Goal: Information Seeking & Learning: Learn about a topic

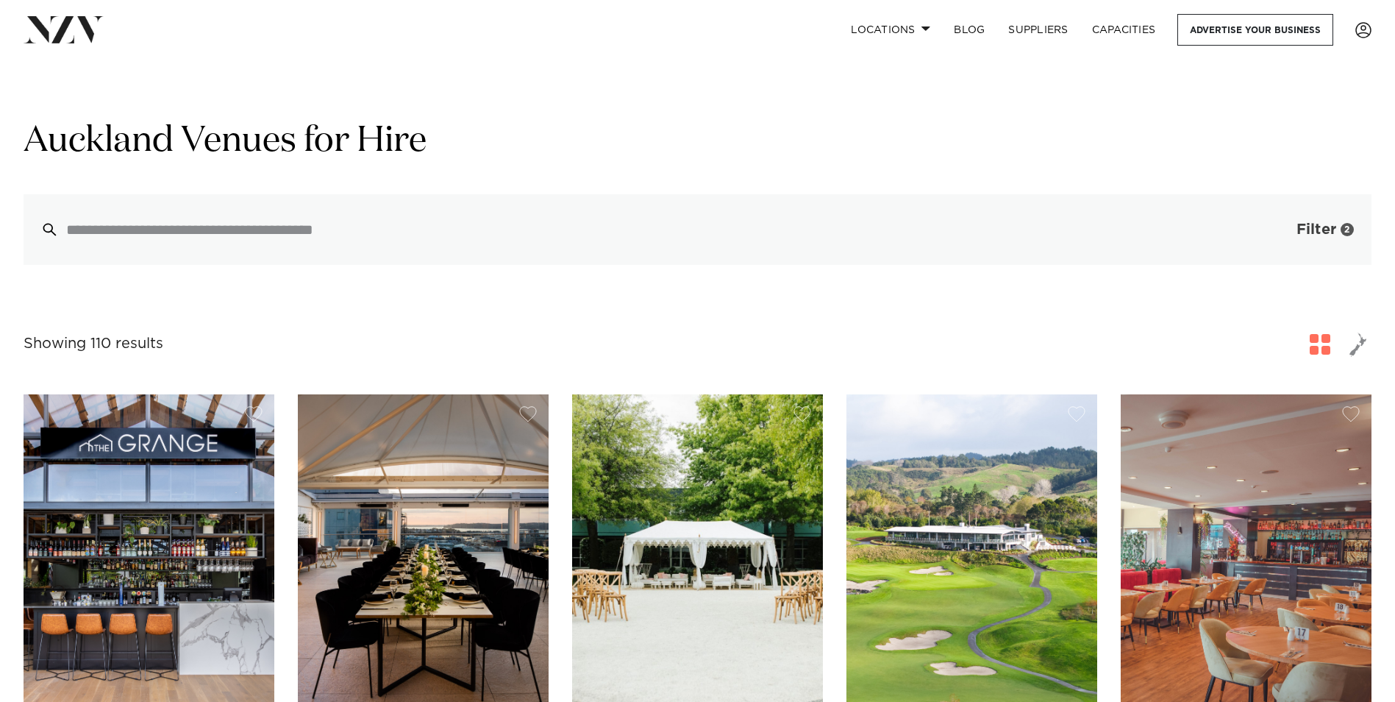
click at [1322, 231] on span "Filter" at bounding box center [1317, 229] width 40 height 15
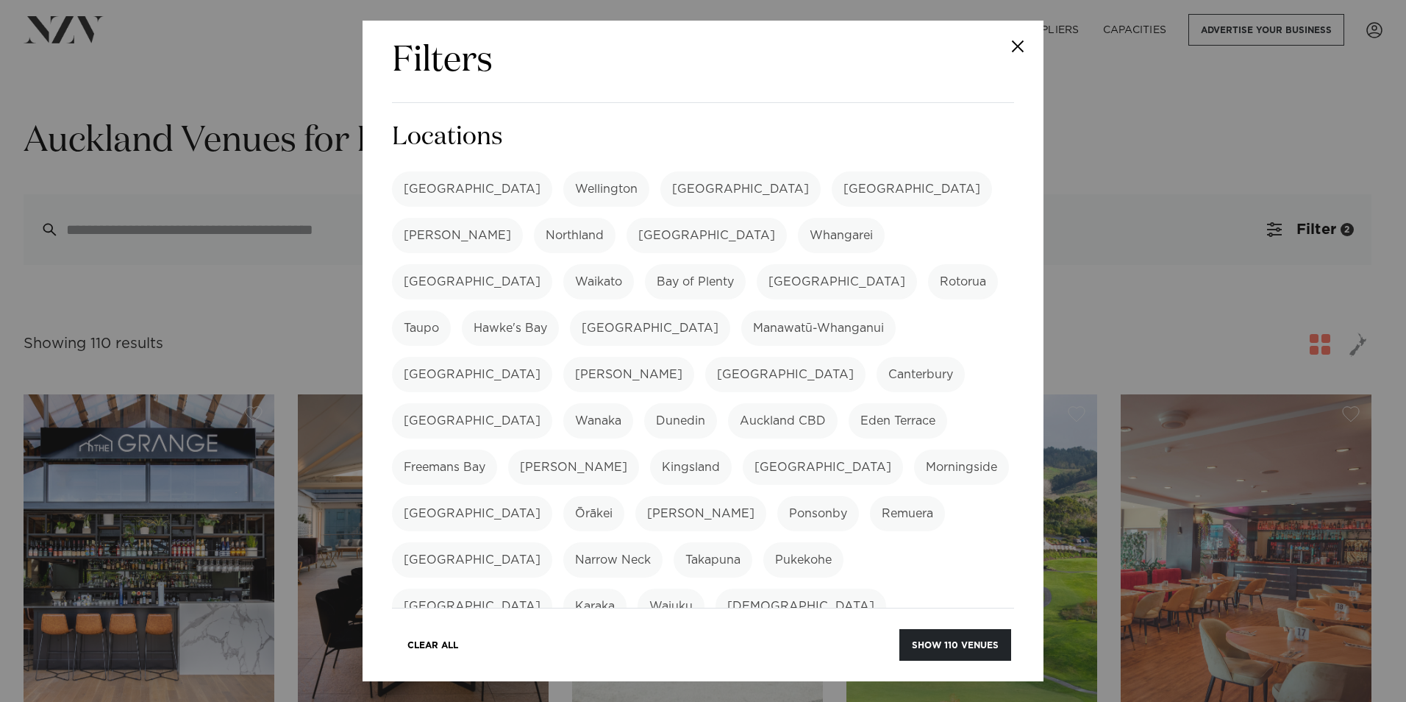
click at [435, 192] on label "[GEOGRAPHIC_DATA]" at bounding box center [472, 188] width 160 height 35
drag, startPoint x: 438, startPoint y: 187, endPoint x: 484, endPoint y: 234, distance: 66.0
click at [438, 187] on label "[GEOGRAPHIC_DATA]" at bounding box center [472, 188] width 160 height 35
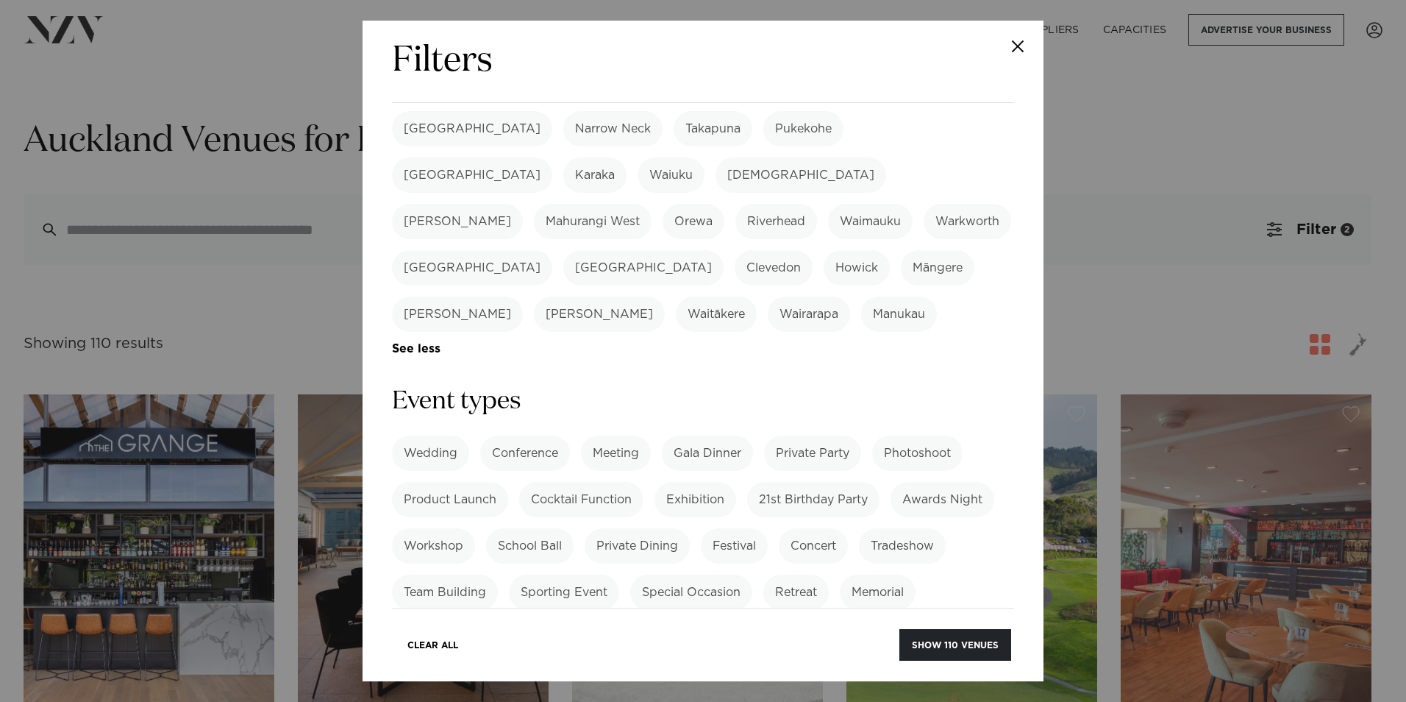
scroll to position [441, 0]
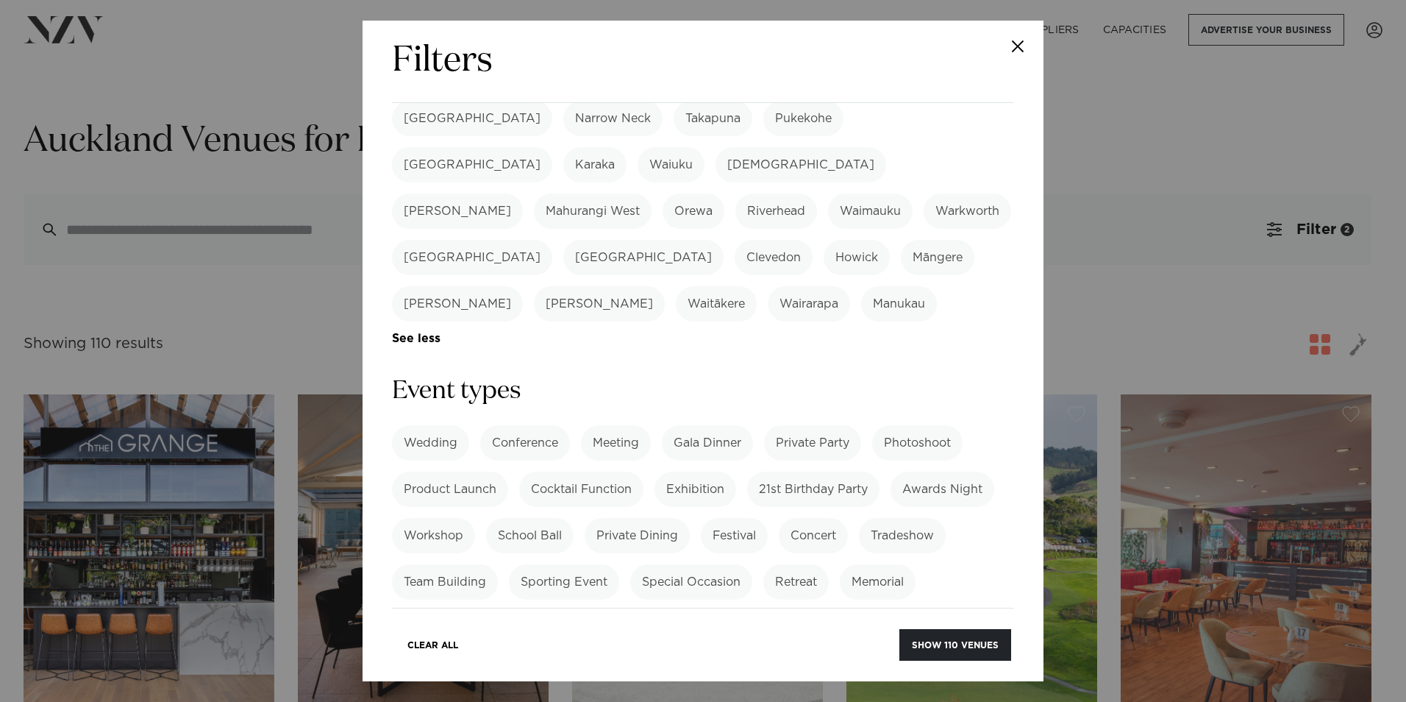
click at [557, 621] on link "See more" at bounding box center [574, 627] width 106 height 13
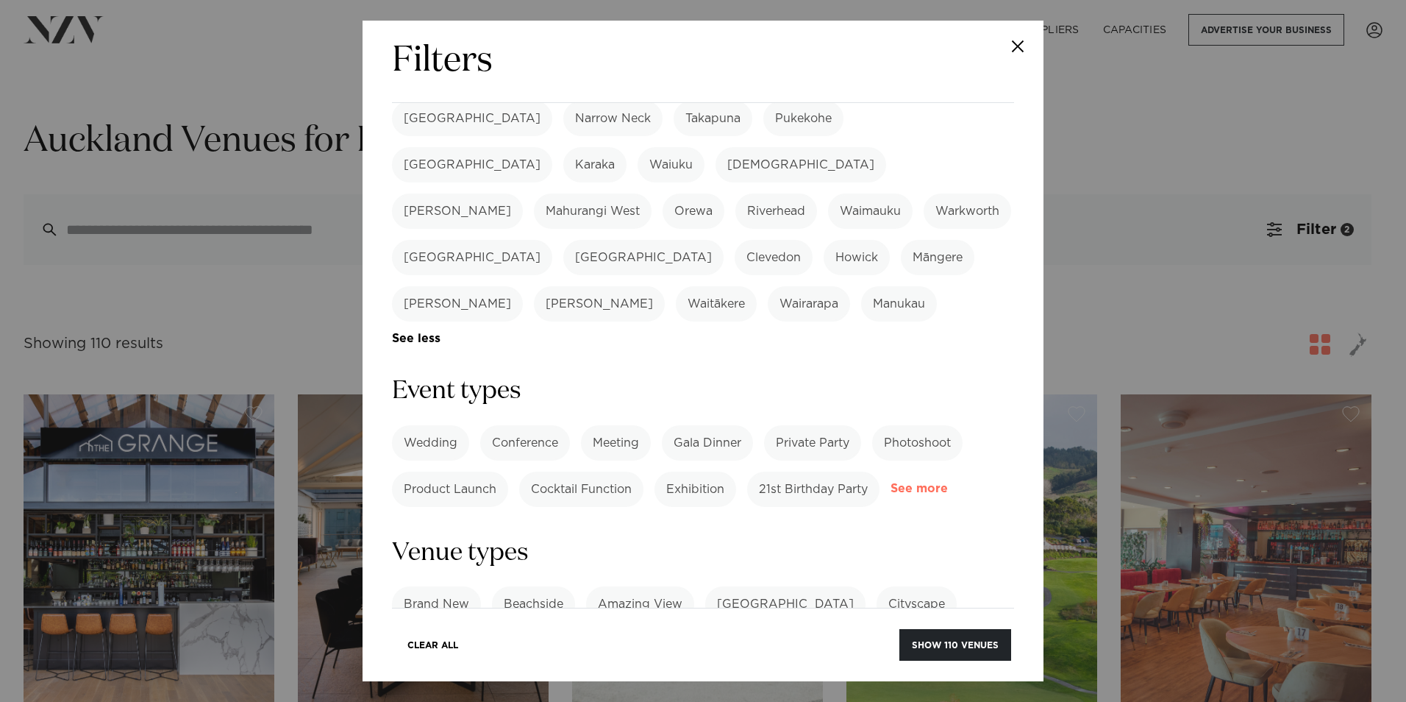
click at [891, 482] on link "See more" at bounding box center [948, 488] width 115 height 13
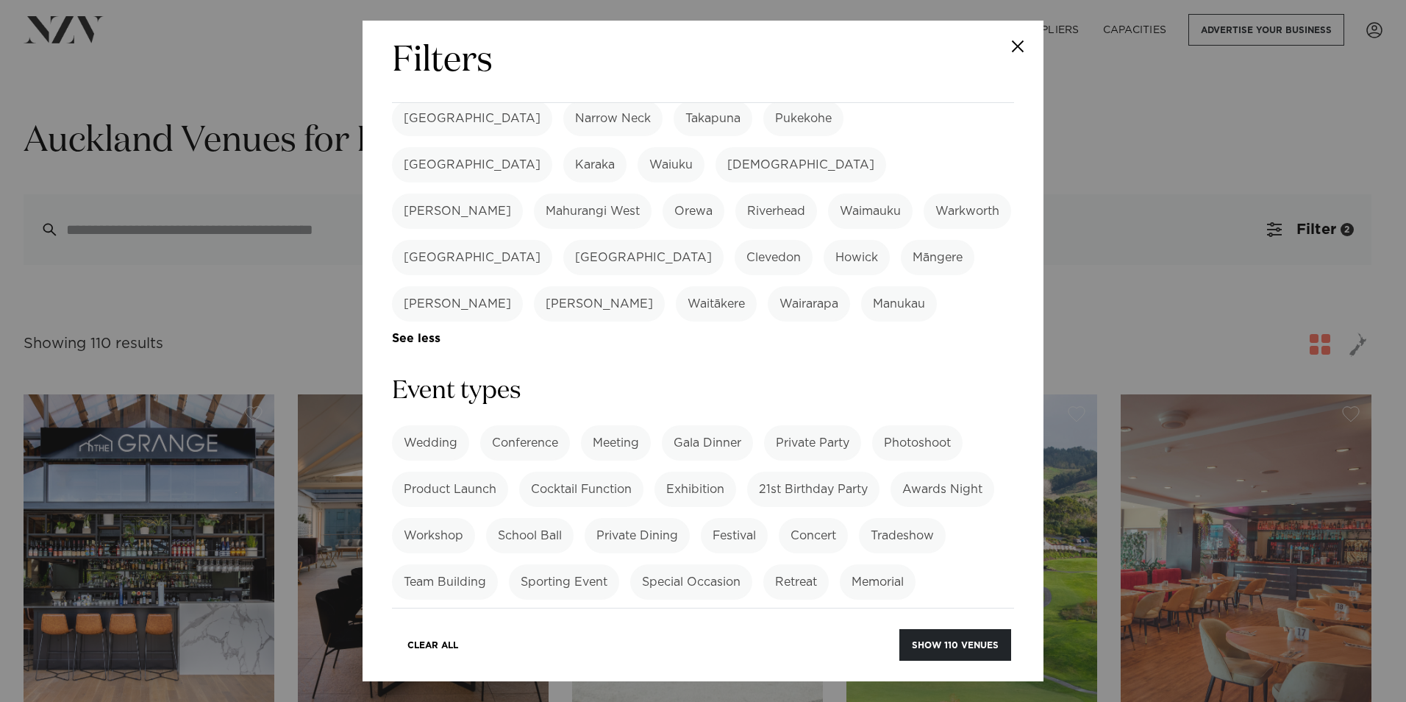
click at [585, 471] on label "Cocktail Function" at bounding box center [581, 488] width 124 height 35
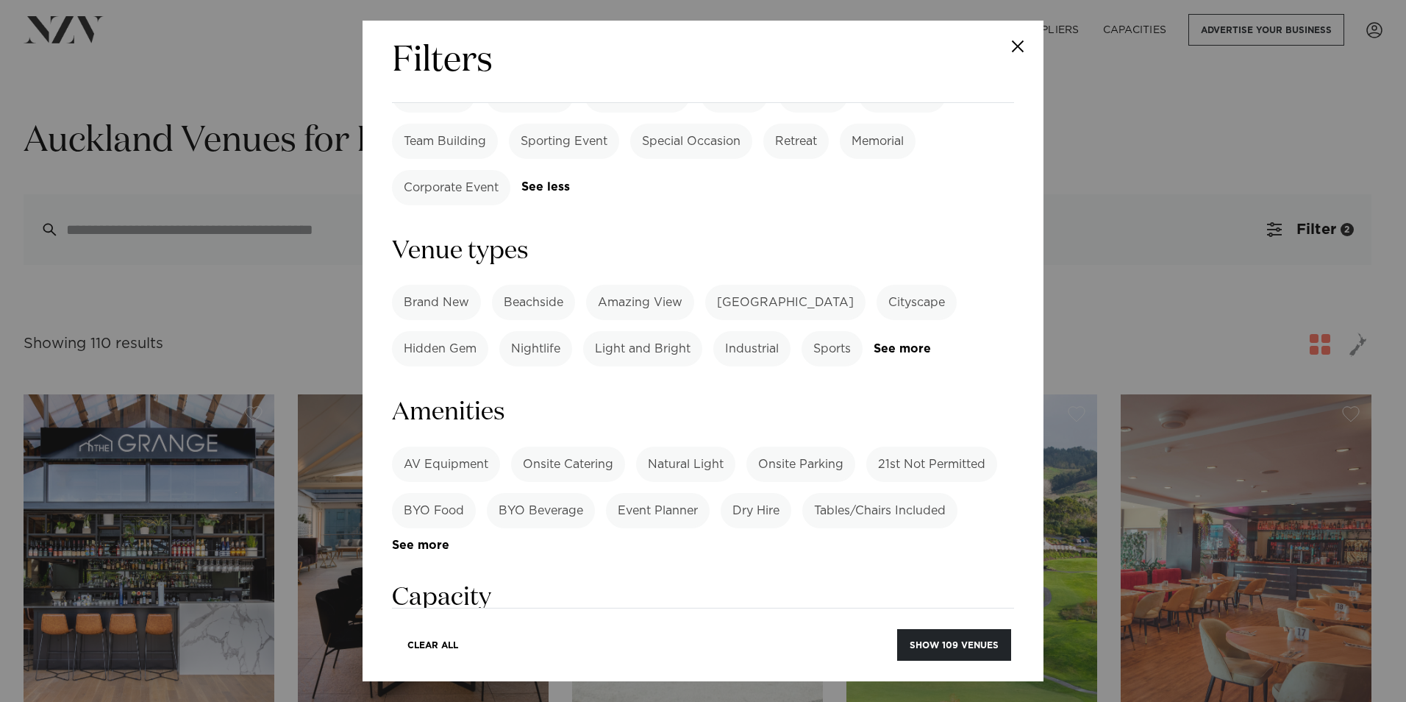
scroll to position [882, 0]
click at [422, 538] on link "See more" at bounding box center [449, 544] width 115 height 13
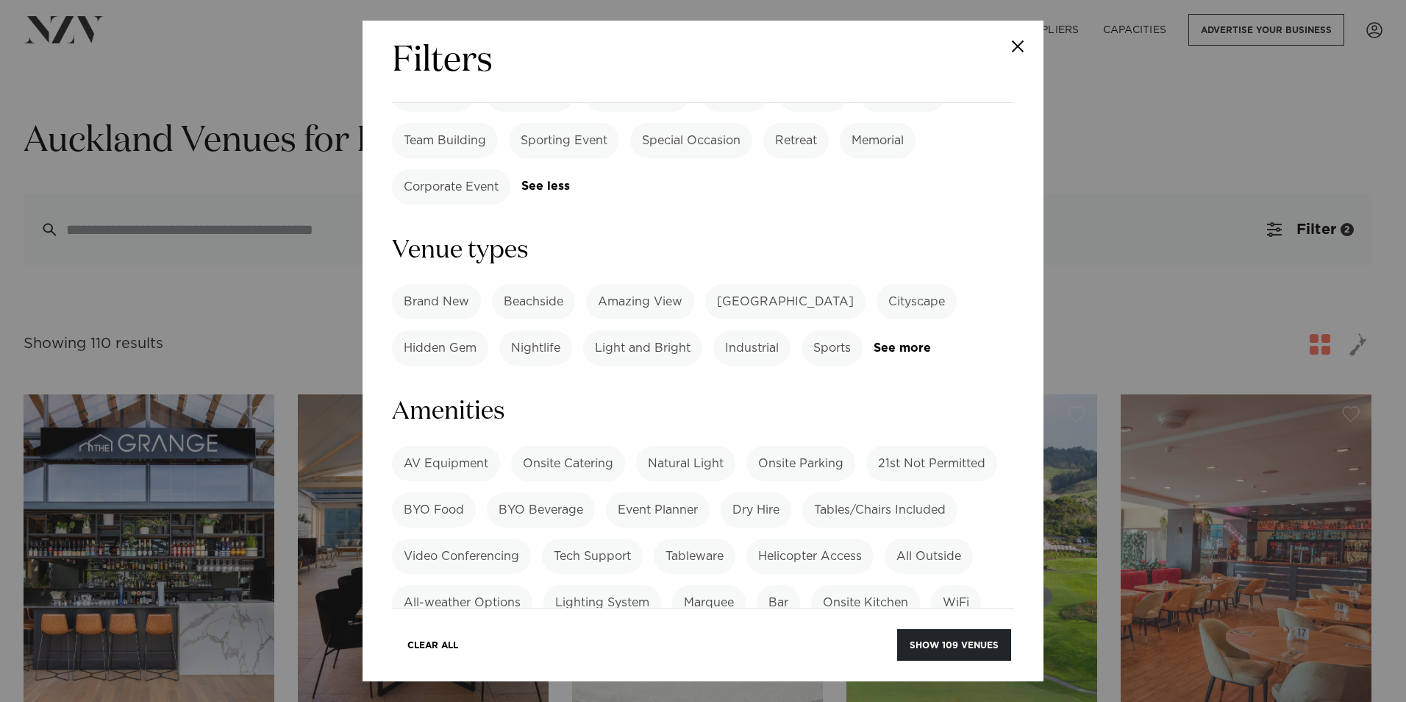
click at [570, 446] on label "Onsite Catering" at bounding box center [568, 463] width 114 height 35
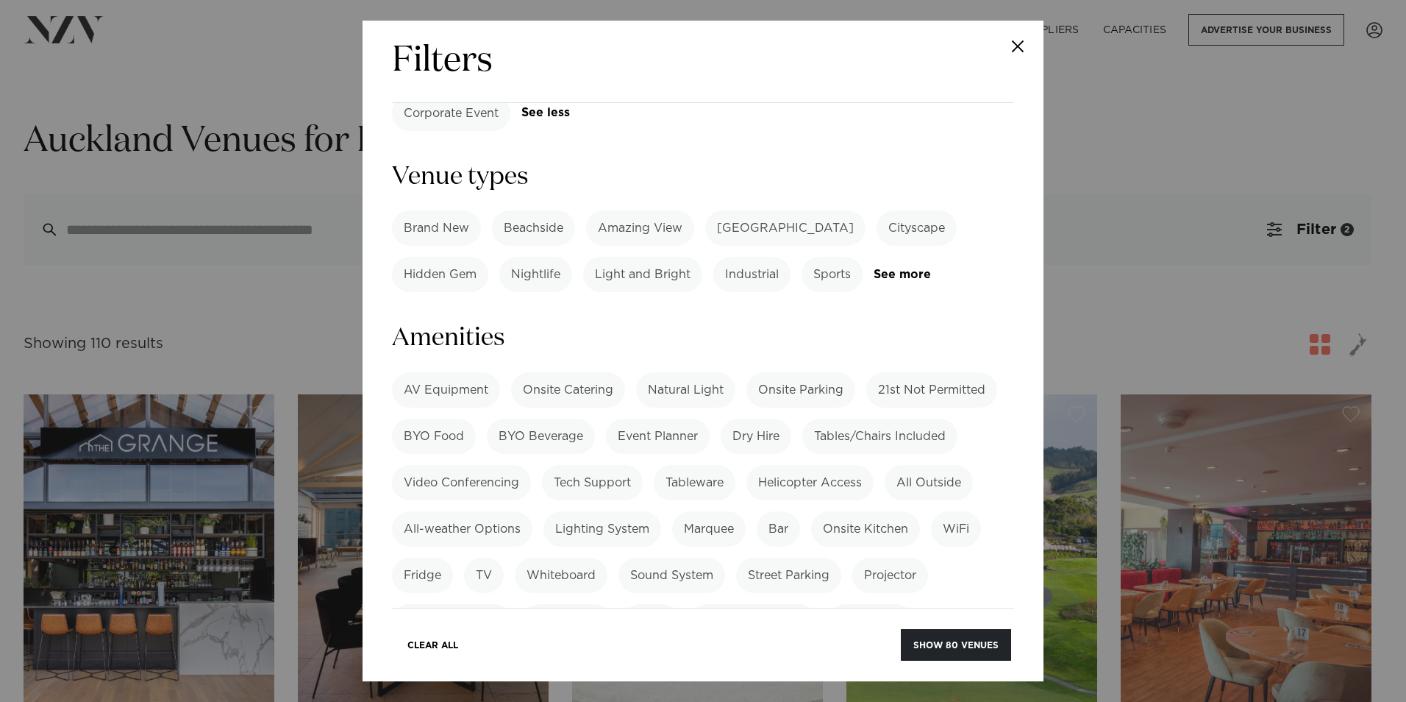
click at [563, 372] on label "Onsite Catering" at bounding box center [568, 389] width 114 height 35
click at [580, 372] on label "Onsite Catering" at bounding box center [568, 389] width 114 height 35
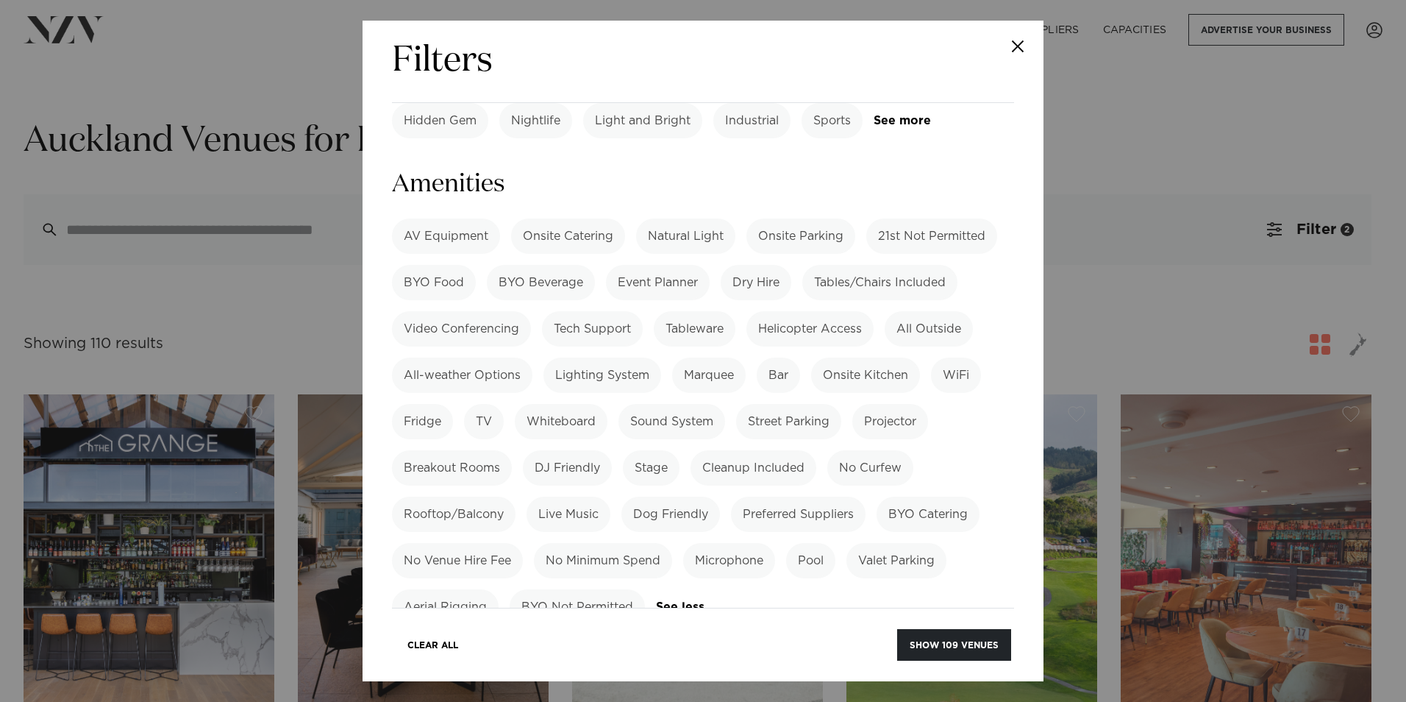
scroll to position [1103, 0]
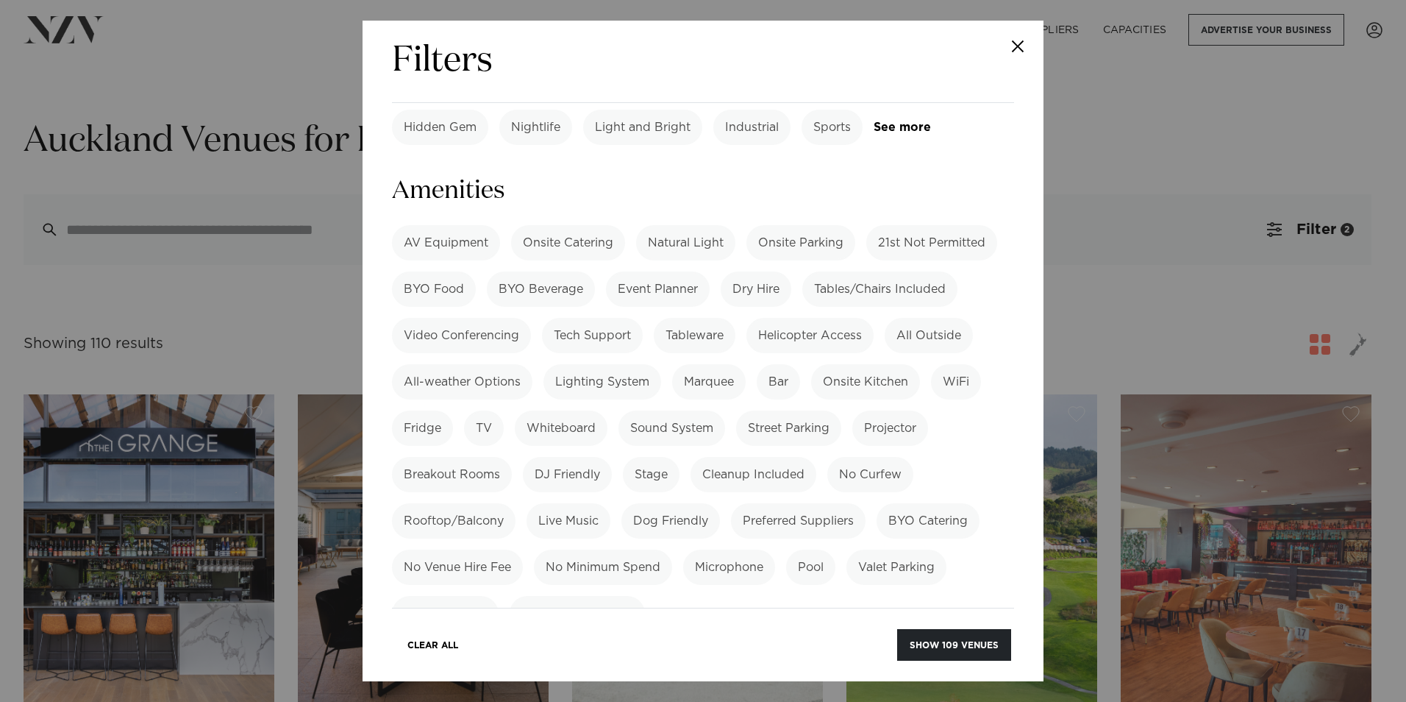
click at [791, 364] on label "Bar" at bounding box center [778, 381] width 43 height 35
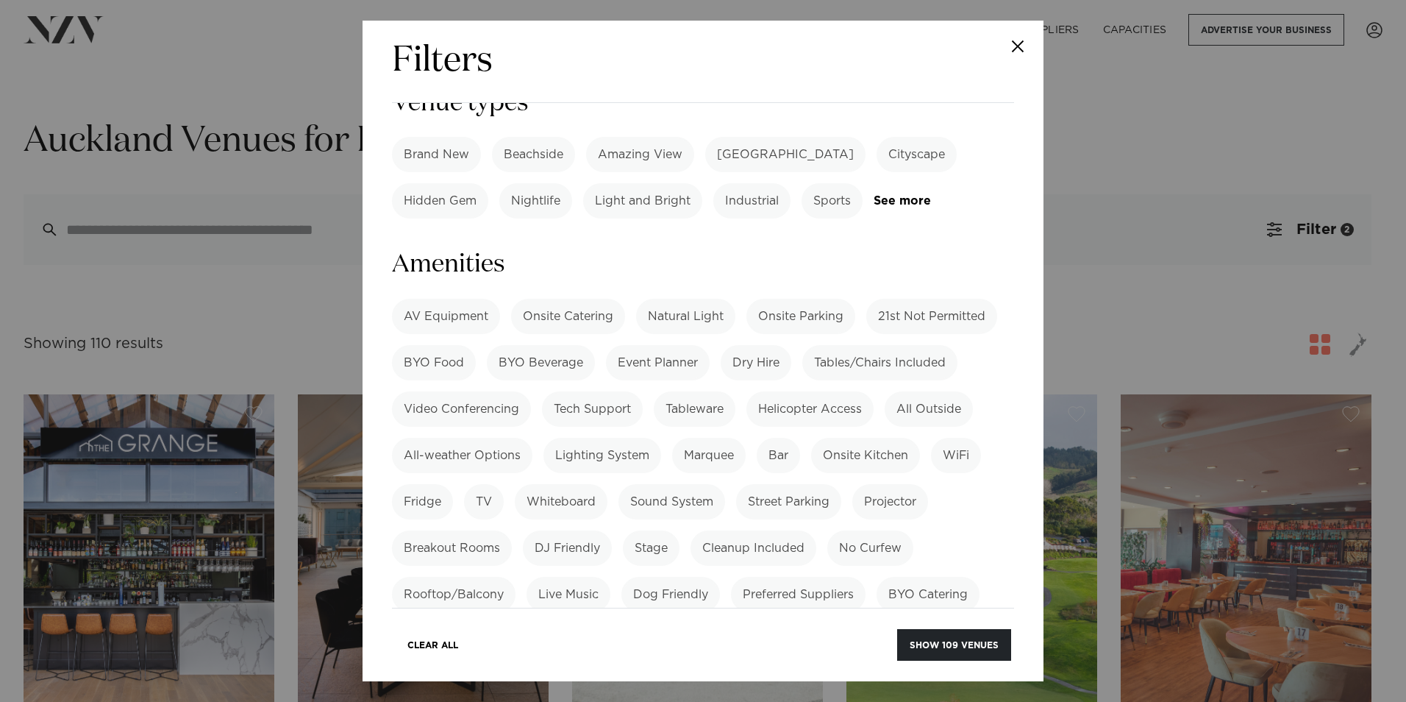
click at [556, 345] on label "BYO Beverage" at bounding box center [541, 362] width 108 height 35
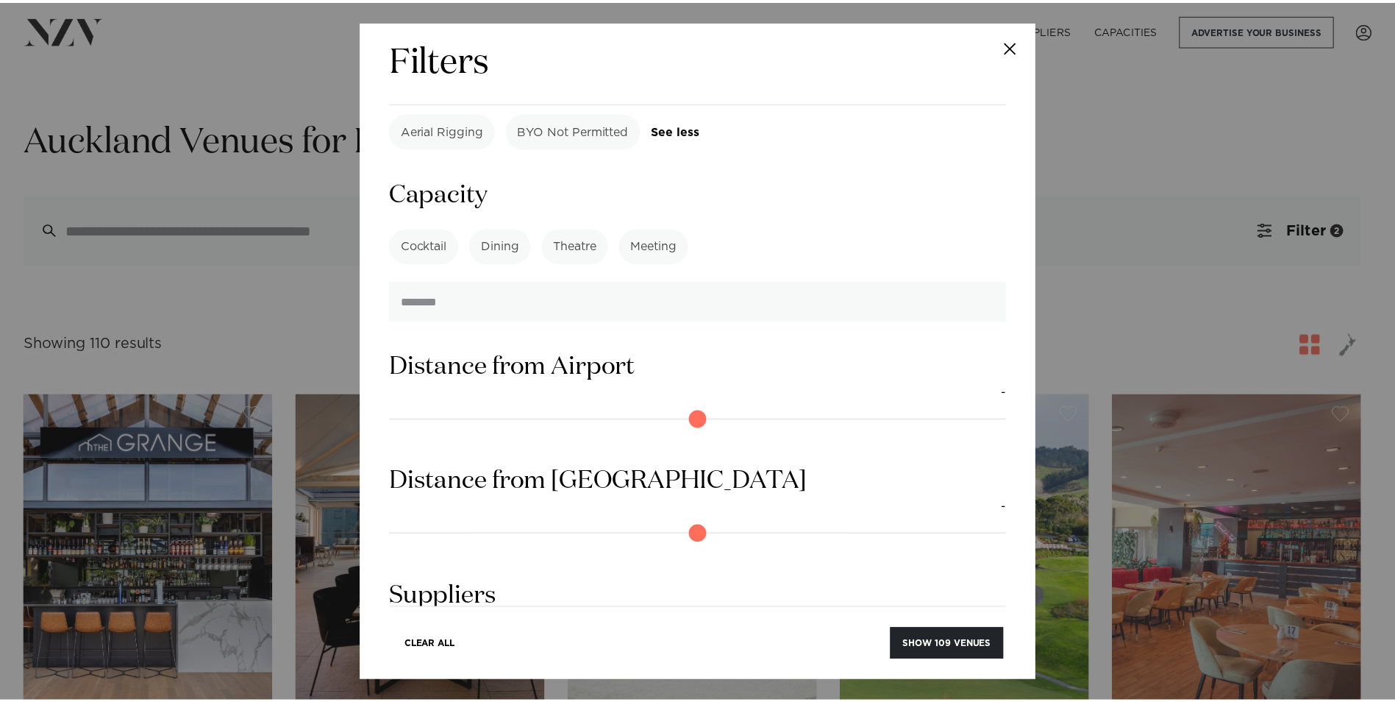
scroll to position [1630, 0]
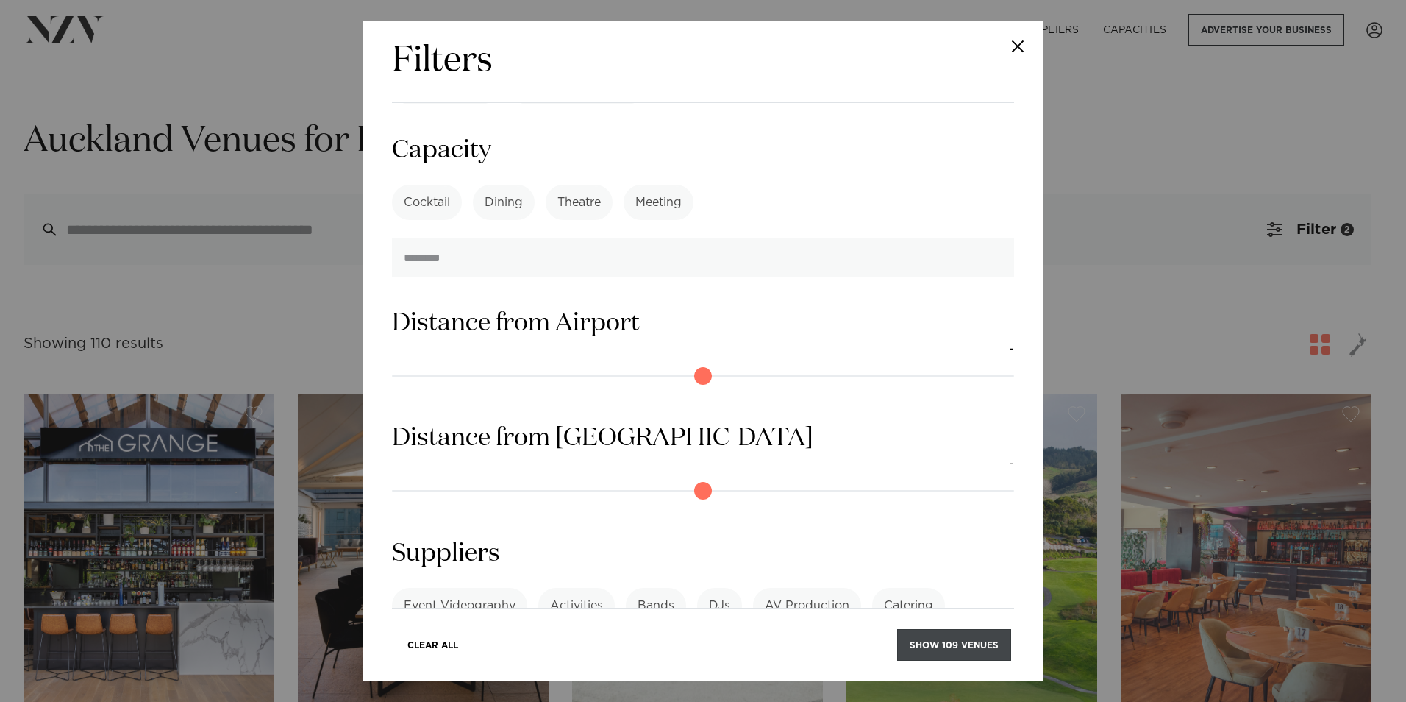
click at [921, 643] on button "Show 109 venues" at bounding box center [954, 645] width 114 height 32
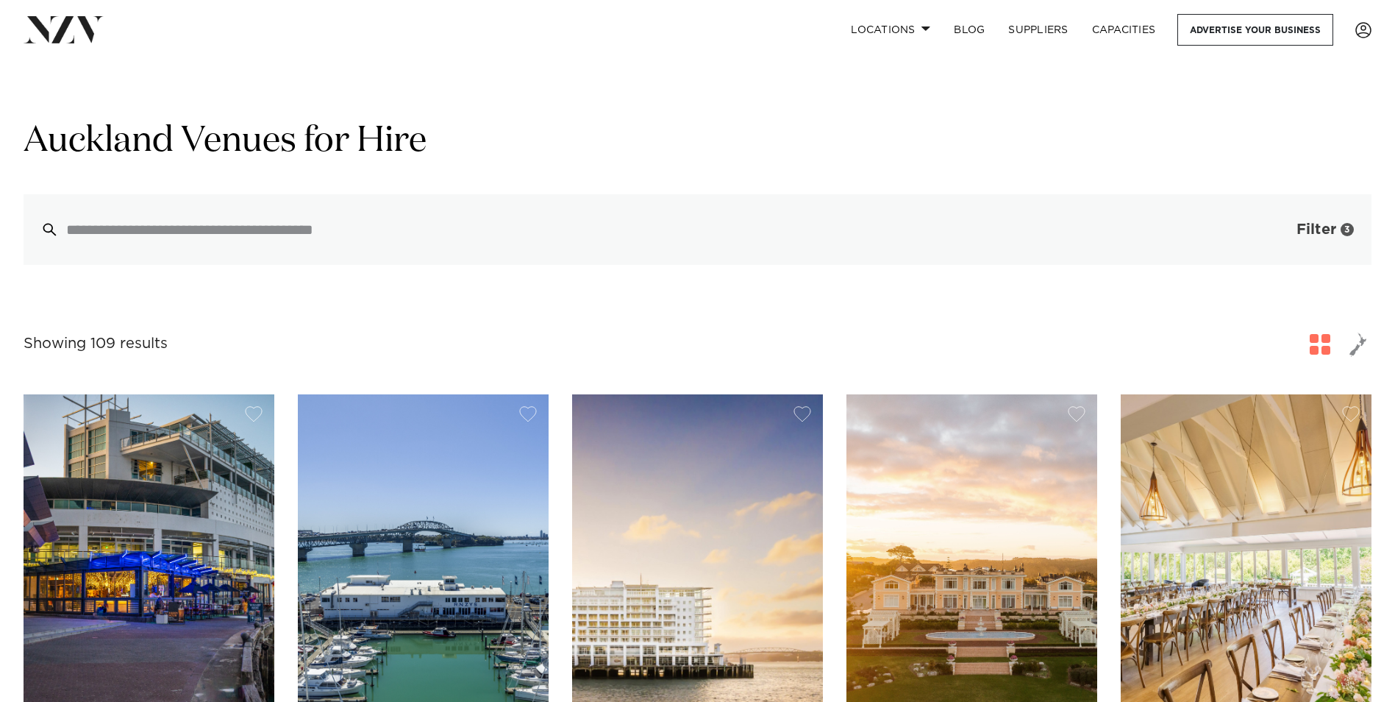
click at [1281, 232] on button "Filter 3" at bounding box center [1310, 229] width 122 height 71
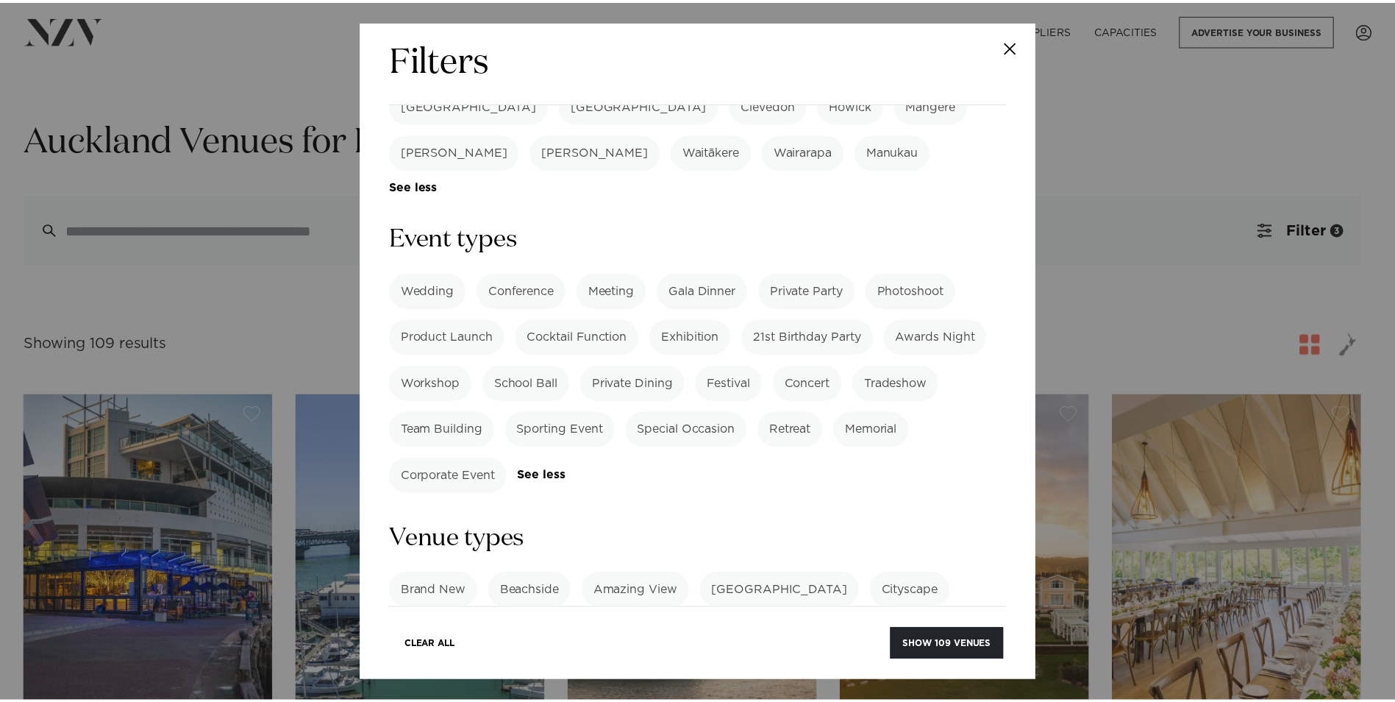
scroll to position [373, 0]
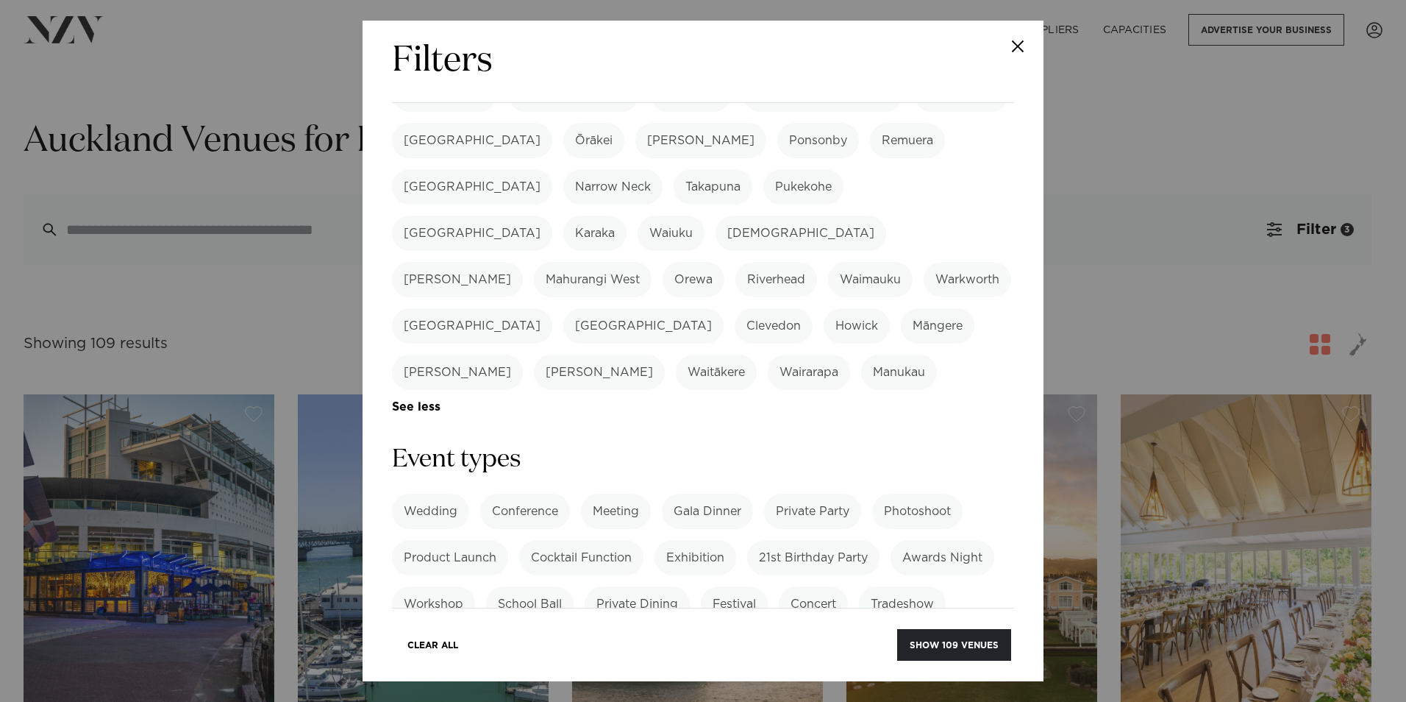
click at [1019, 44] on button "Close" at bounding box center [1017, 46] width 51 height 51
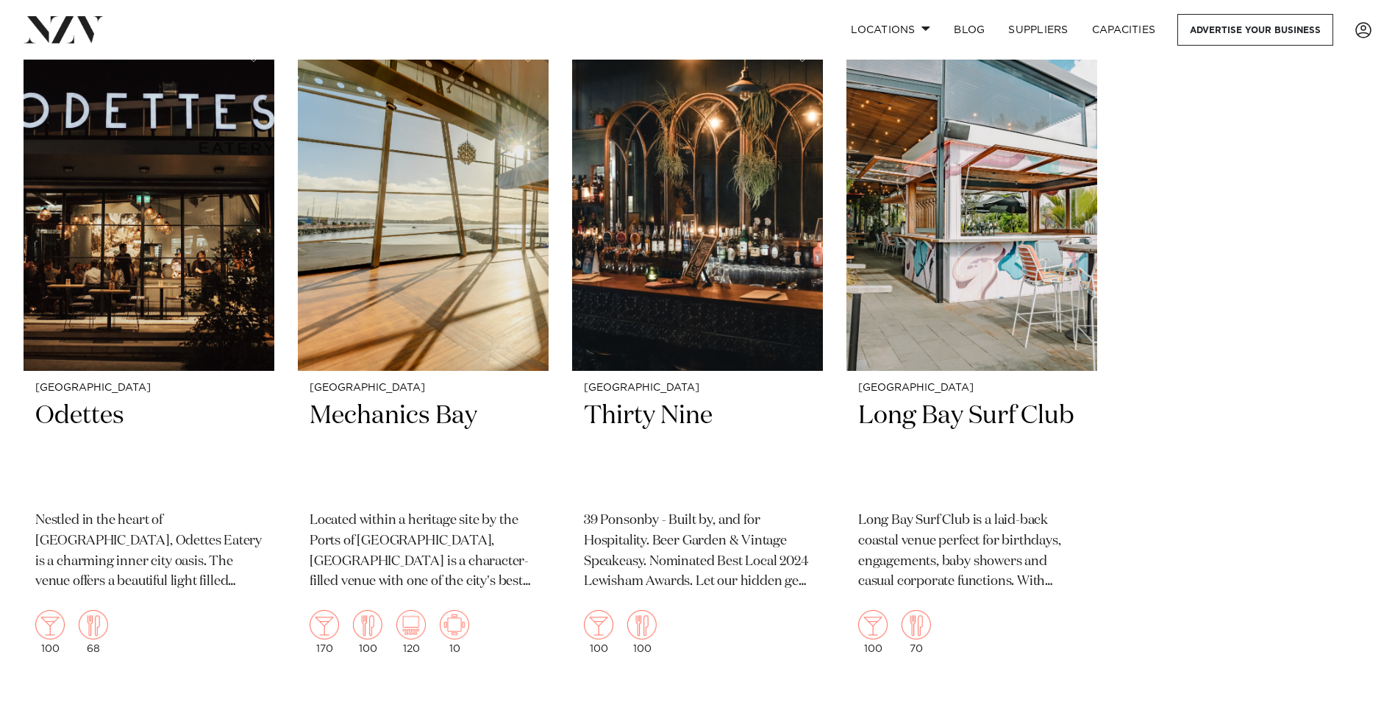
scroll to position [14193, 0]
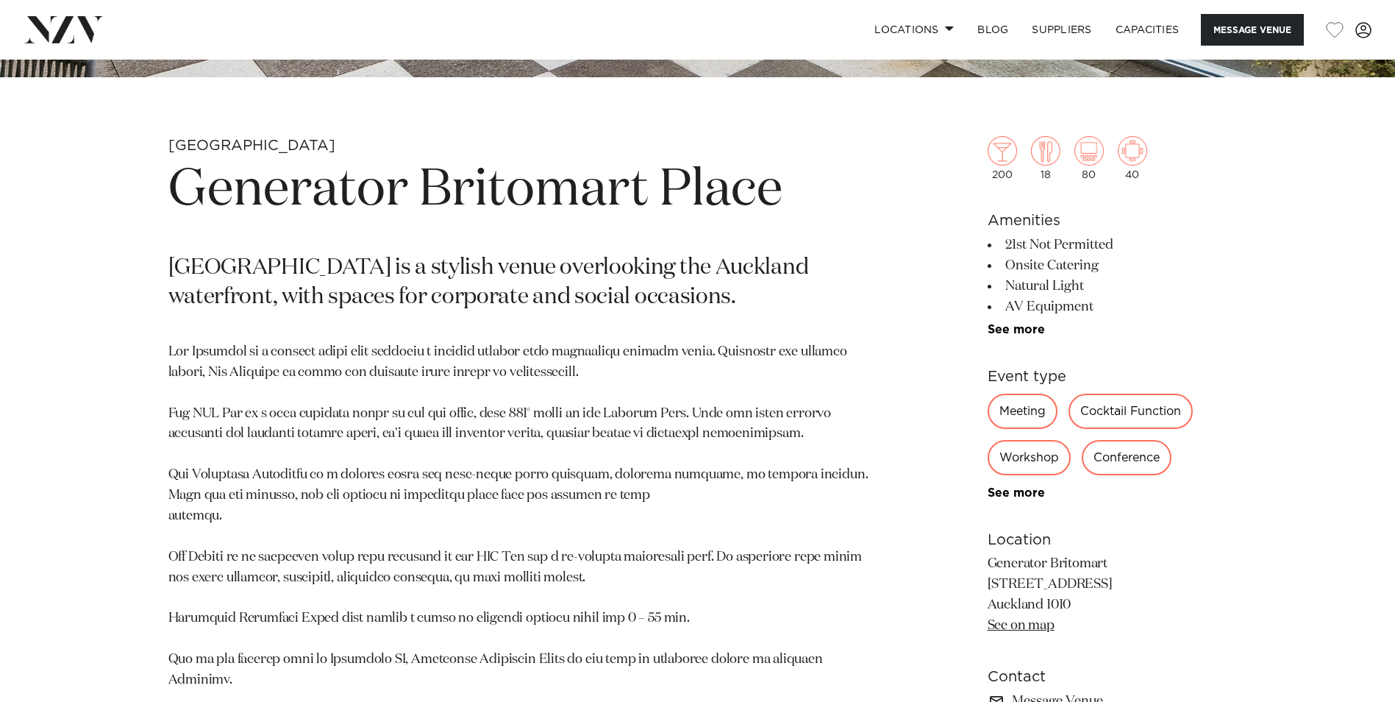
scroll to position [662, 0]
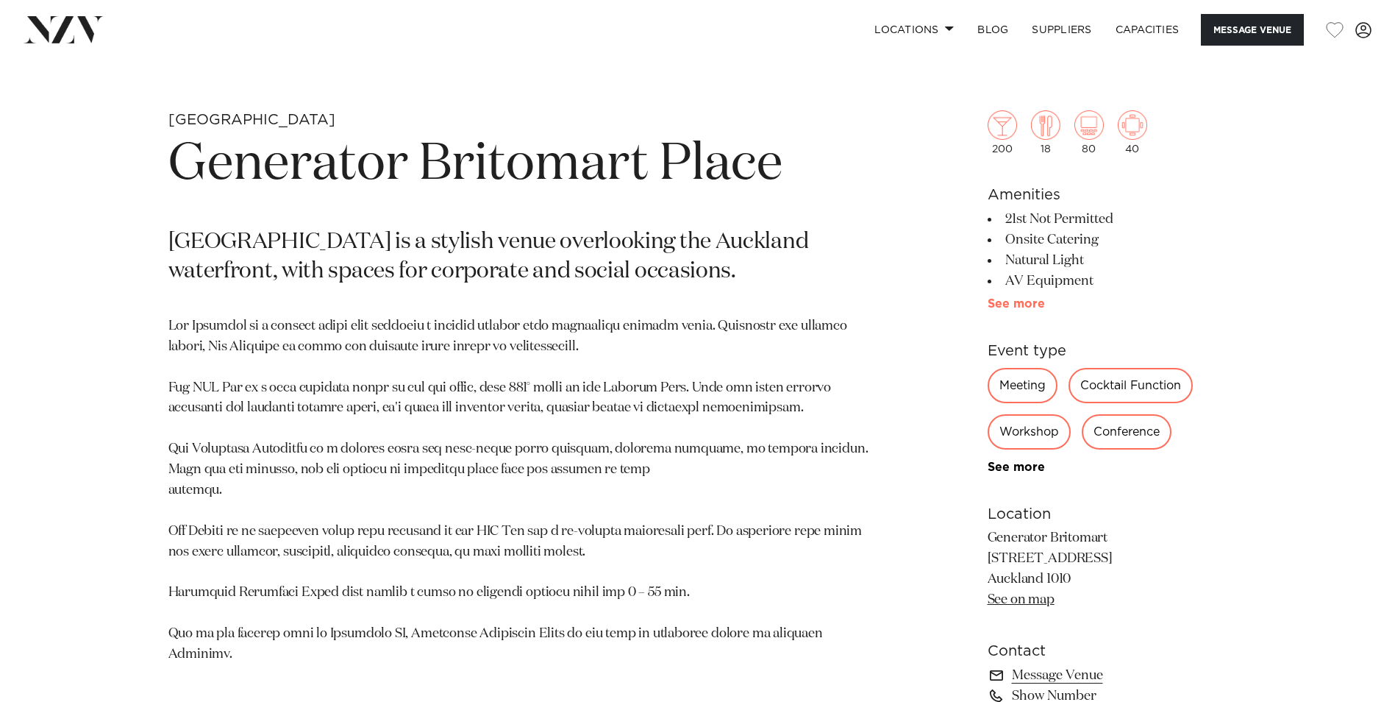
click at [1003, 299] on link "See more" at bounding box center [1045, 304] width 115 height 12
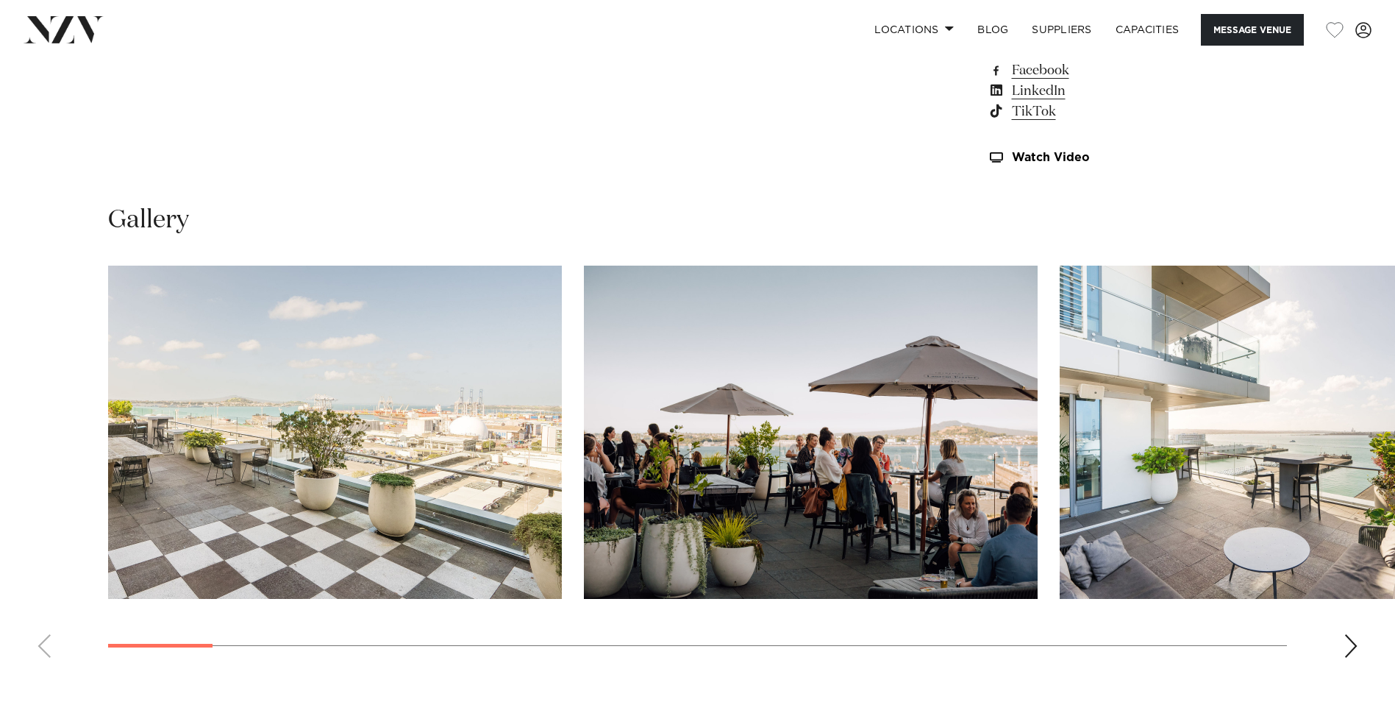
scroll to position [1765, 0]
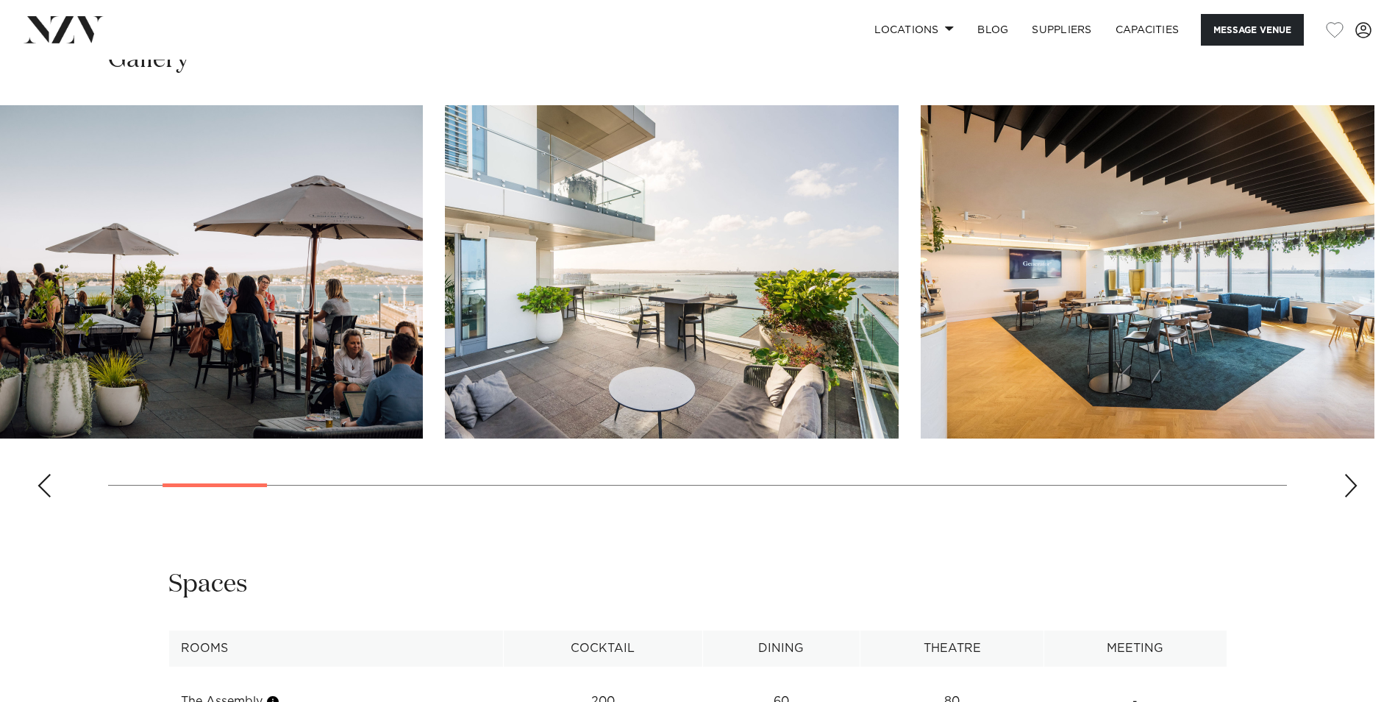
click at [366, 352] on img "2 / 28" at bounding box center [196, 271] width 454 height 333
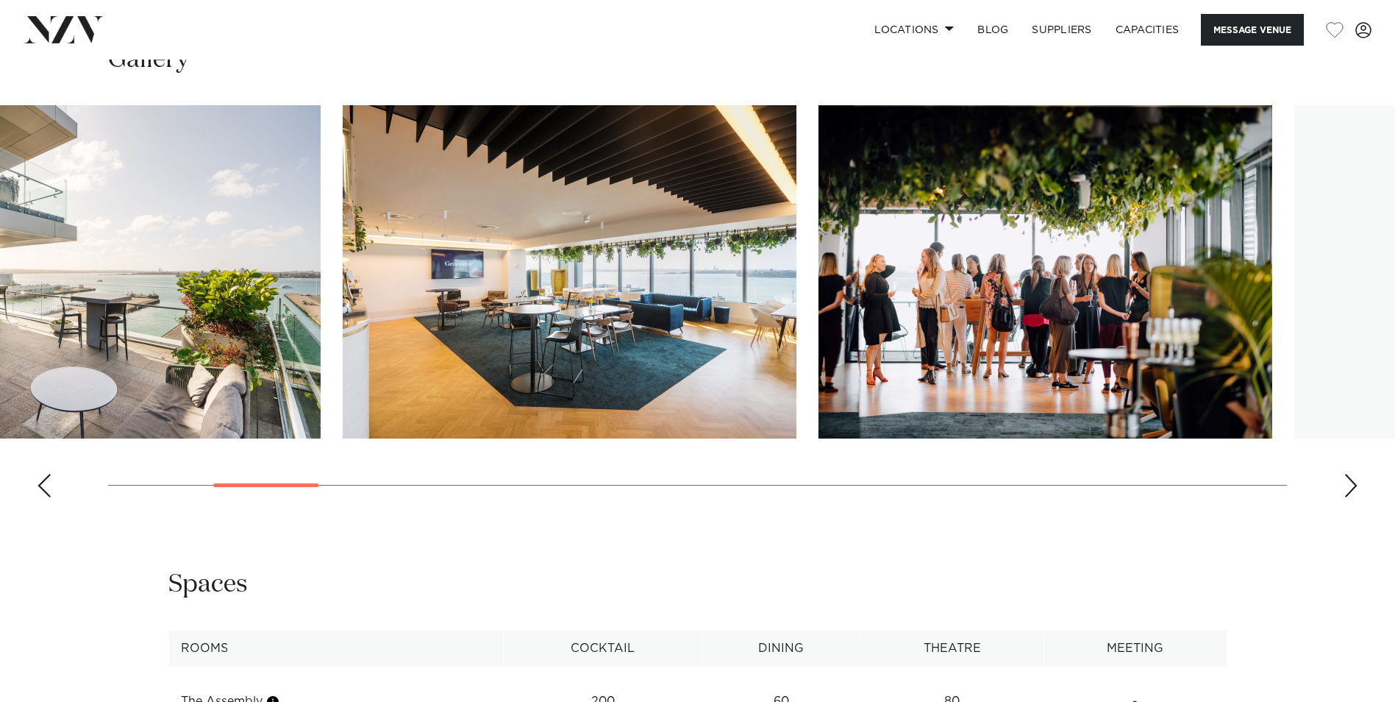
click at [304, 361] on swiper-container at bounding box center [697, 307] width 1395 height 404
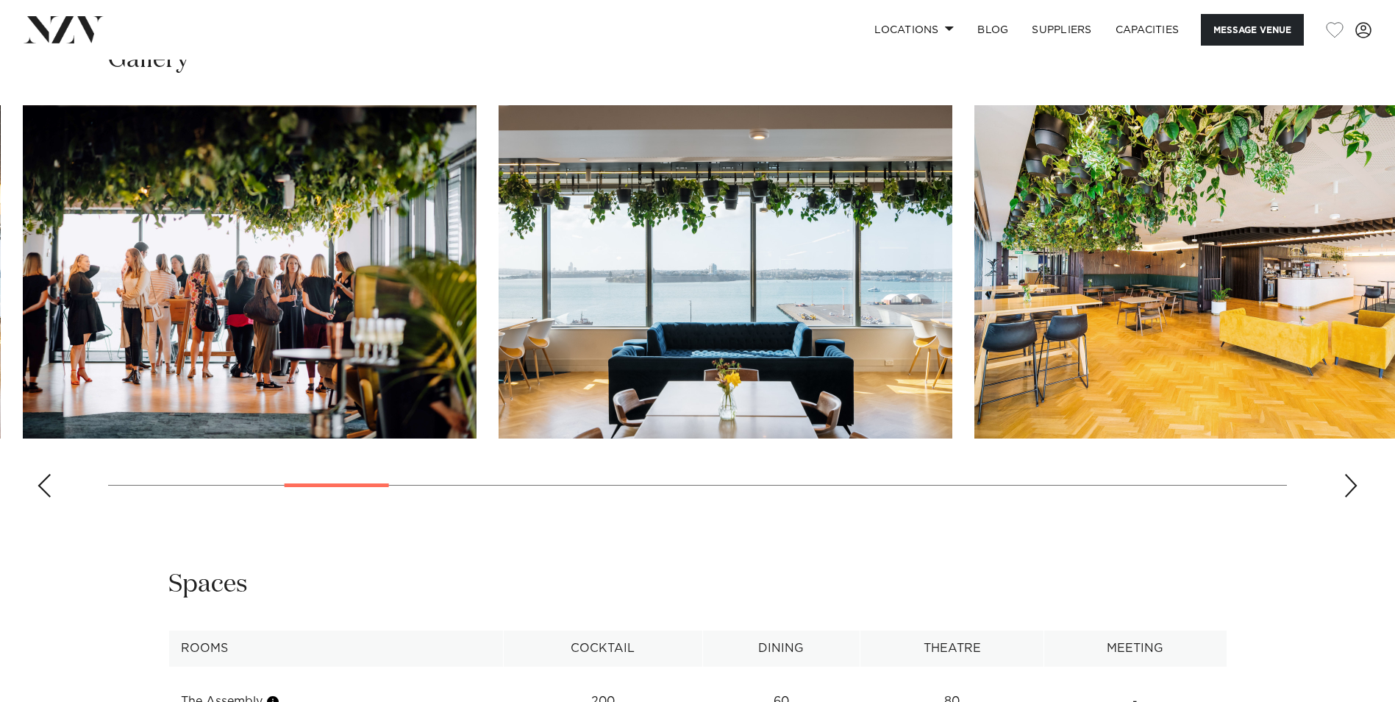
click at [212, 367] on img "5 / 28" at bounding box center [250, 271] width 454 height 333
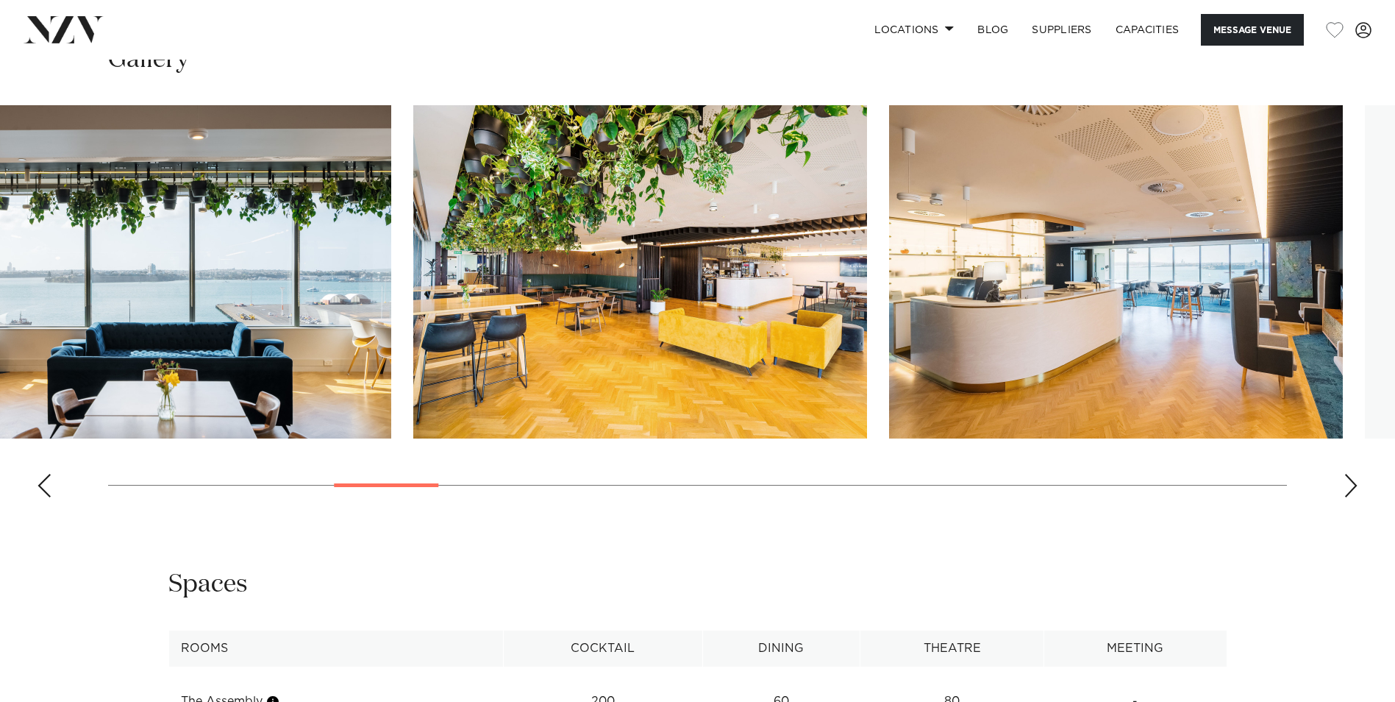
click at [0, 361] on html "Locations [GEOGRAPHIC_DATA] [GEOGRAPHIC_DATA] [GEOGRAPHIC_DATA] [GEOGRAPHIC_DAT…" at bounding box center [697, 685] width 1395 height 4901
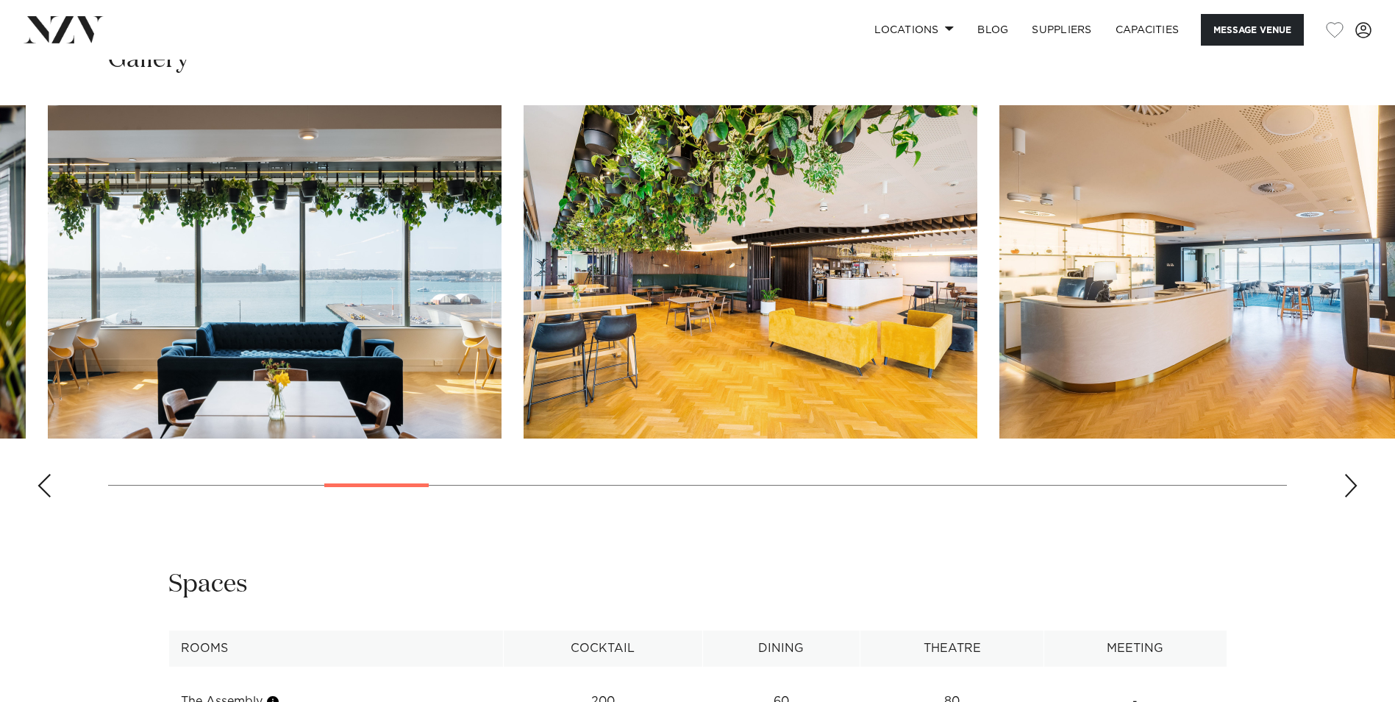
click at [71, 338] on img "6 / 28" at bounding box center [275, 271] width 454 height 333
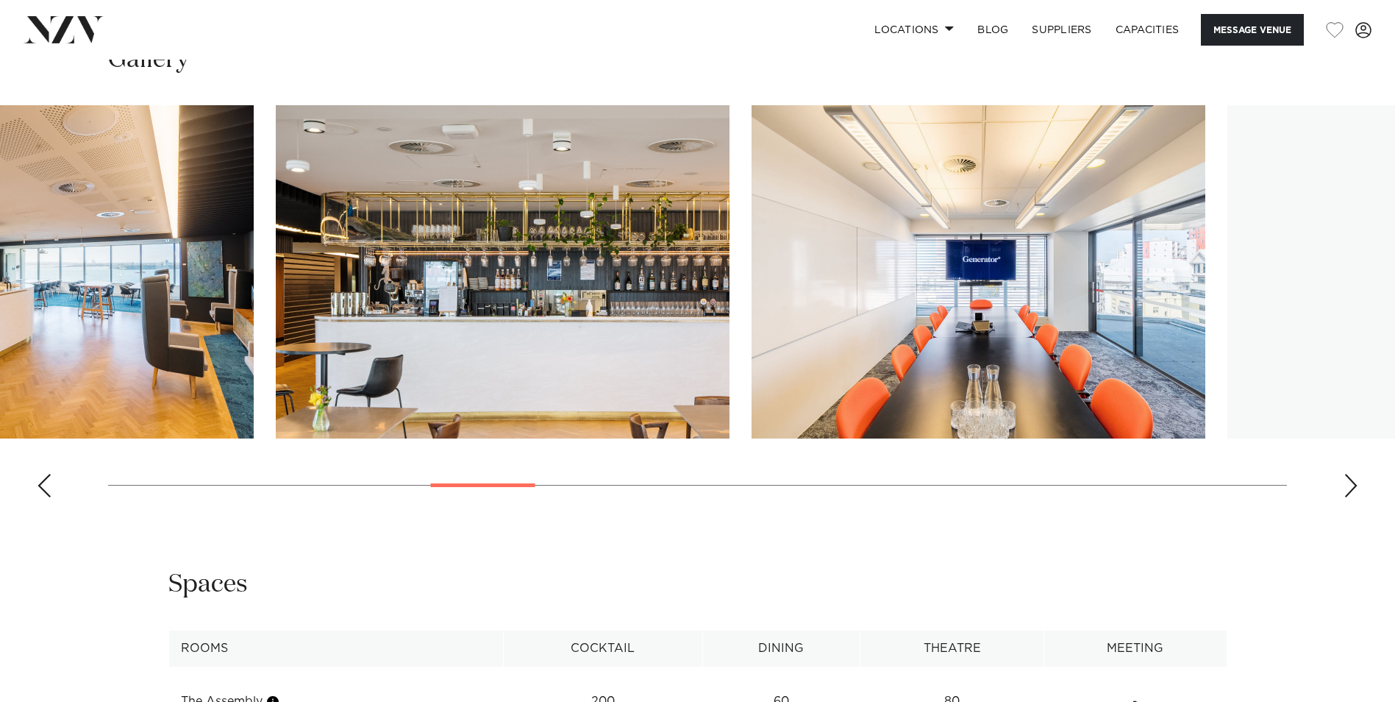
click at [110, 332] on img "8 / 28" at bounding box center [27, 271] width 454 height 333
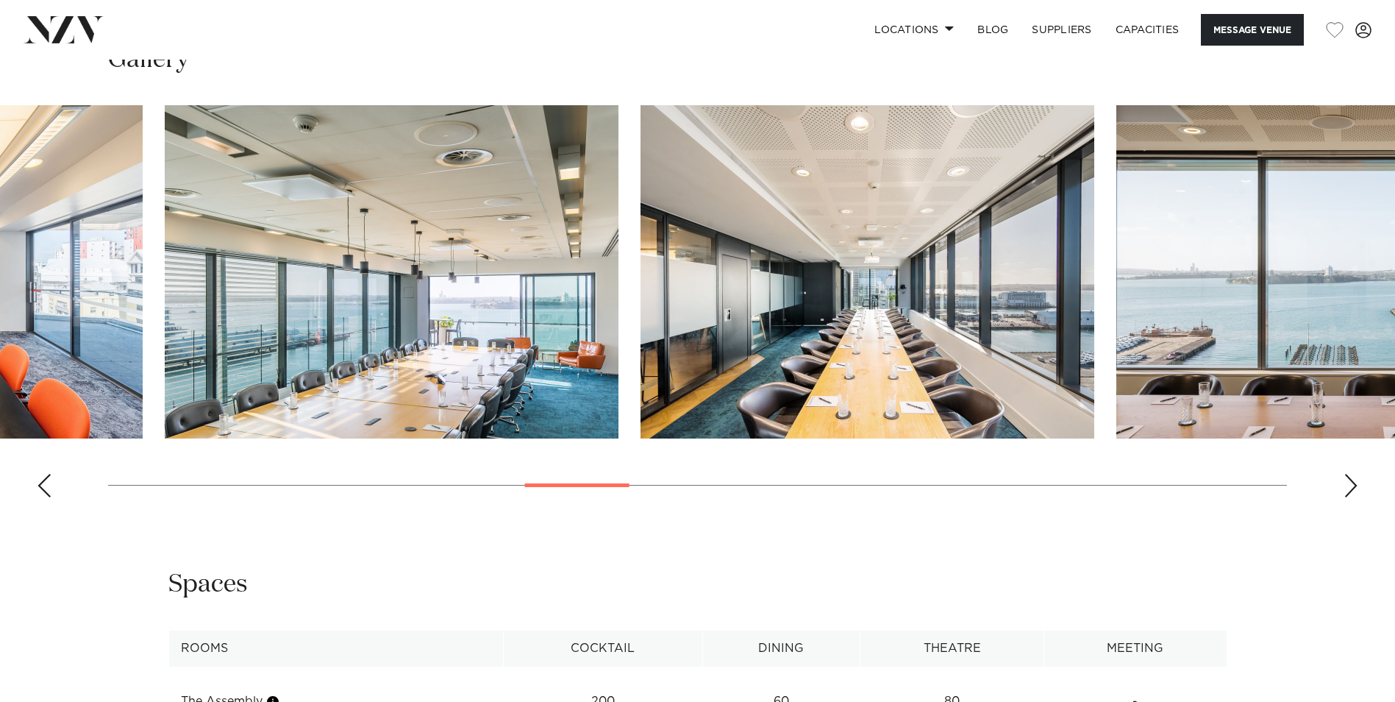
click at [195, 329] on img "11 / 28" at bounding box center [392, 271] width 454 height 333
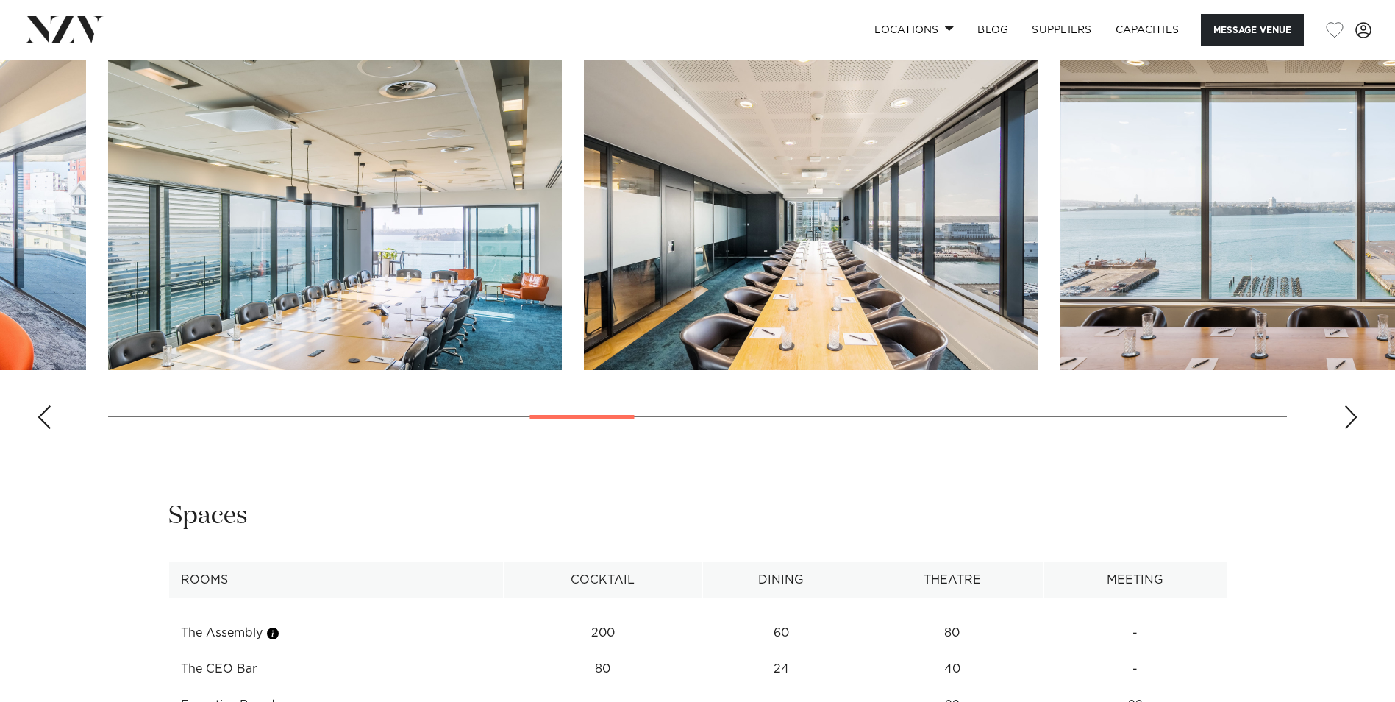
scroll to position [1838, 0]
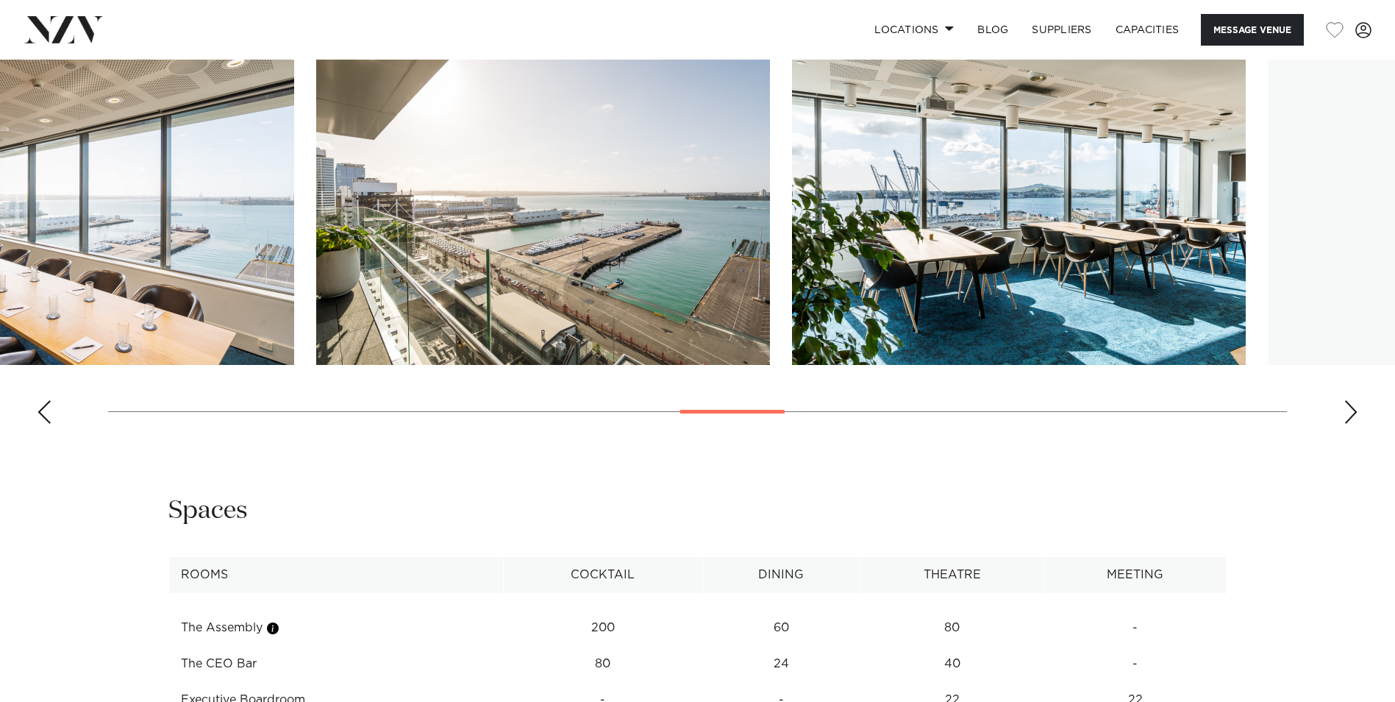
click at [23, 275] on img "14 / 28" at bounding box center [67, 198] width 454 height 333
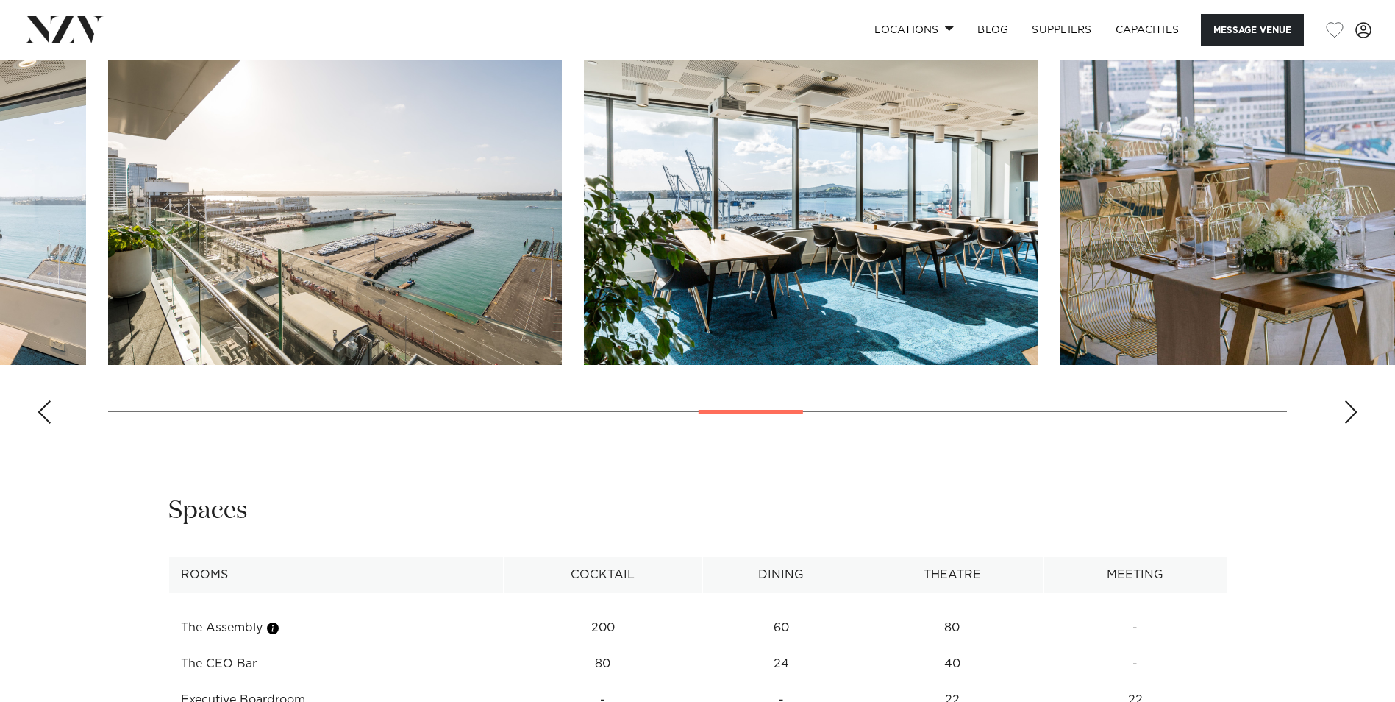
click at [108, 280] on img "15 / 28" at bounding box center [335, 198] width 454 height 333
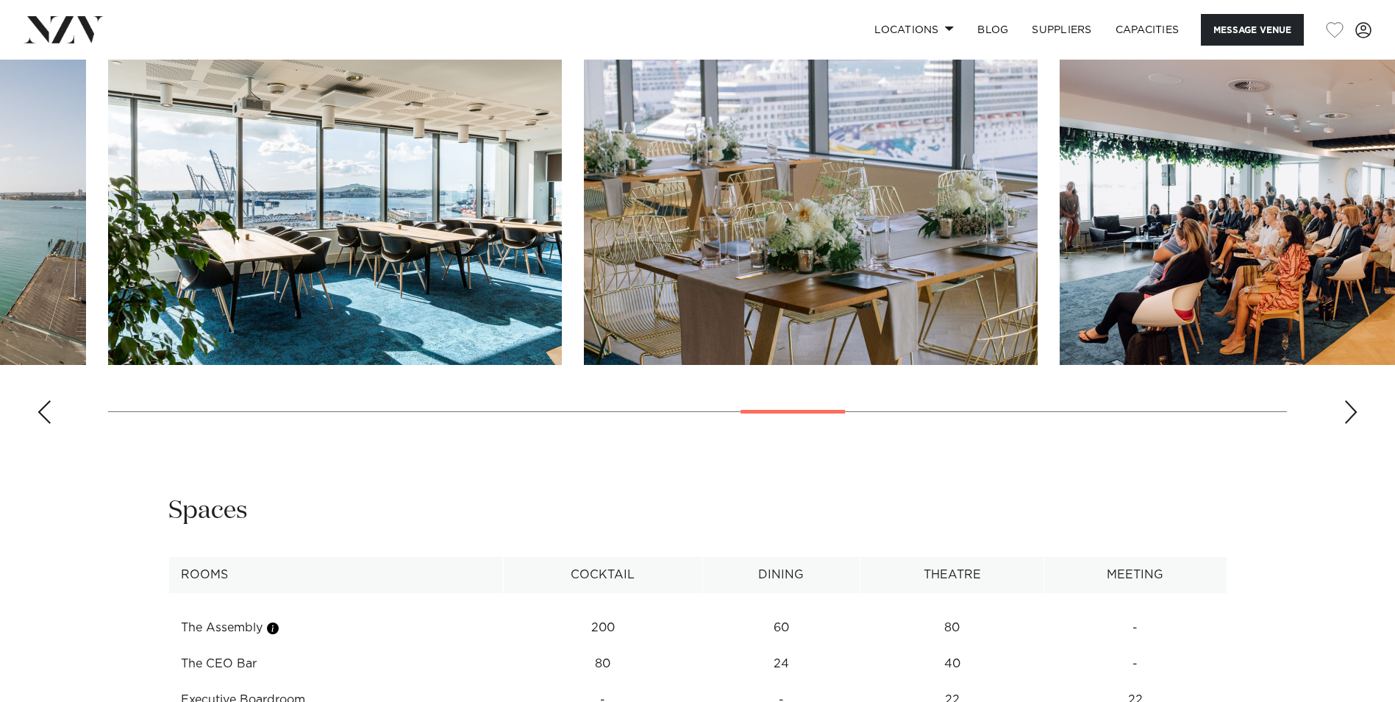
click at [0, 0] on slot at bounding box center [0, 0] width 0 height 0
click at [584, 279] on img "17 / 28" at bounding box center [811, 198] width 454 height 333
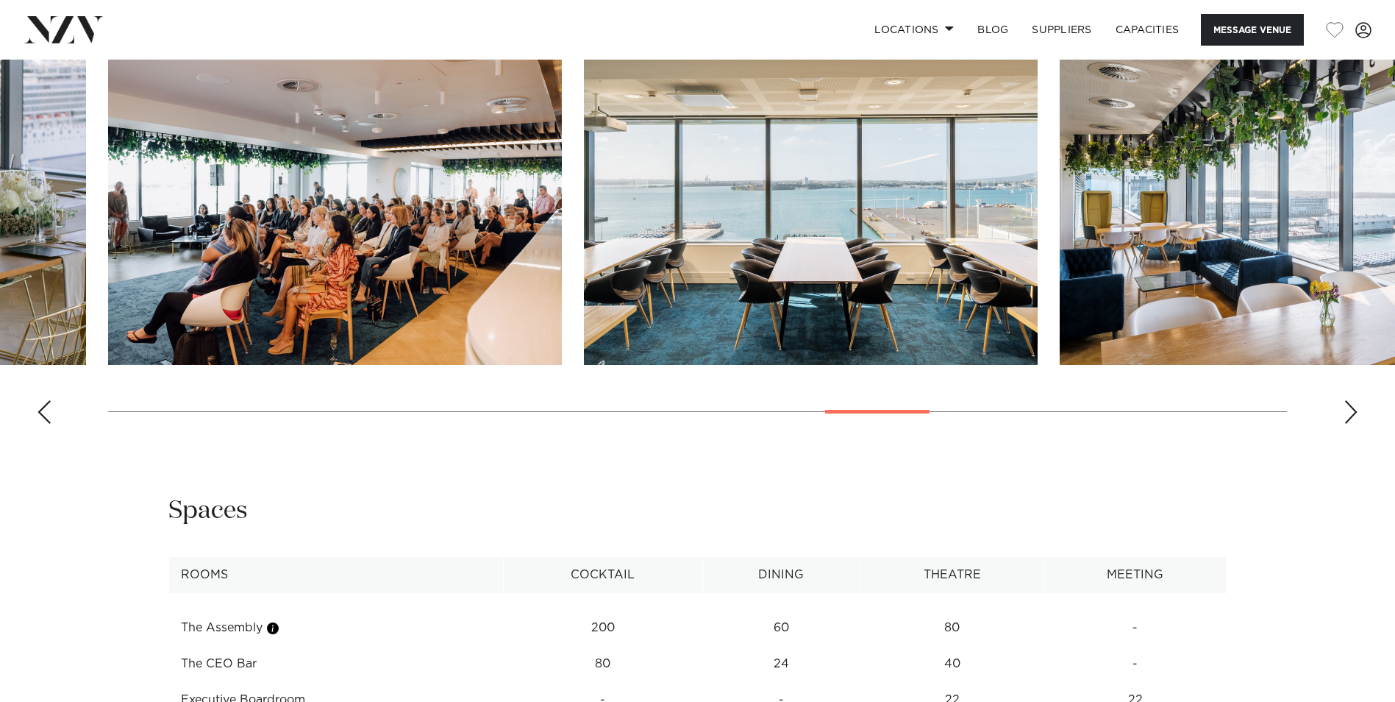
click at [0, 284] on html "Locations [GEOGRAPHIC_DATA] [GEOGRAPHIC_DATA] [GEOGRAPHIC_DATA] [GEOGRAPHIC_DAT…" at bounding box center [697, 612] width 1395 height 4901
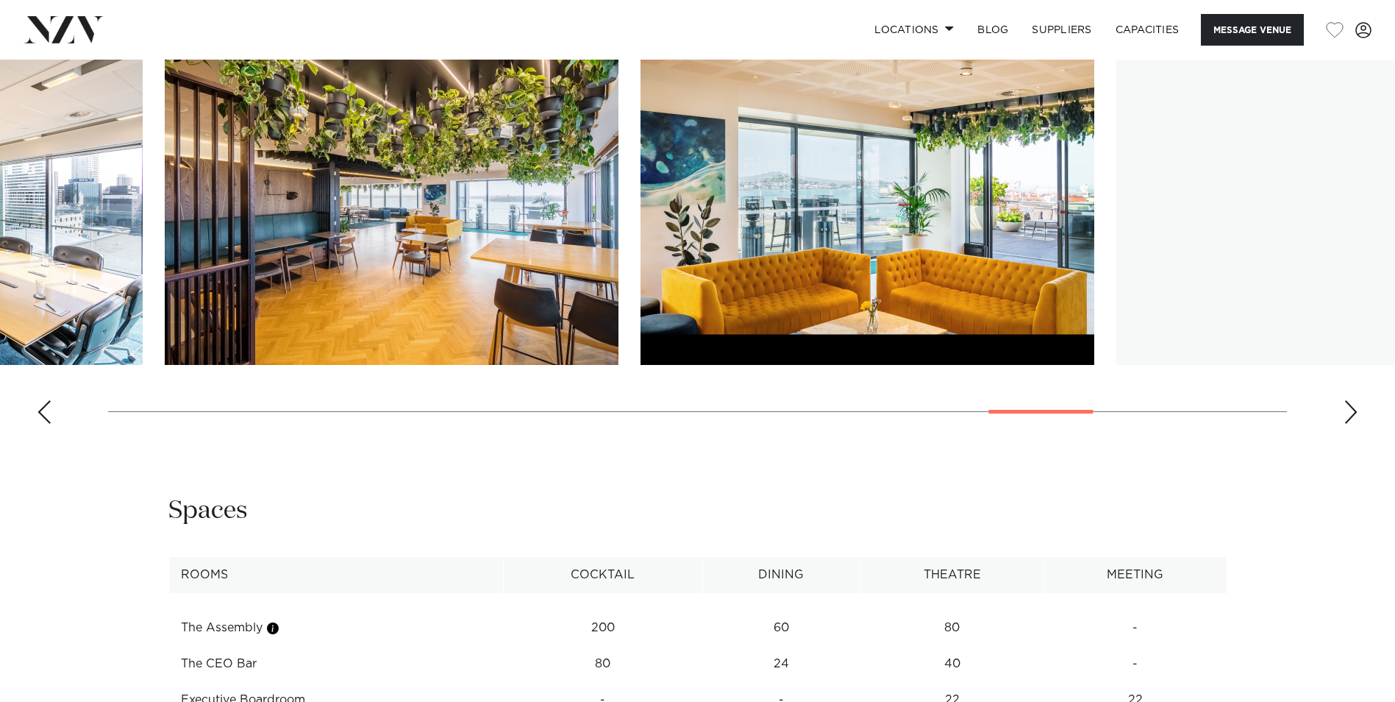
click at [199, 317] on img "22 / 28" at bounding box center [392, 198] width 454 height 333
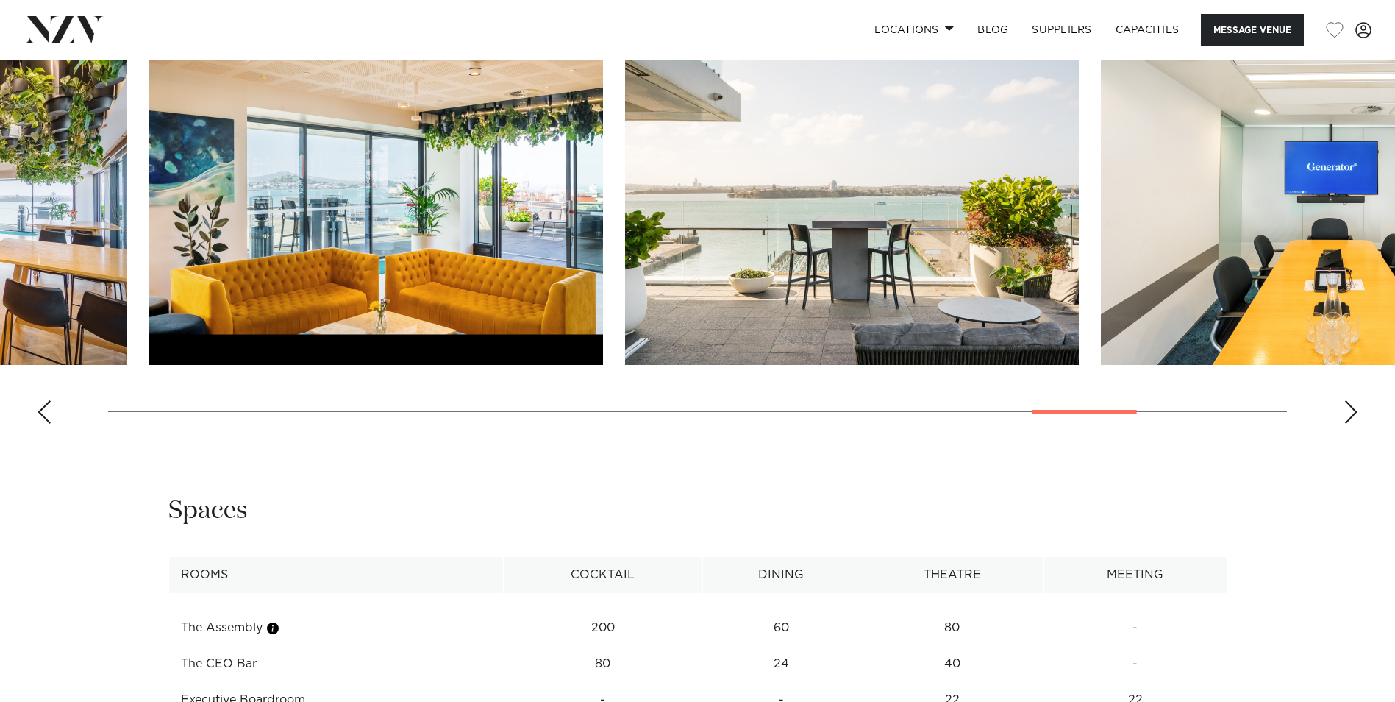
click at [149, 313] on img "23 / 28" at bounding box center [376, 198] width 454 height 333
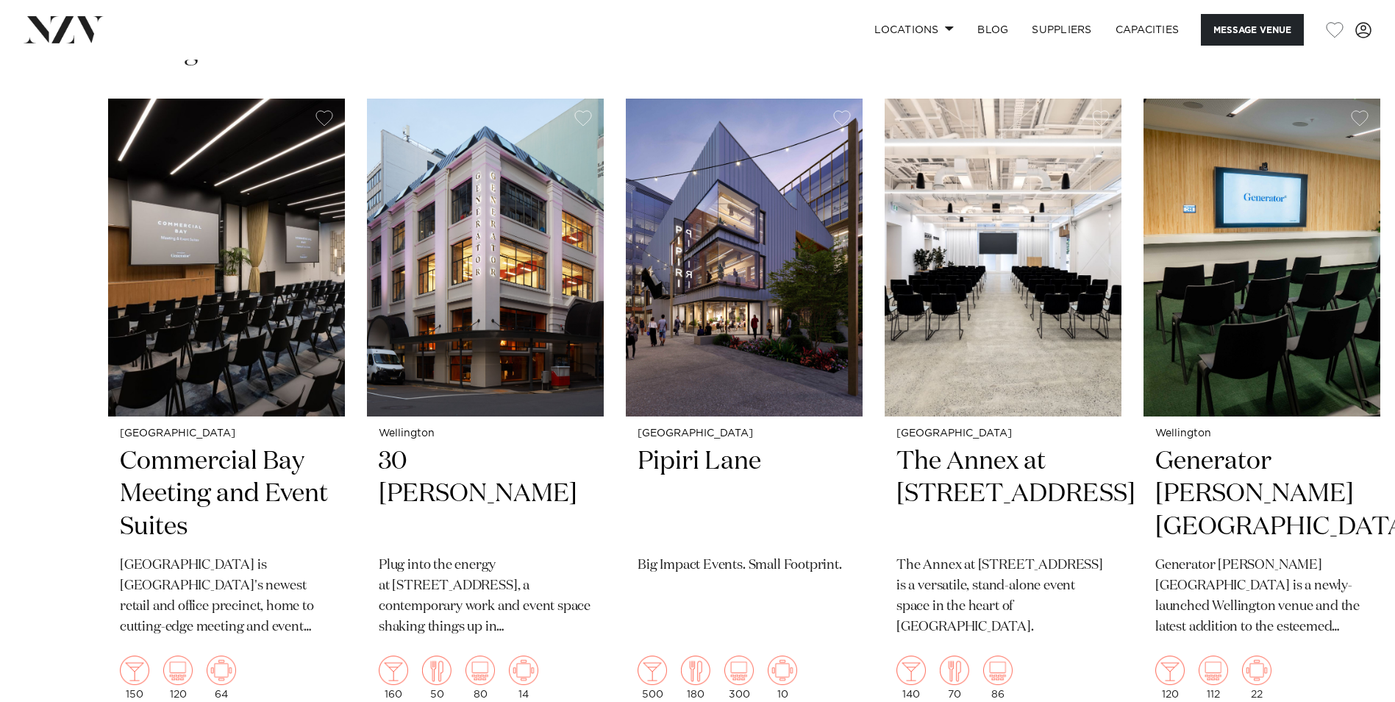
scroll to position [3309, 0]
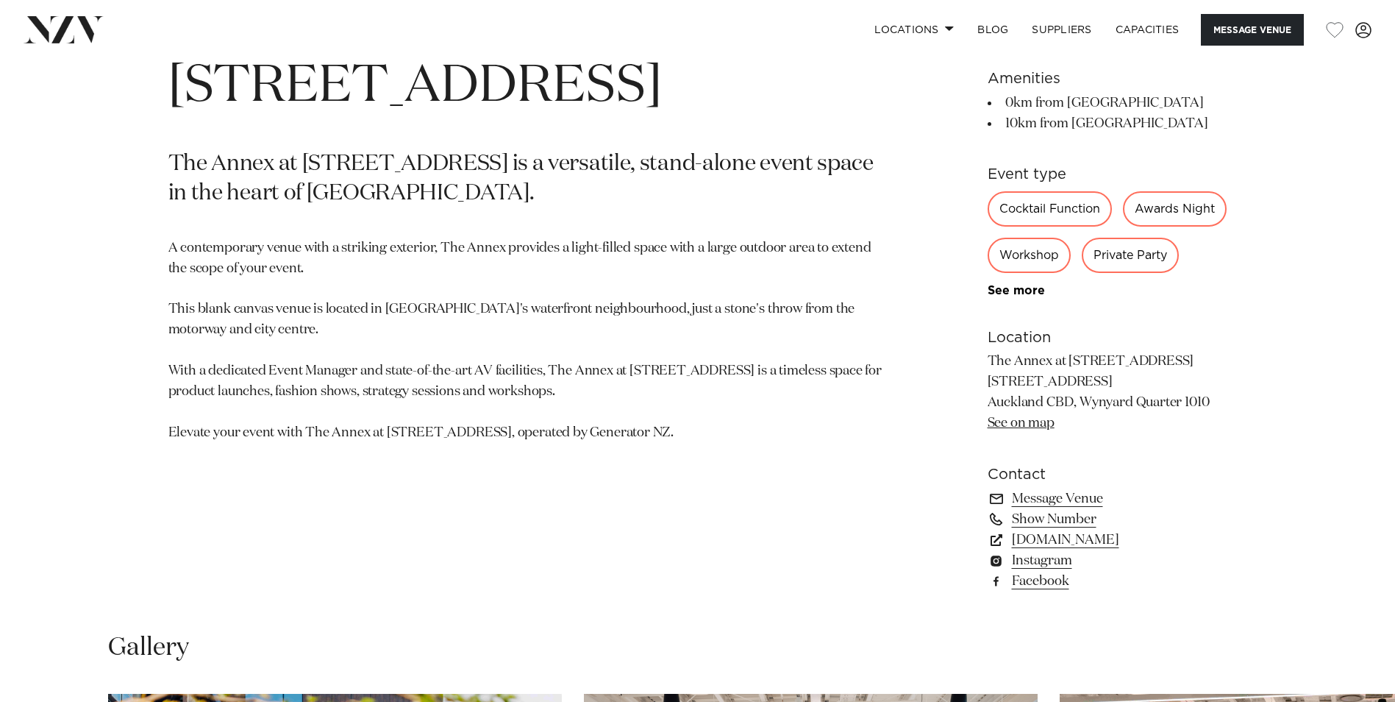
scroll to position [809, 0]
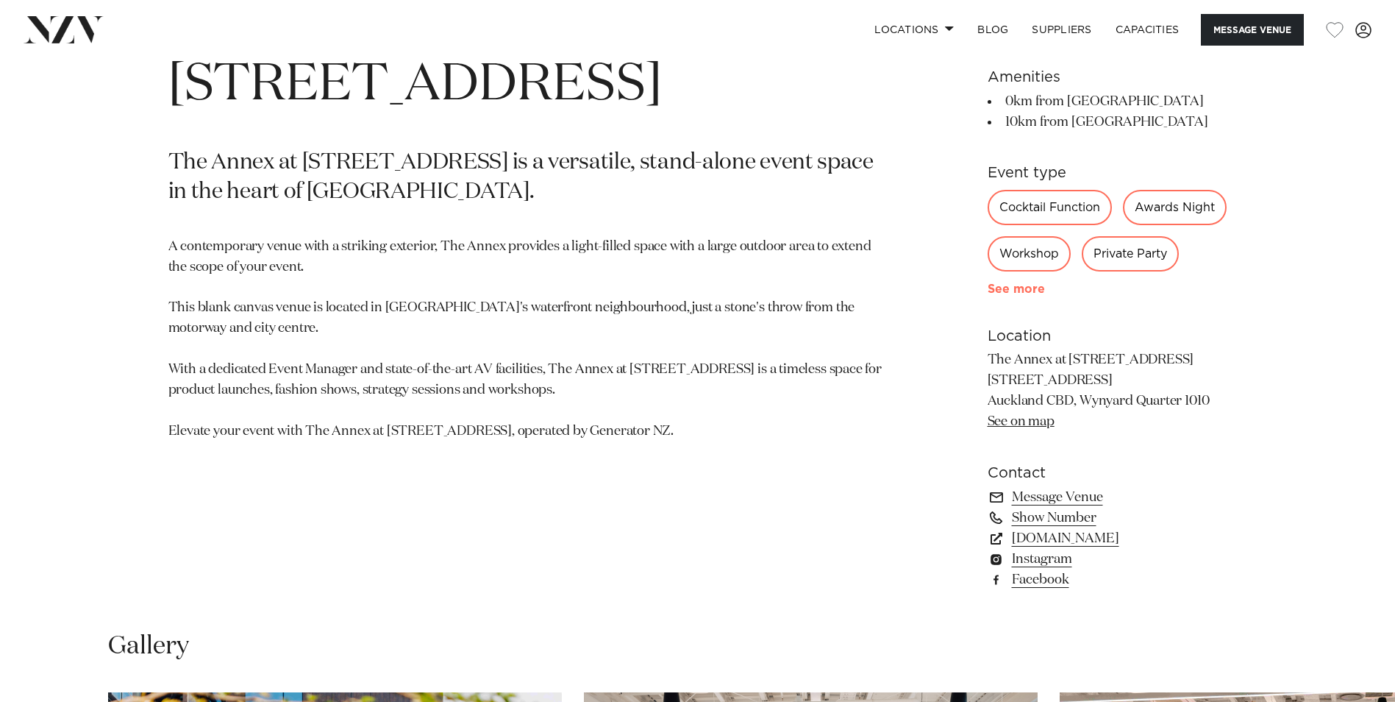
click at [1008, 295] on link "See more" at bounding box center [1045, 289] width 115 height 12
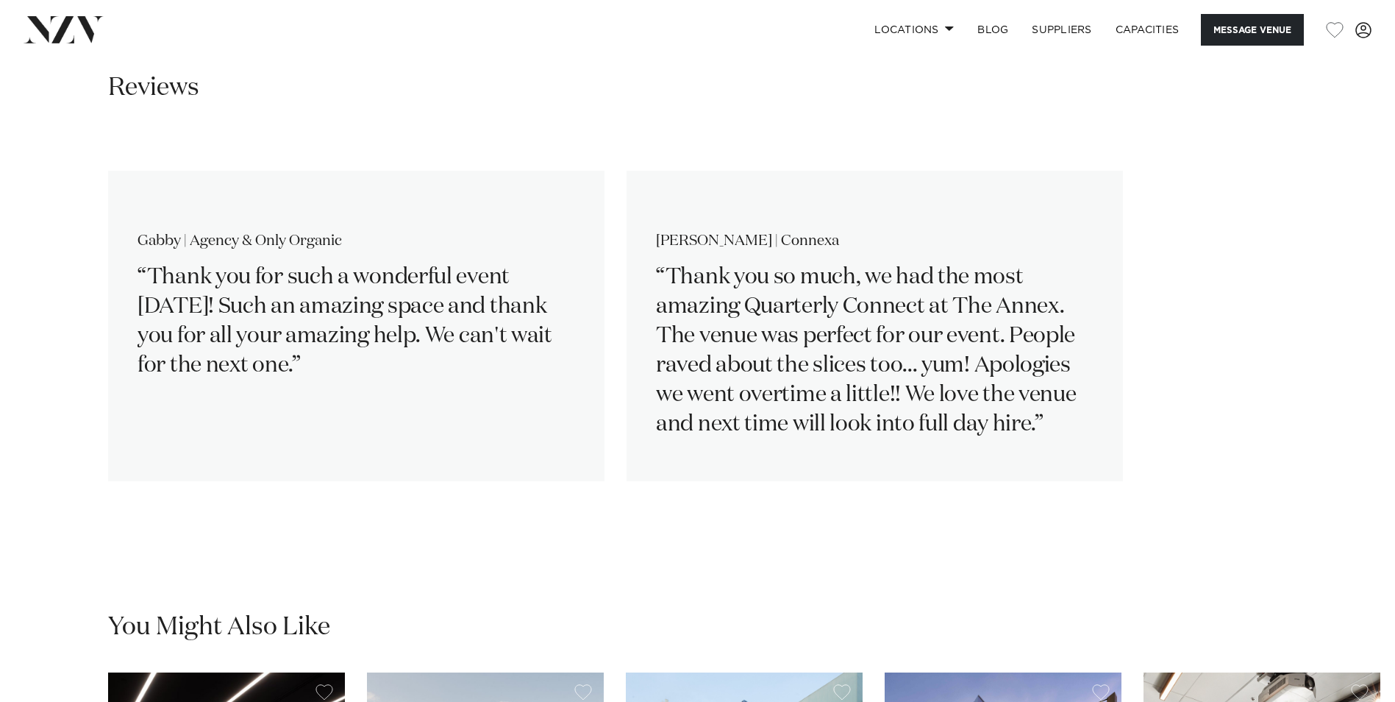
scroll to position [2721, 0]
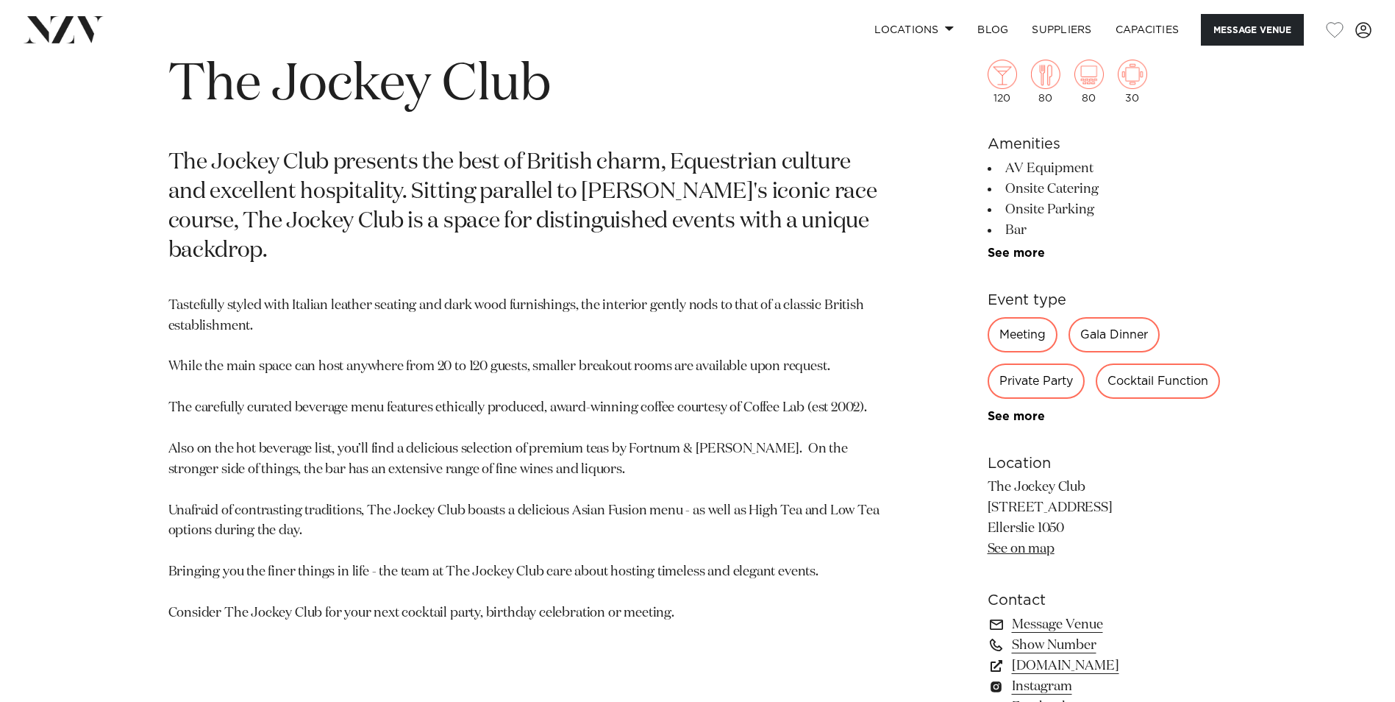
scroll to position [735, 0]
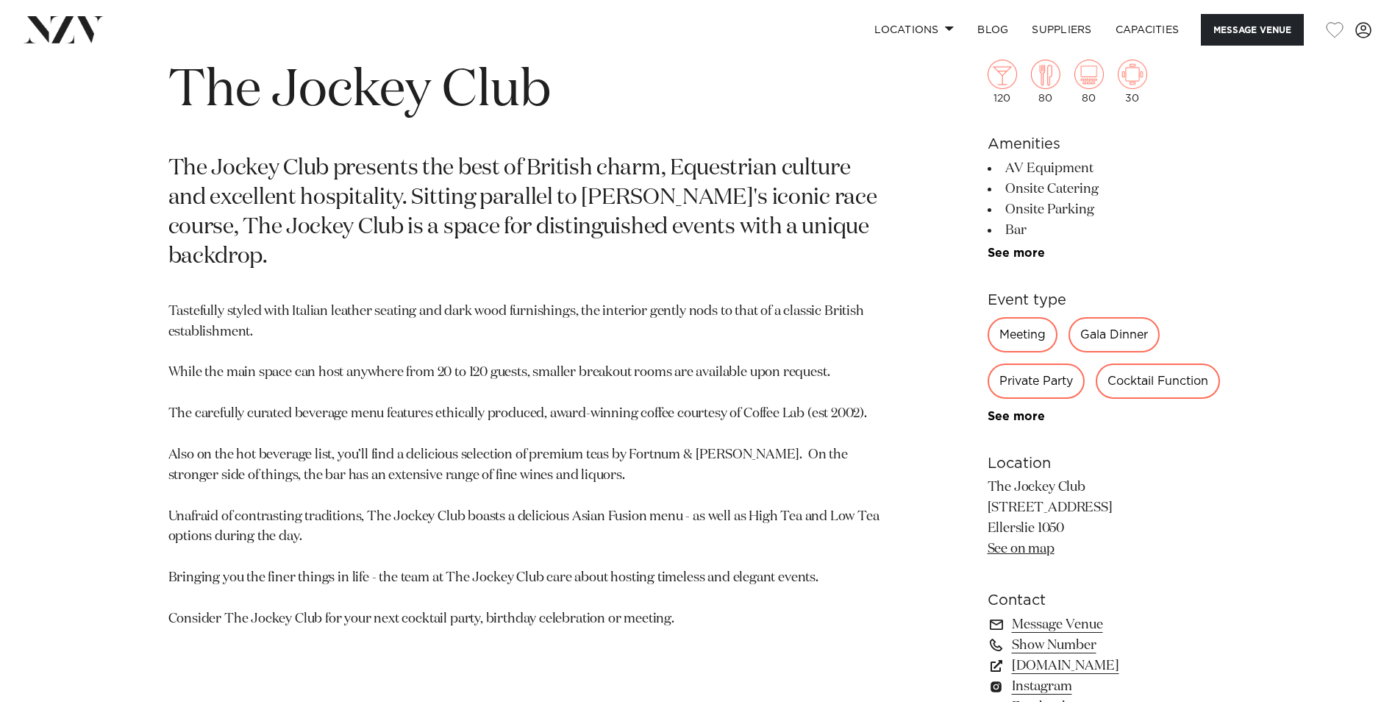
click at [1016, 240] on ul "AV Equipment Onsite Catering Onsite Parking Bar 5km from [GEOGRAPHIC_DATA] 15km…" at bounding box center [1108, 208] width 240 height 101
click at [1003, 252] on link "See more" at bounding box center [1045, 253] width 115 height 12
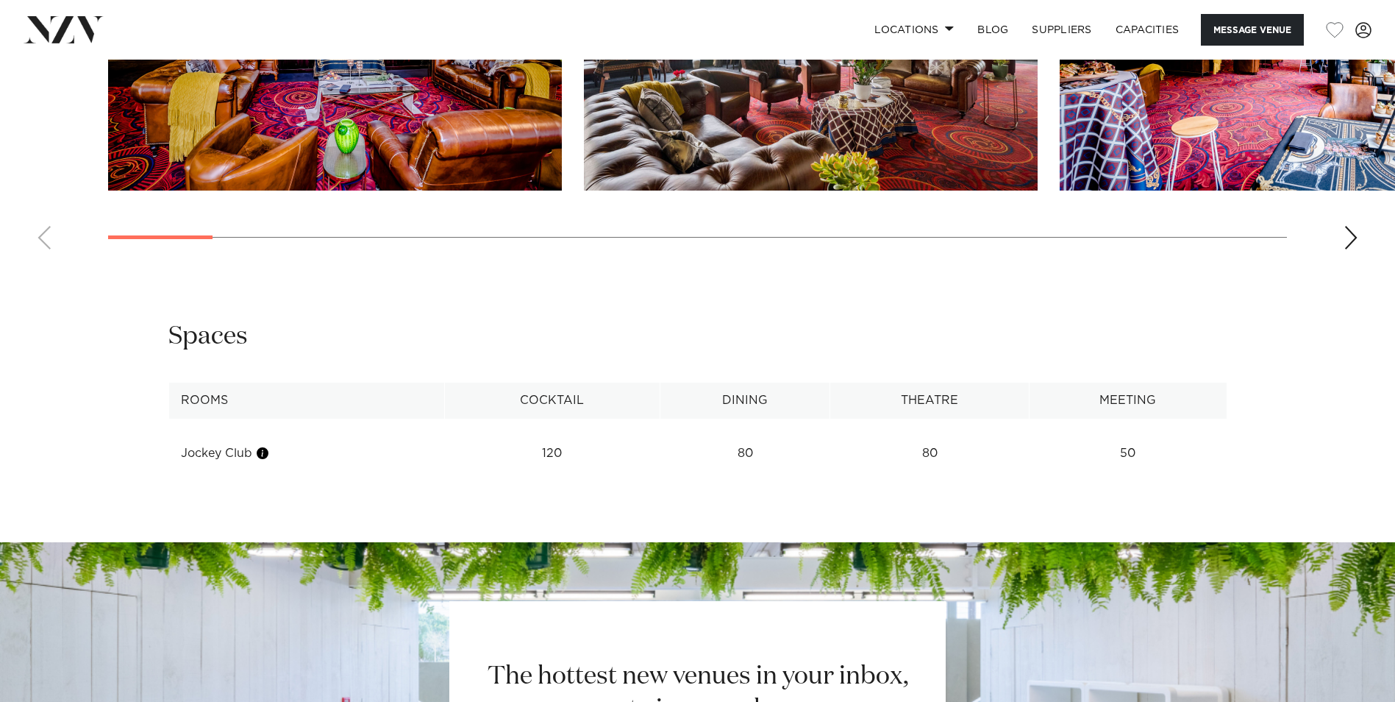
scroll to position [1838, 0]
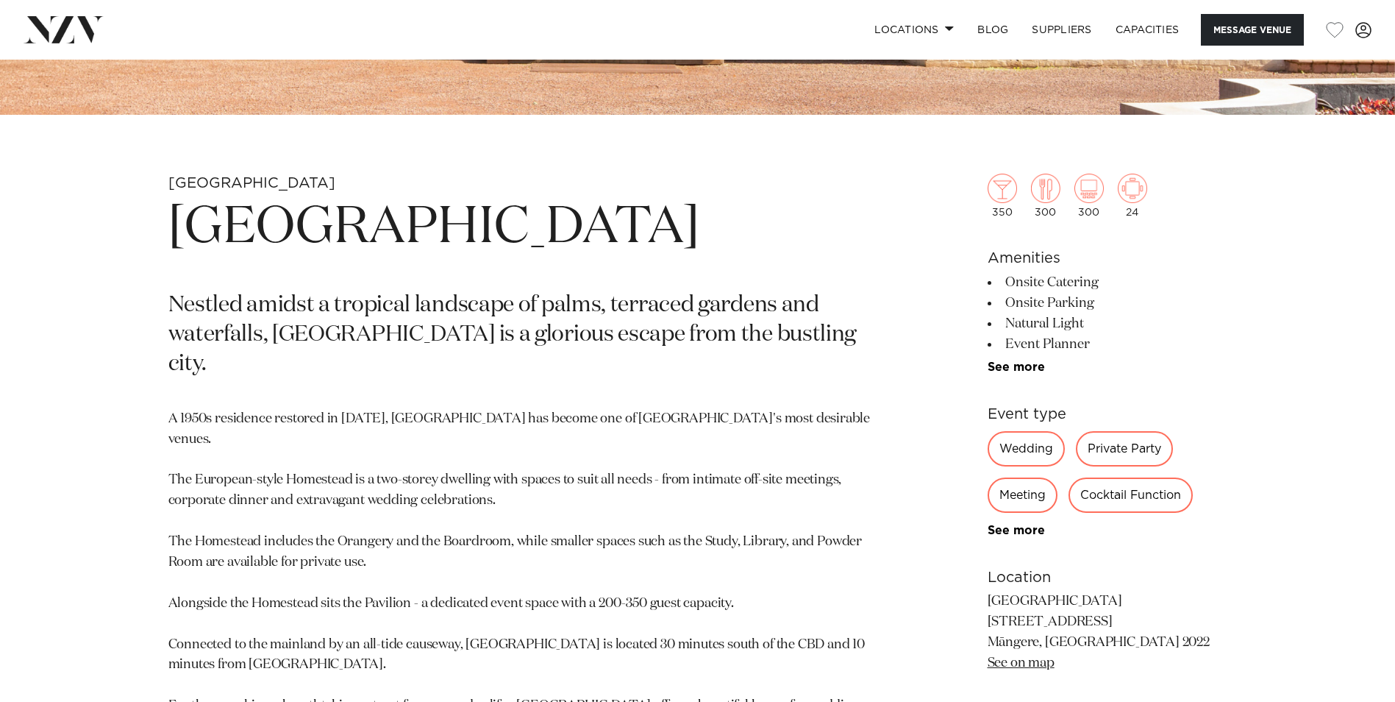
scroll to position [809, 0]
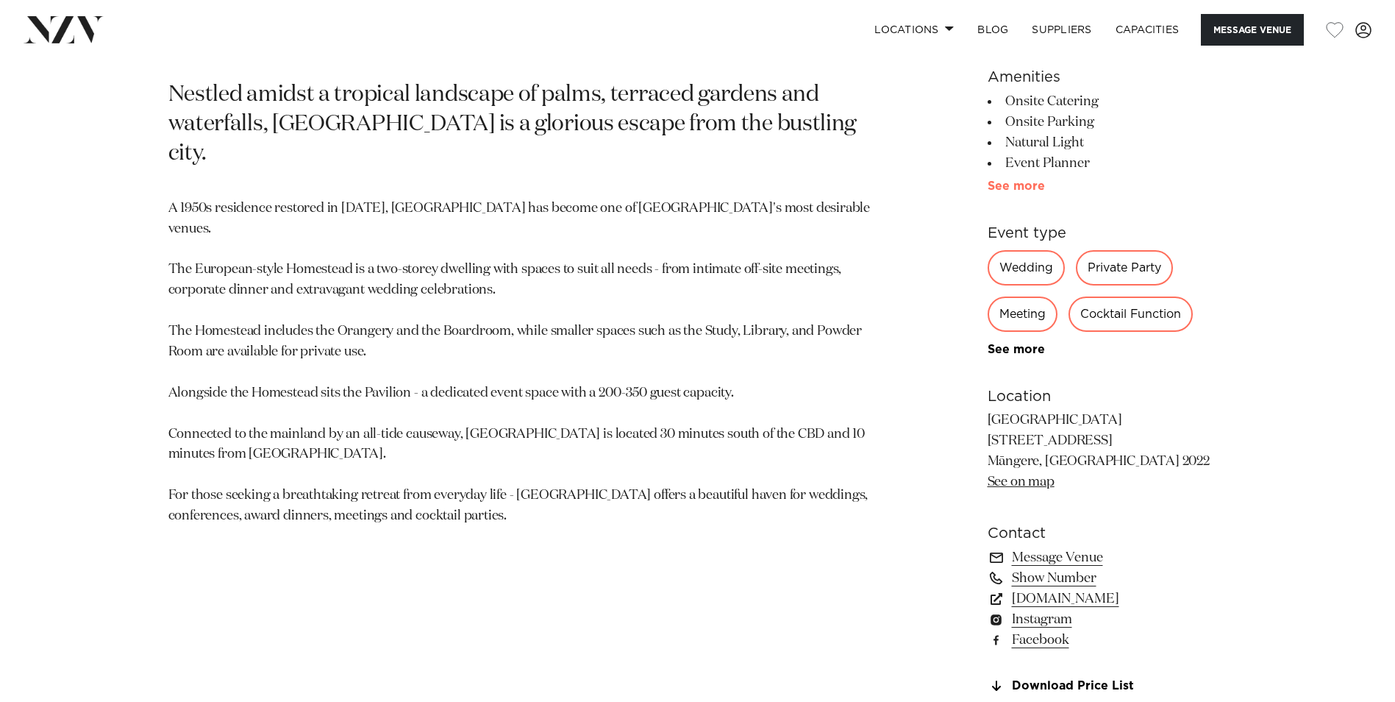
click at [1010, 184] on link "See more" at bounding box center [1045, 186] width 115 height 12
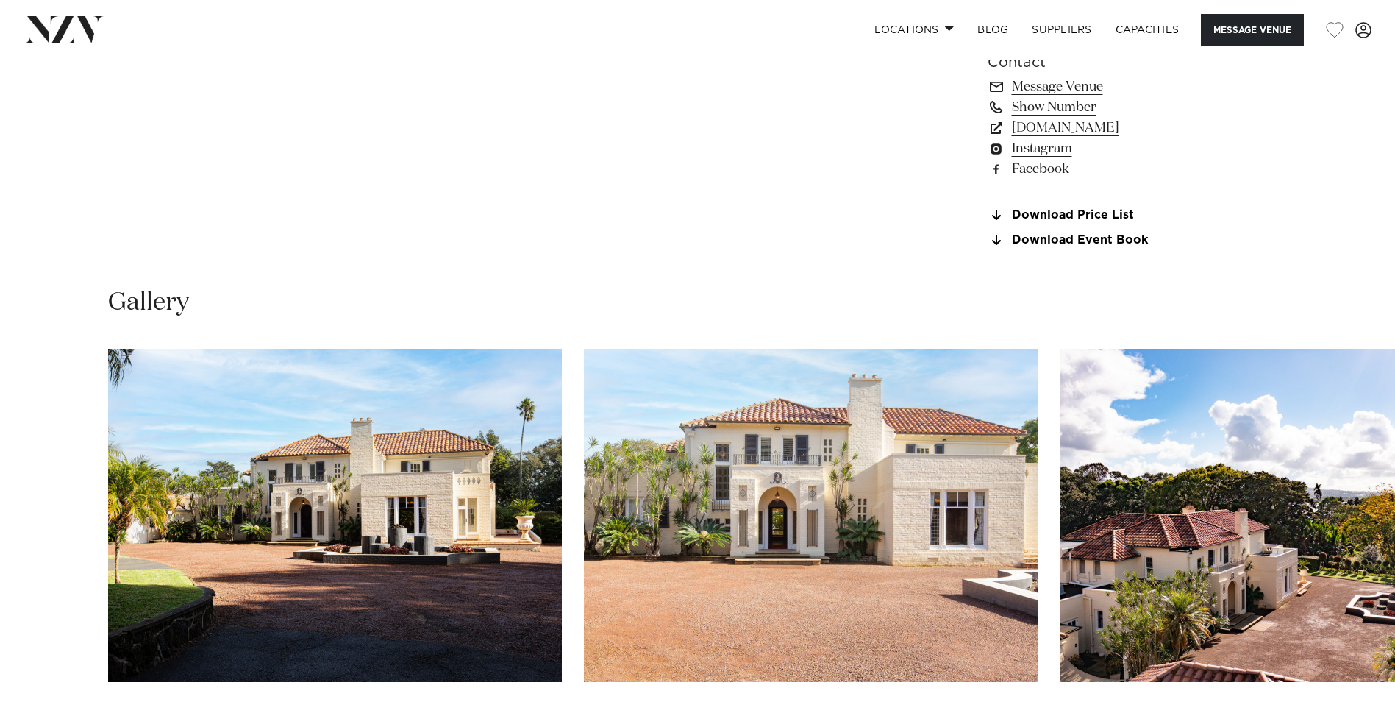
scroll to position [1765, 0]
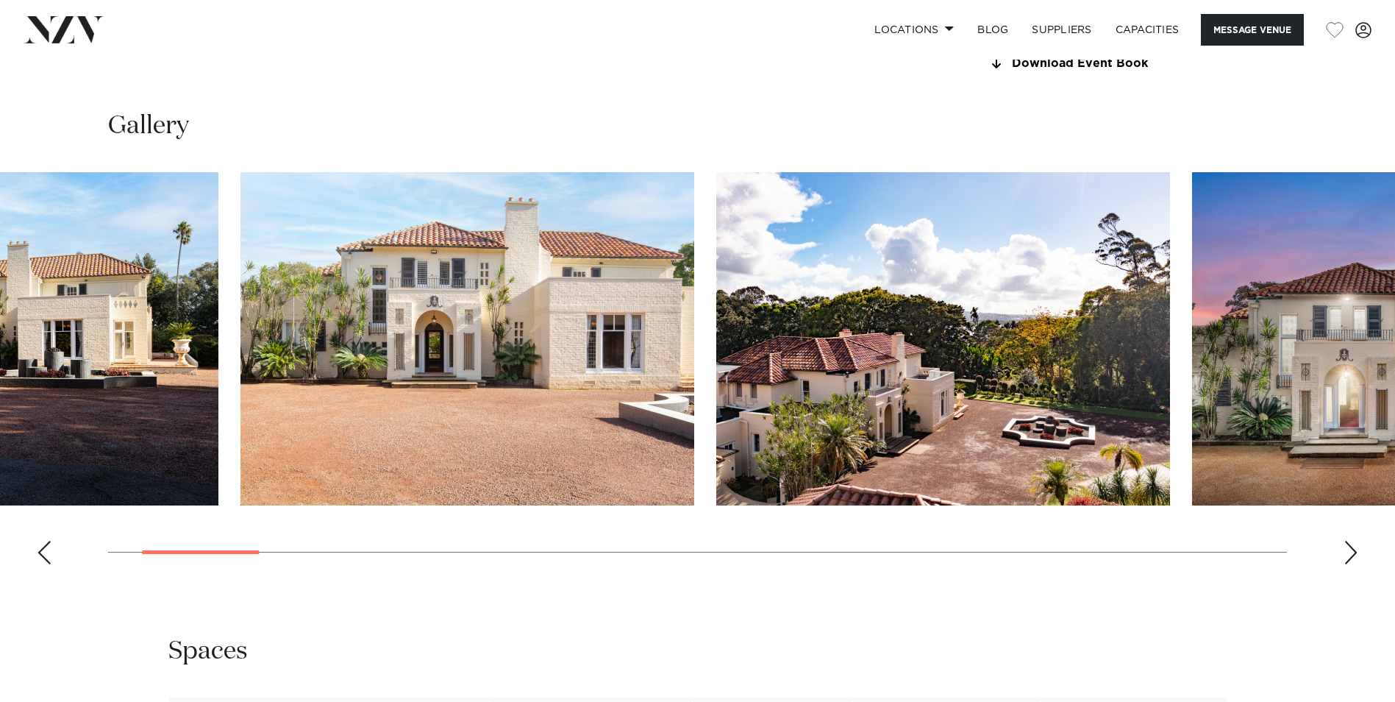
click at [716, 400] on img "3 / 25" at bounding box center [943, 338] width 454 height 333
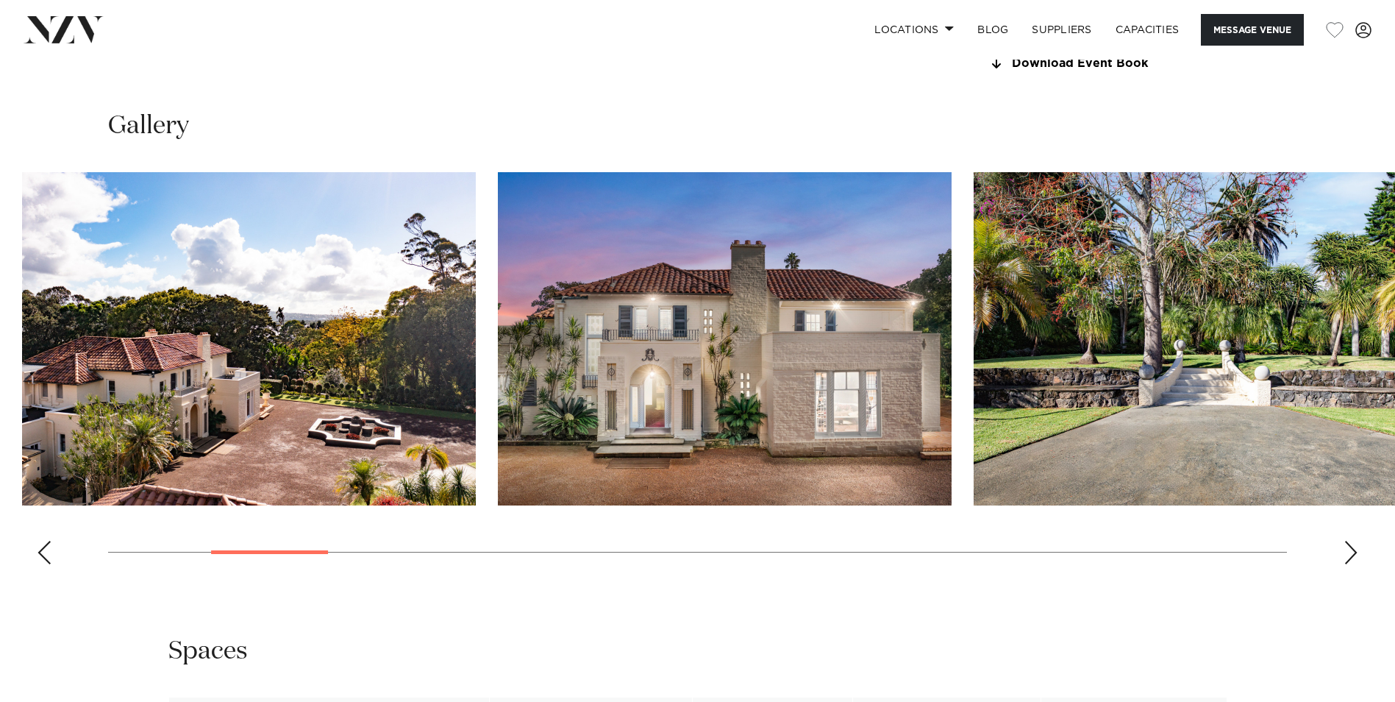
click at [974, 382] on img "5 / 25" at bounding box center [1201, 338] width 454 height 333
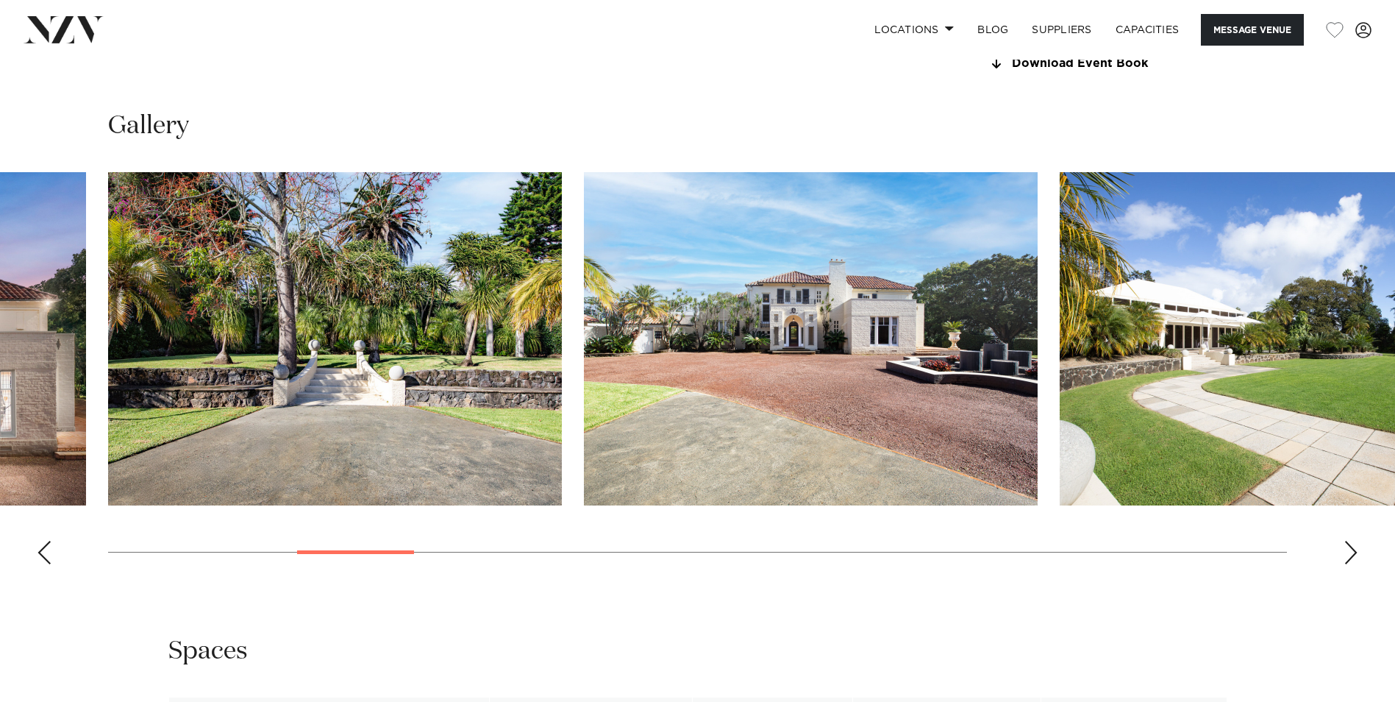
click at [1060, 371] on img "7 / 25" at bounding box center [1287, 338] width 454 height 333
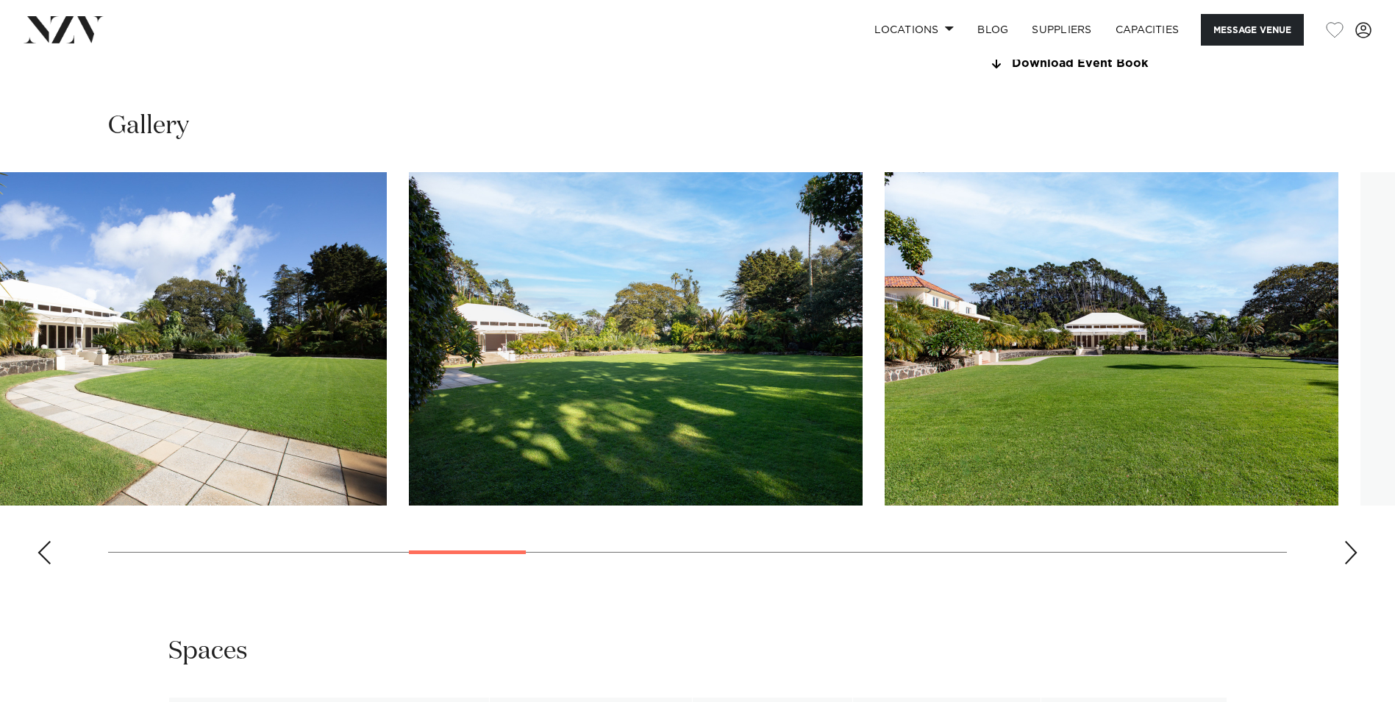
click at [500, 354] on img "8 / 25" at bounding box center [636, 338] width 454 height 333
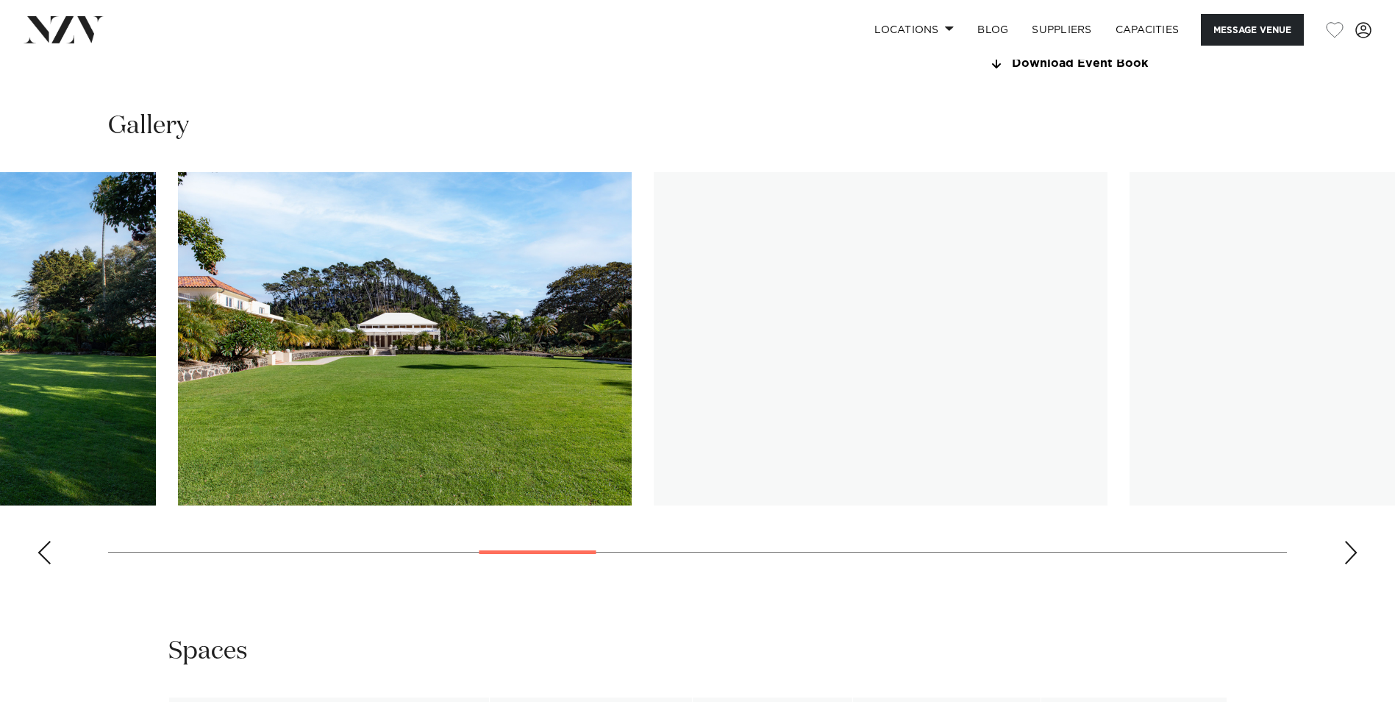
click at [0, 0] on slot at bounding box center [0, 0] width 0 height 0
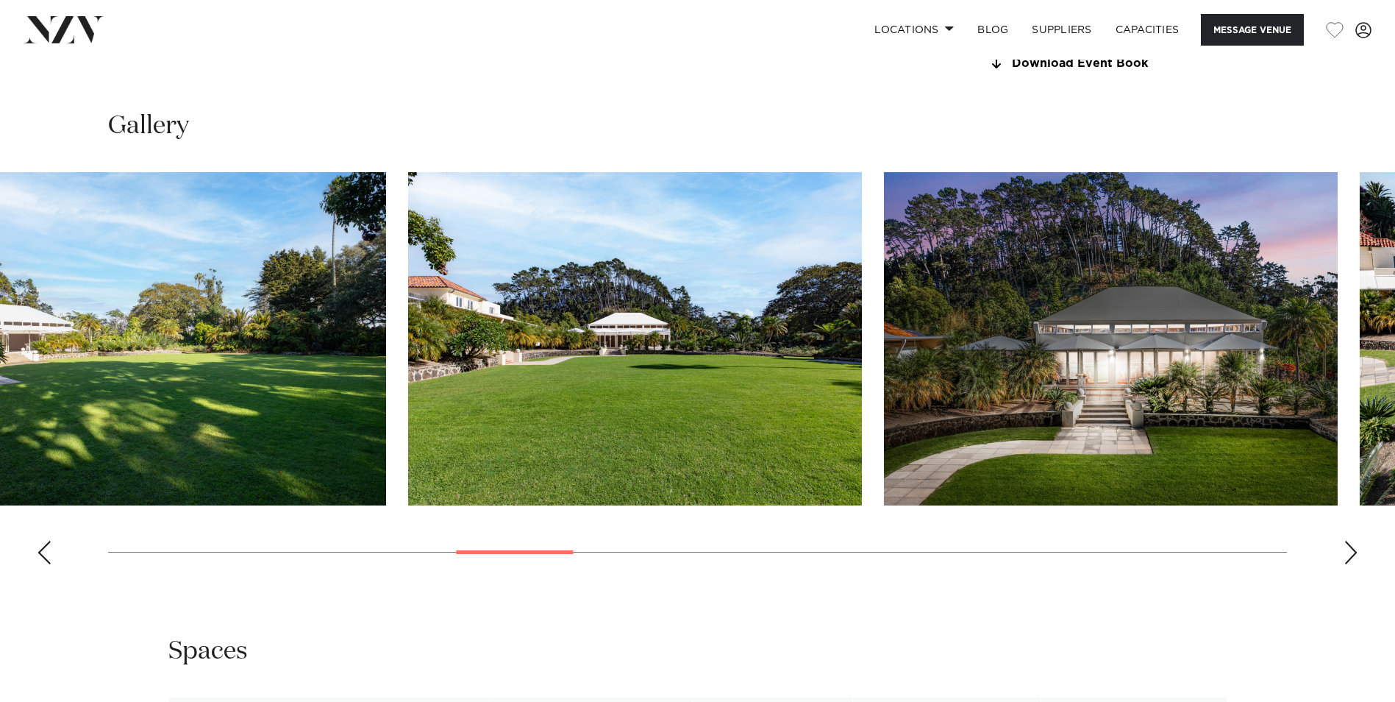
click at [408, 356] on img "9 / 25" at bounding box center [635, 338] width 454 height 333
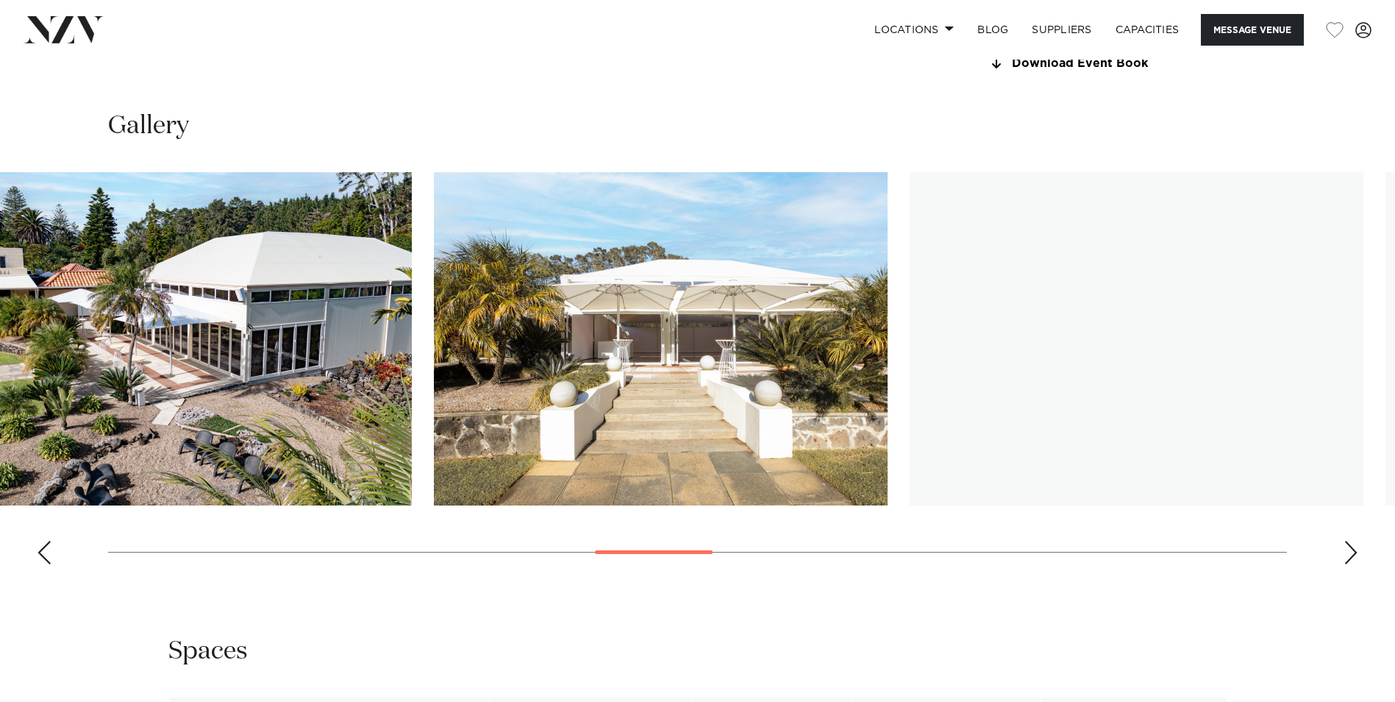
click at [181, 373] on img "11 / 25" at bounding box center [185, 338] width 454 height 333
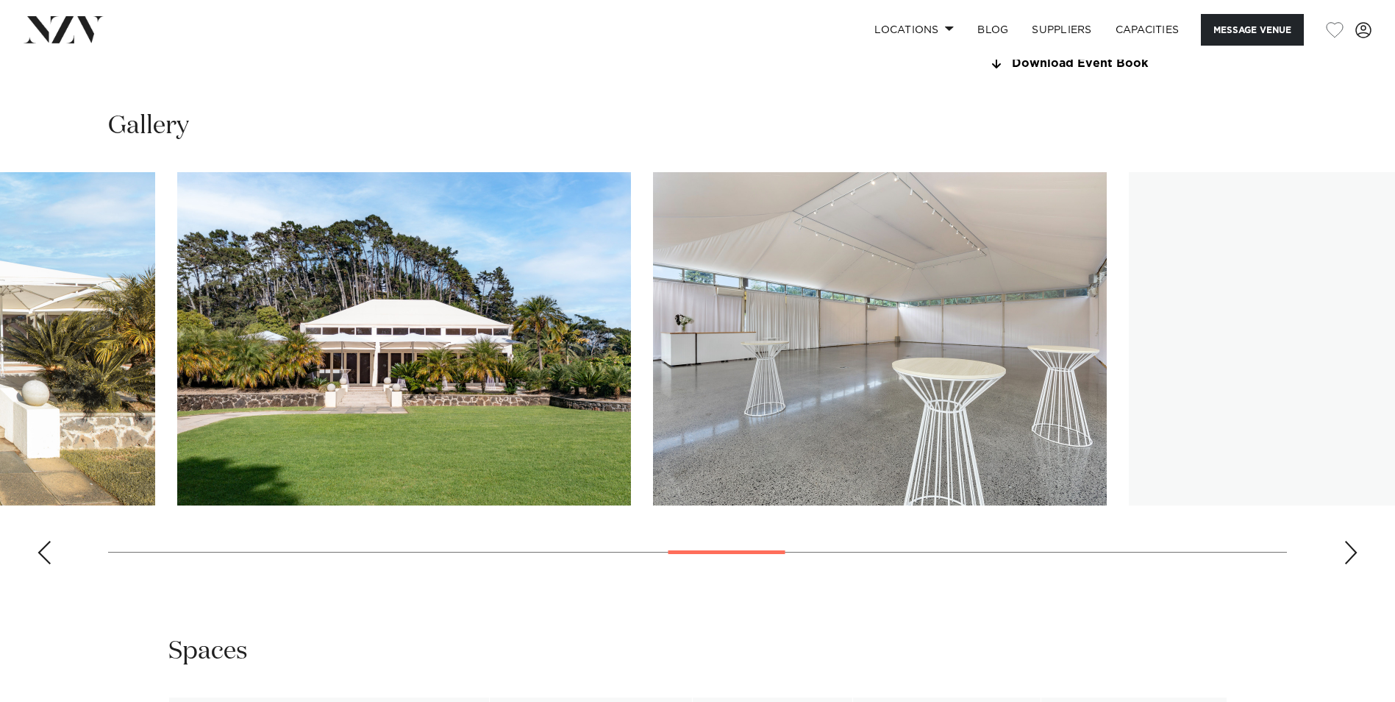
click at [369, 379] on img "13 / 25" at bounding box center [404, 338] width 454 height 333
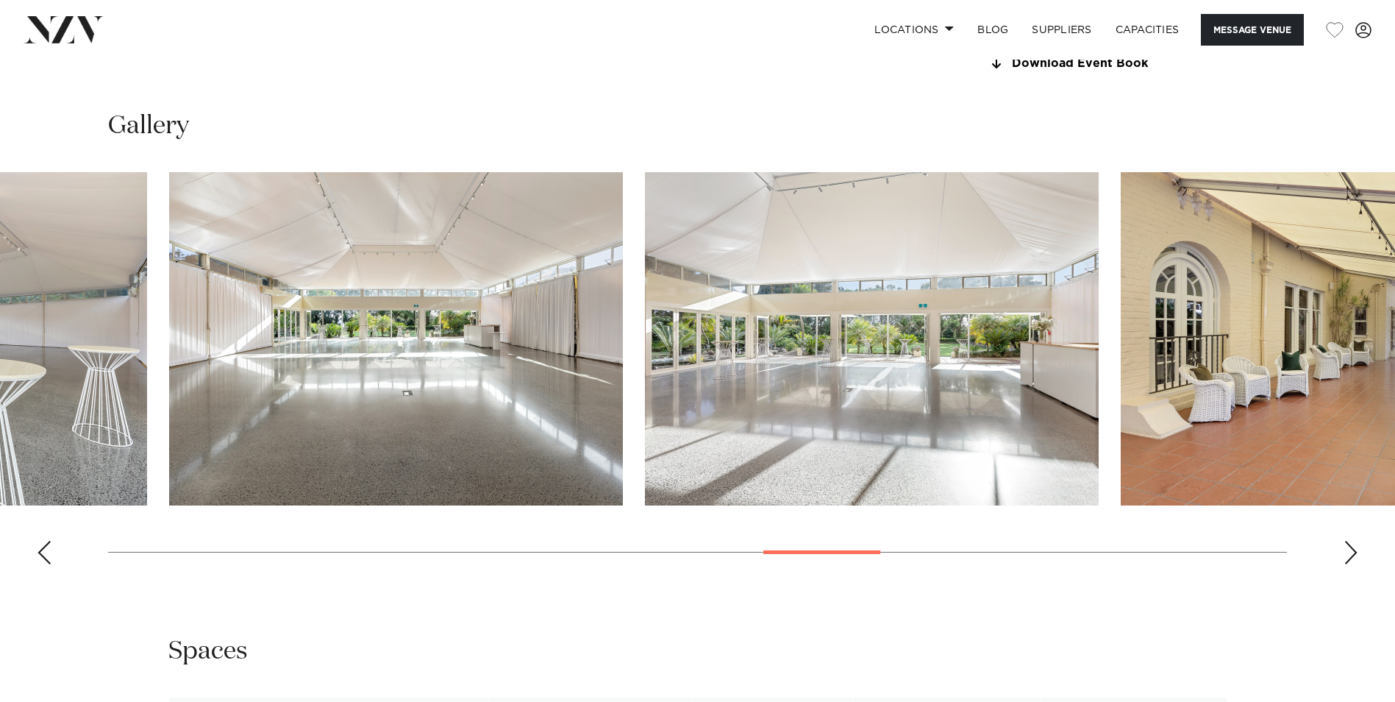
click at [291, 384] on img "15 / 25" at bounding box center [396, 338] width 454 height 333
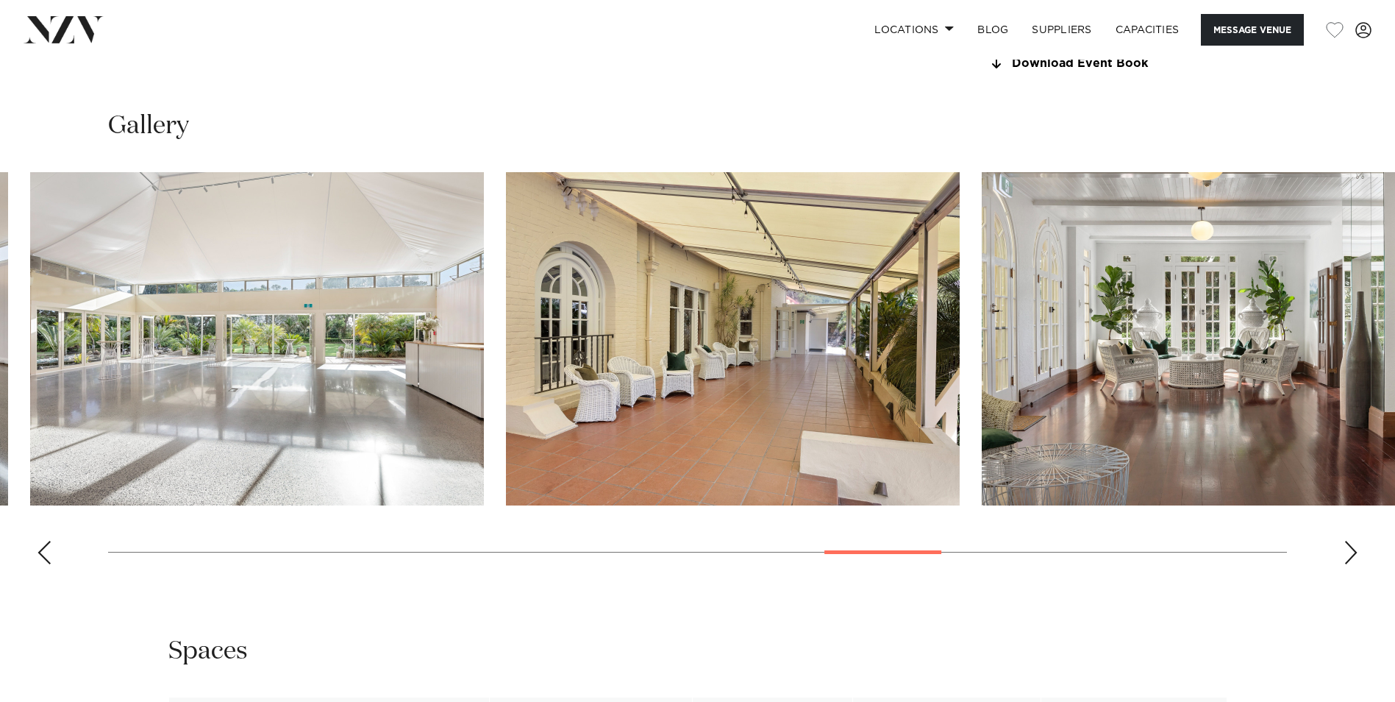
click at [624, 401] on img "17 / 25" at bounding box center [733, 338] width 454 height 333
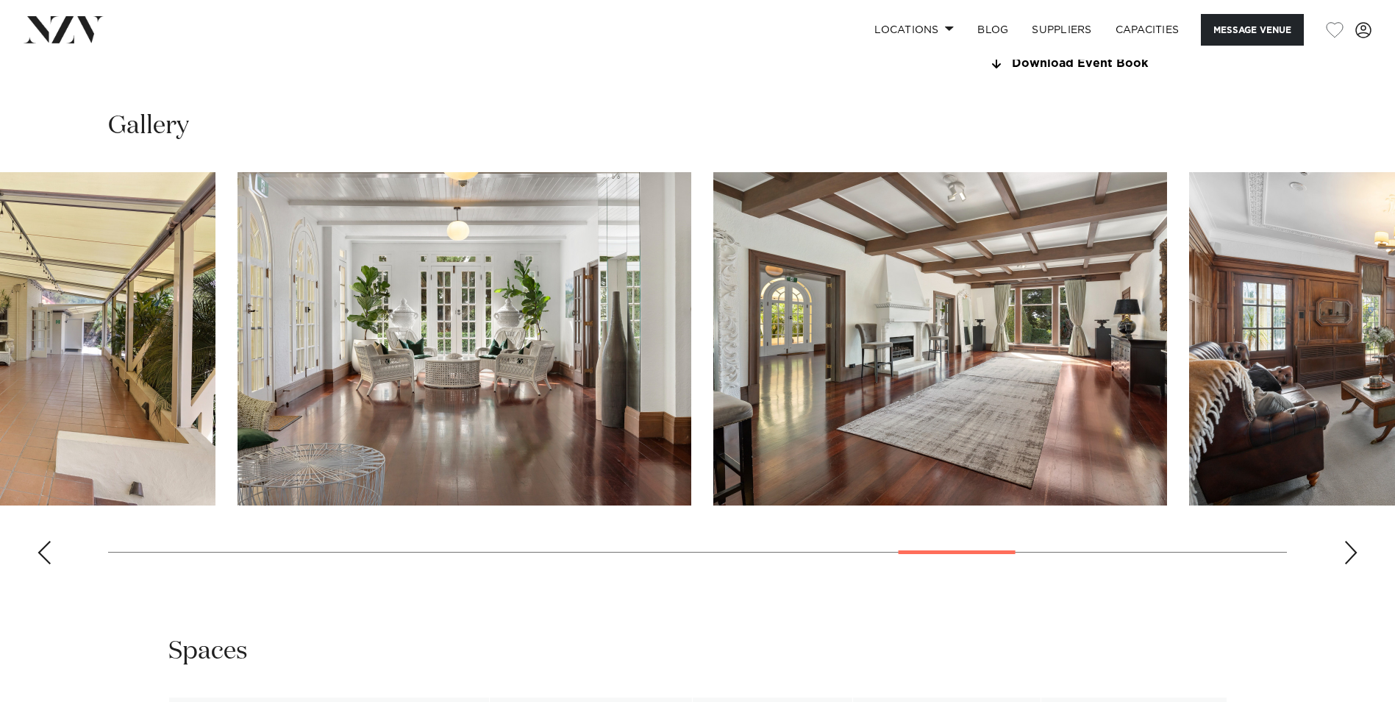
click at [0, 352] on html "Locations [GEOGRAPHIC_DATA] [GEOGRAPHIC_DATA] [GEOGRAPHIC_DATA] [GEOGRAPHIC_DAT…" at bounding box center [697, 416] width 1395 height 4362
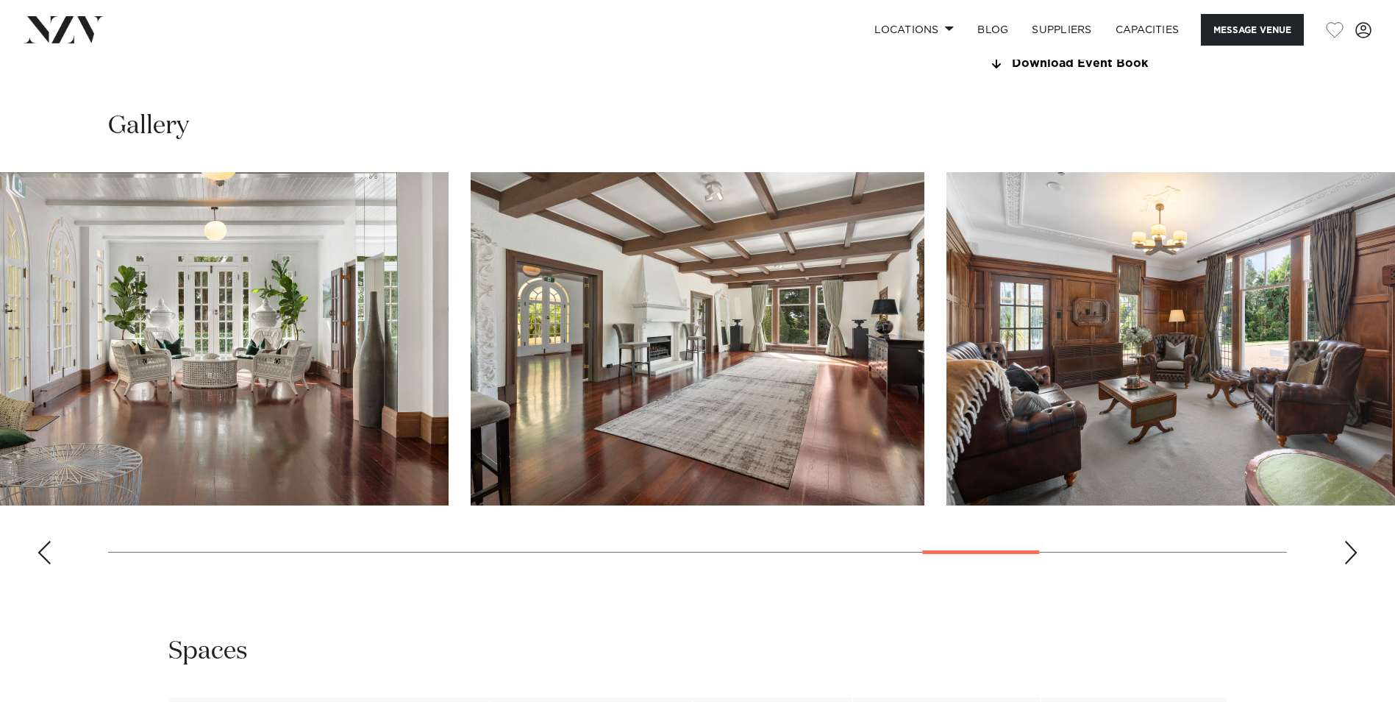
click at [946, 318] on img "20 / 25" at bounding box center [1173, 338] width 454 height 333
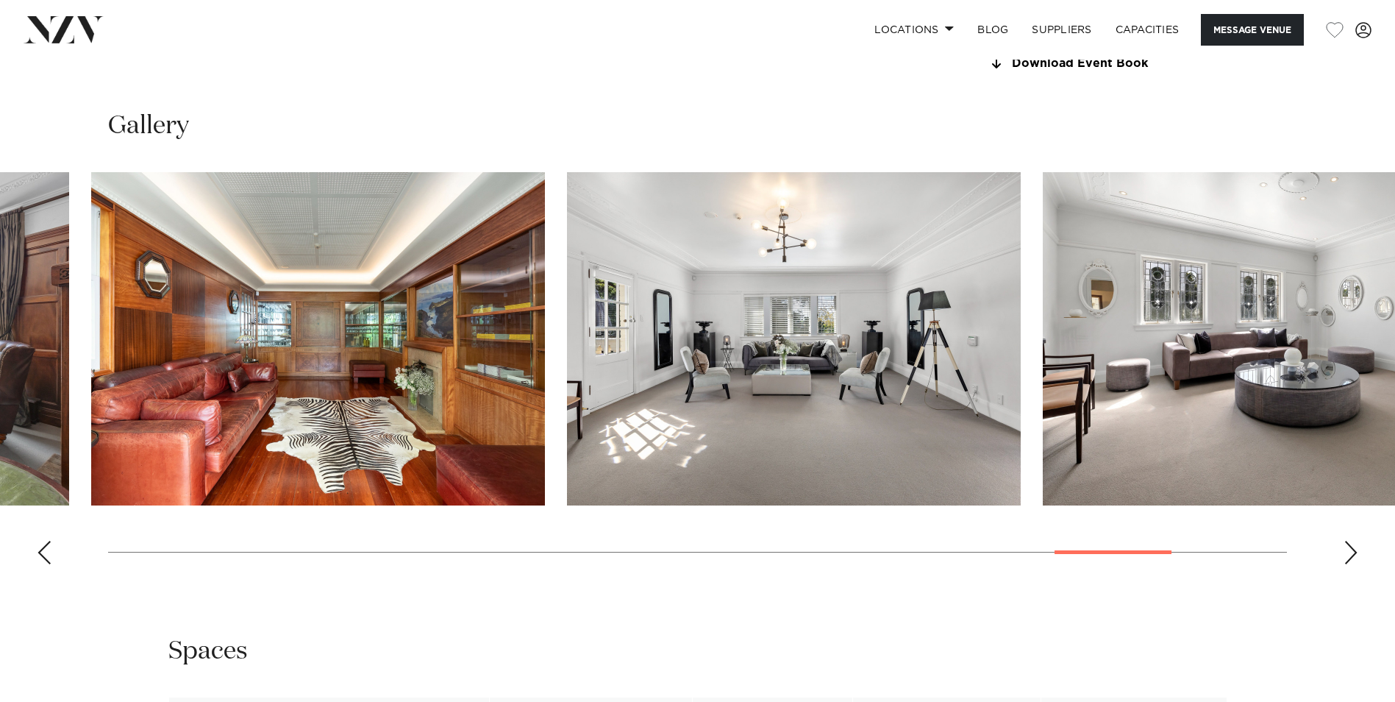
click at [567, 327] on img "22 / 25" at bounding box center [794, 338] width 454 height 333
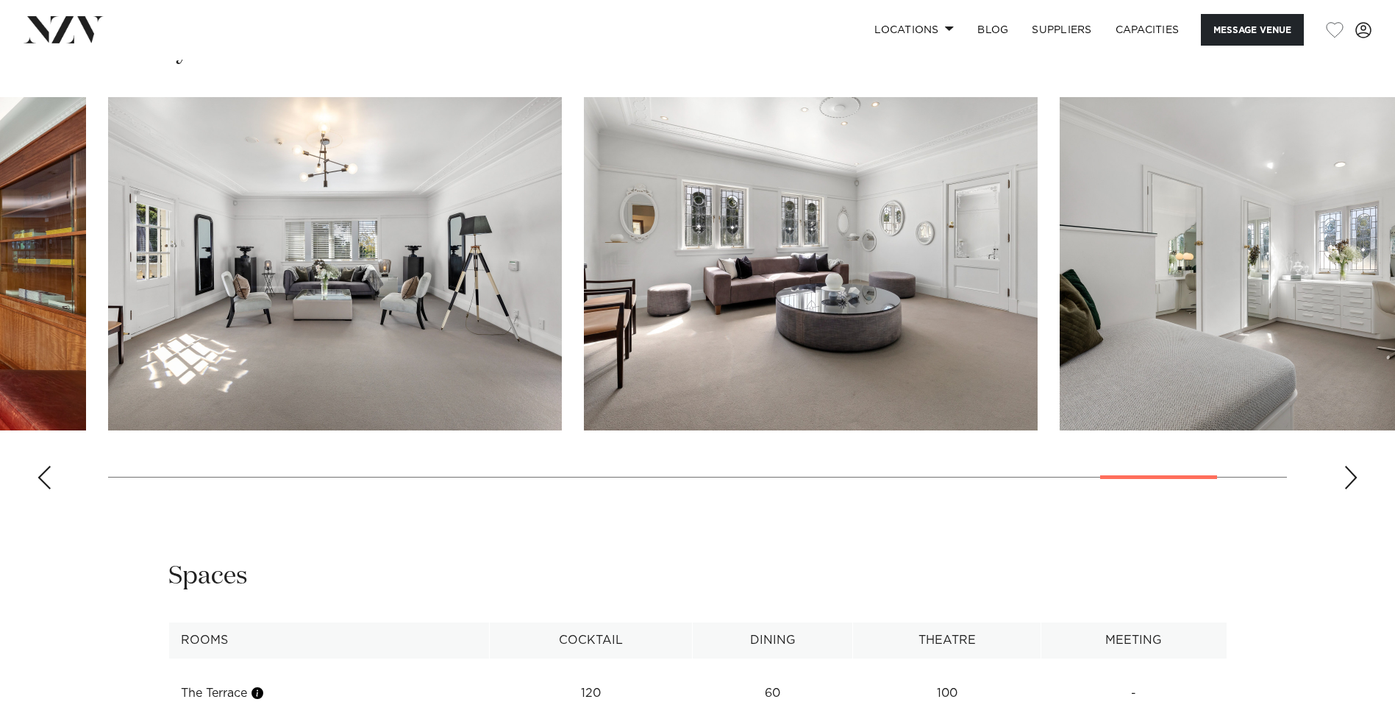
scroll to position [1838, 0]
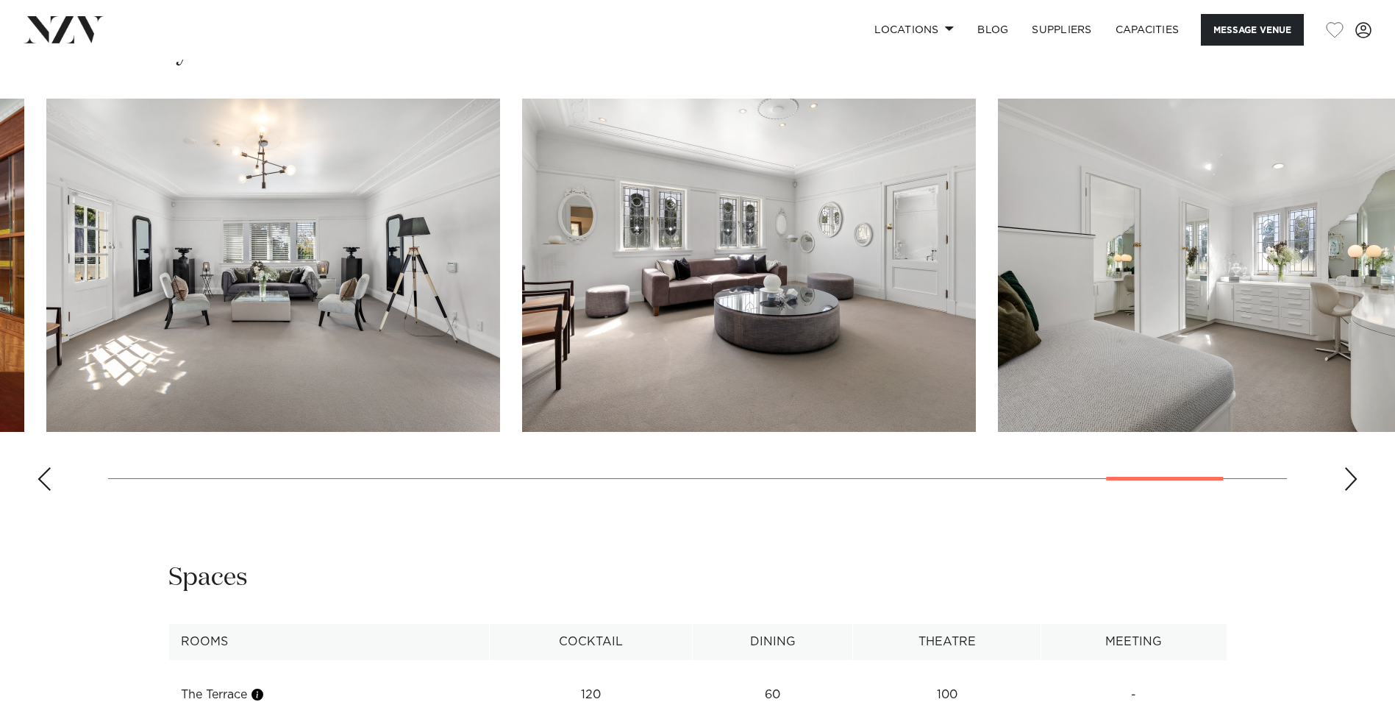
click at [522, 298] on img "23 / 25" at bounding box center [749, 265] width 454 height 333
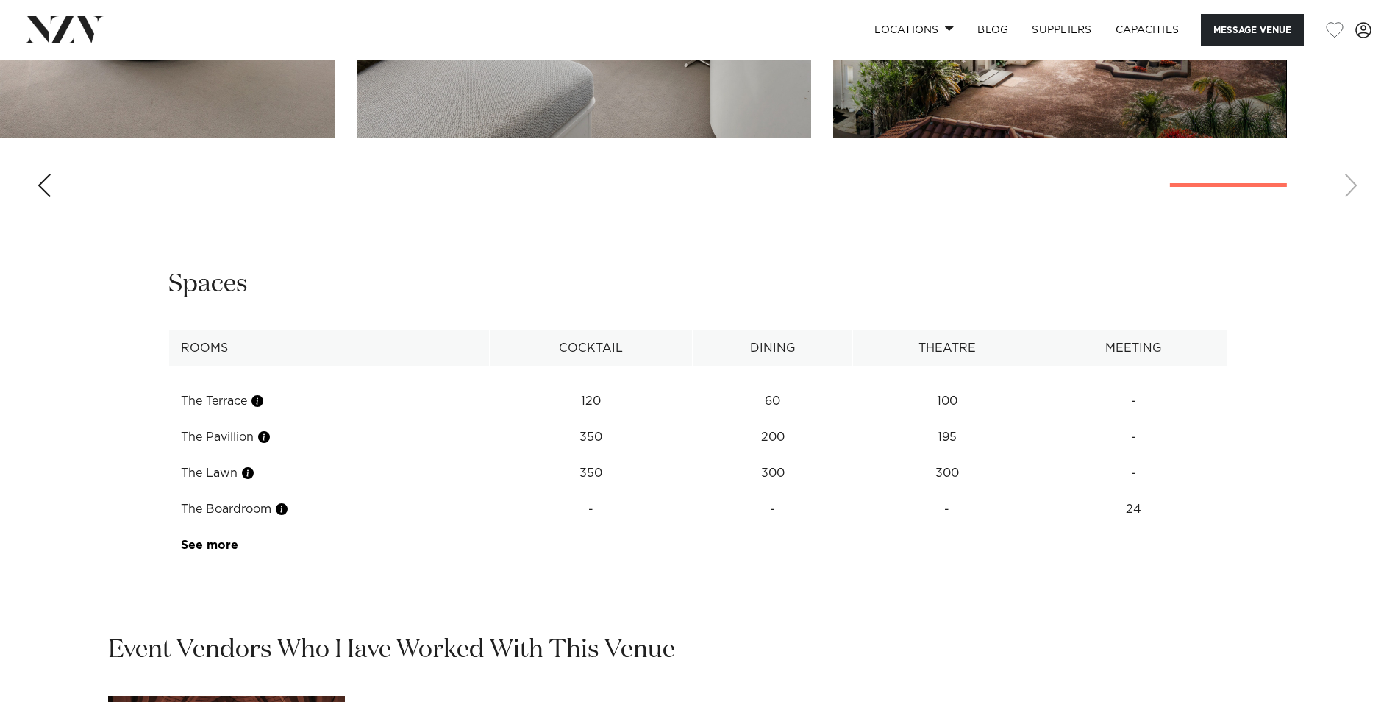
scroll to position [2133, 0]
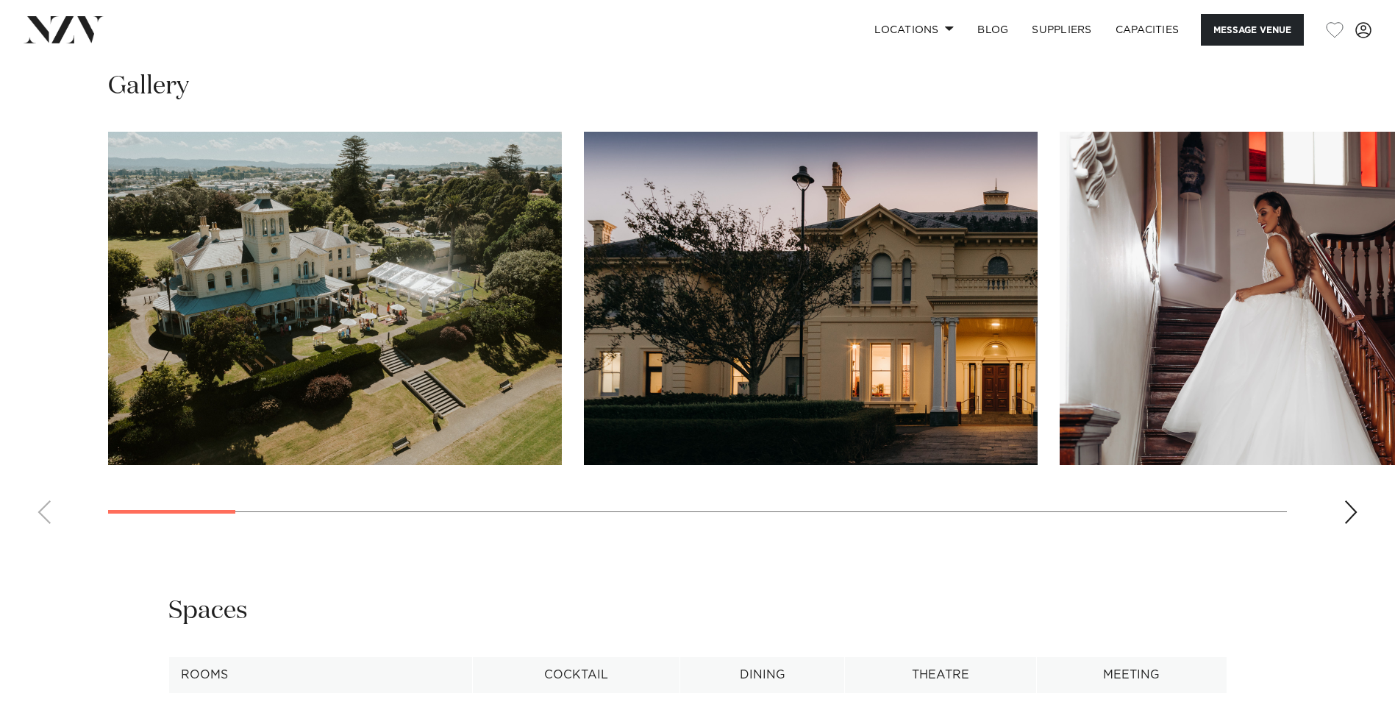
scroll to position [1397, 0]
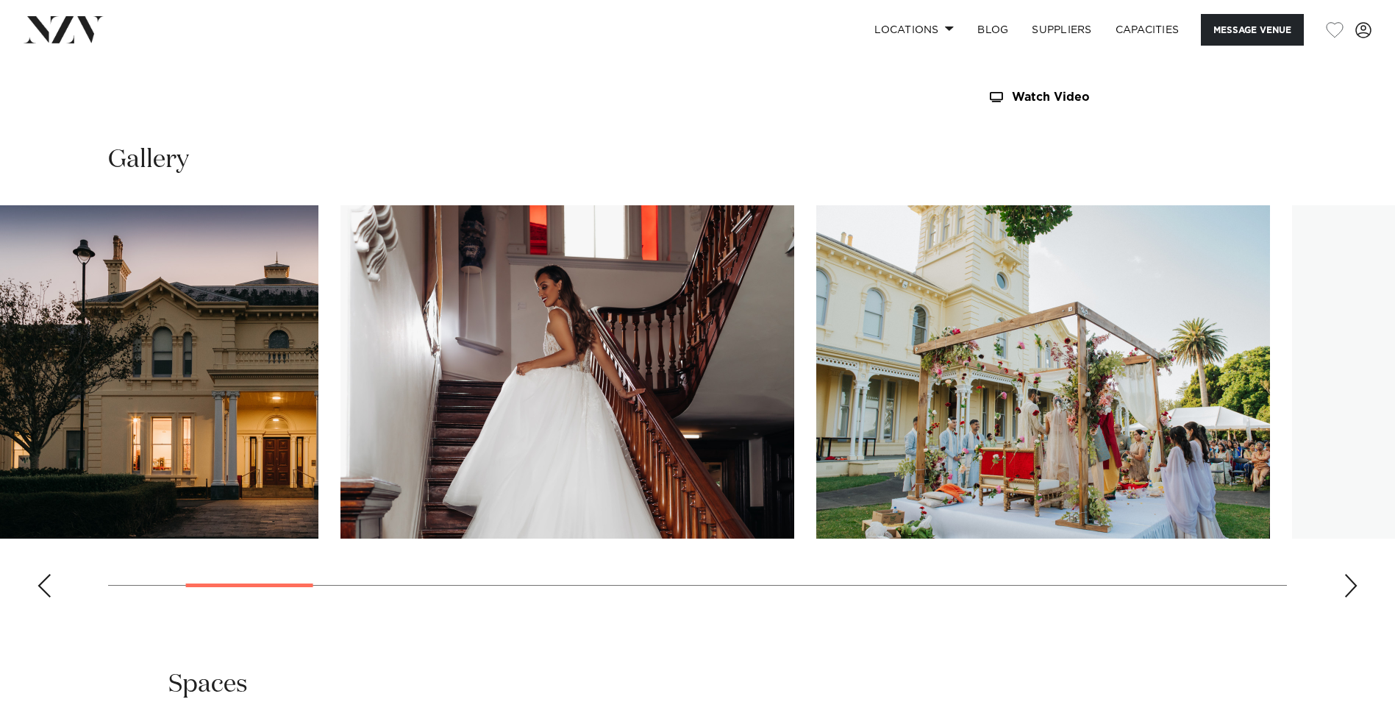
click at [110, 459] on img "2 / 23" at bounding box center [92, 371] width 454 height 333
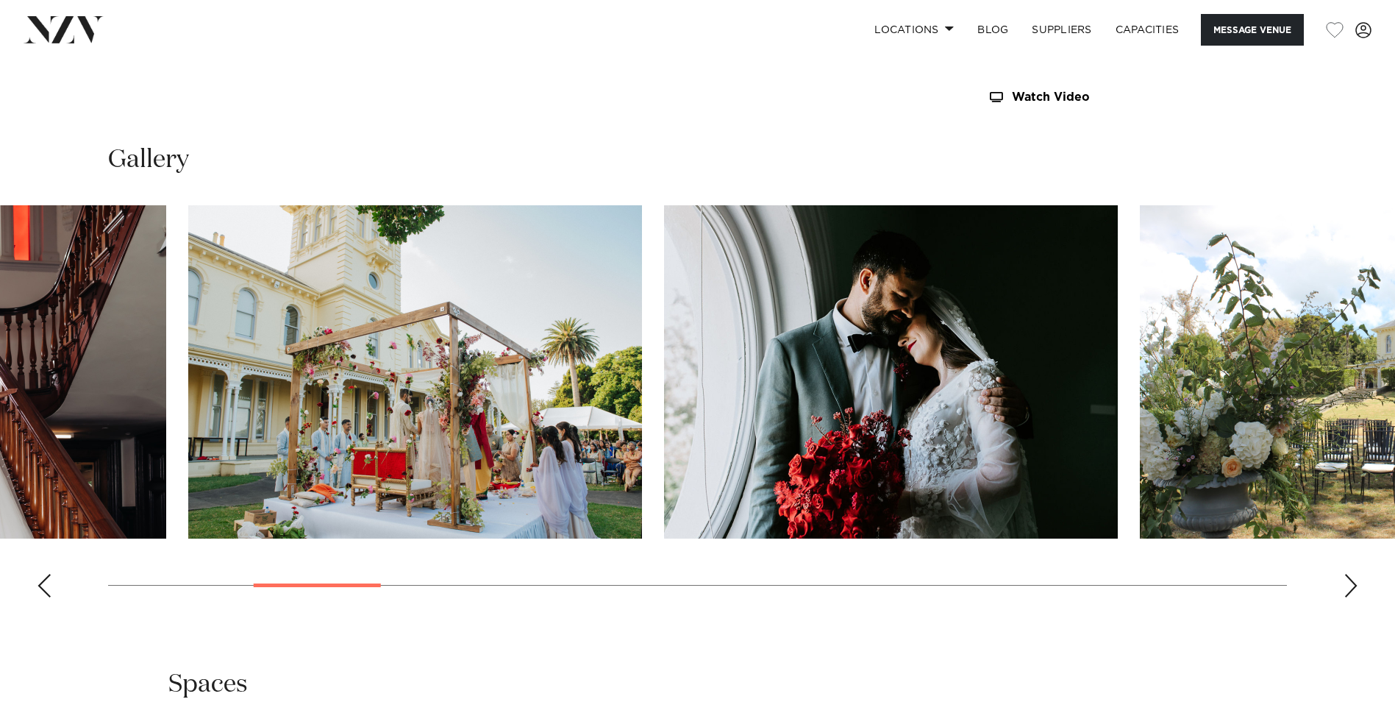
click at [421, 464] on swiper-container at bounding box center [697, 407] width 1395 height 404
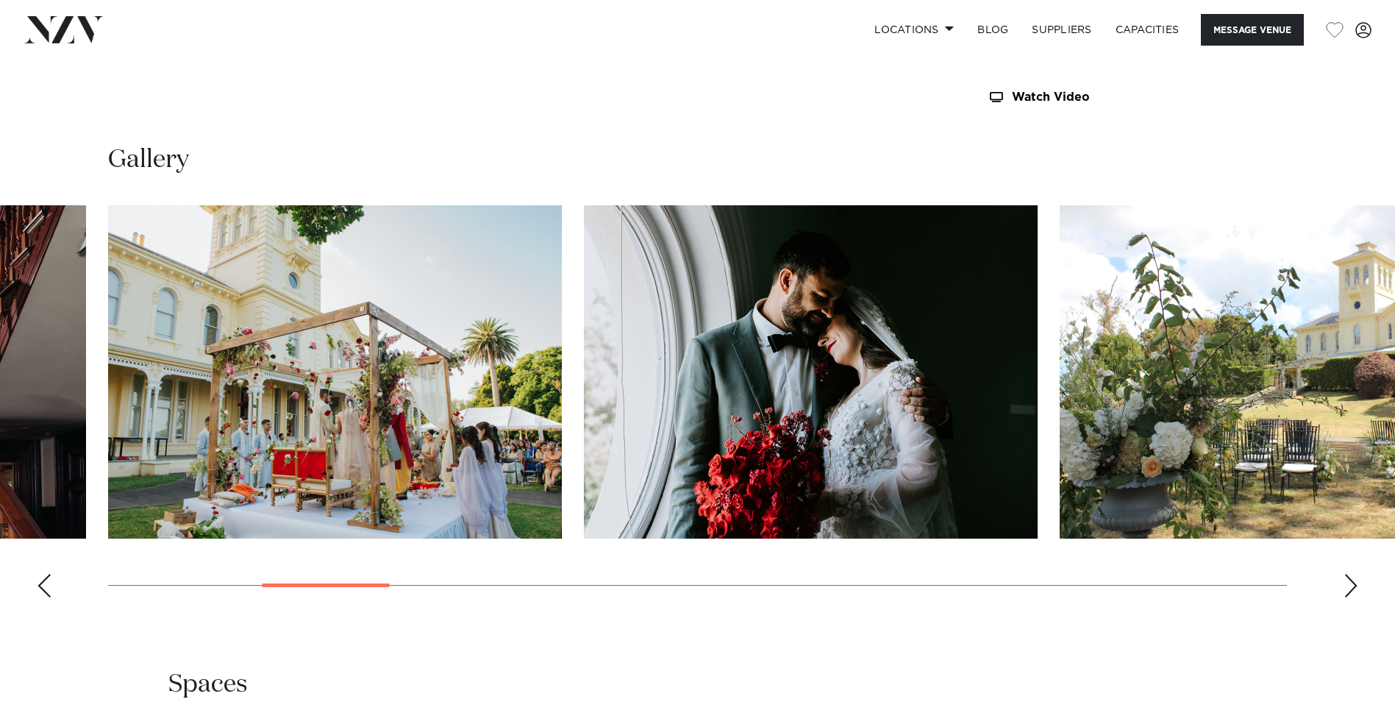
click at [1060, 428] on img "6 / 23" at bounding box center [1287, 371] width 454 height 333
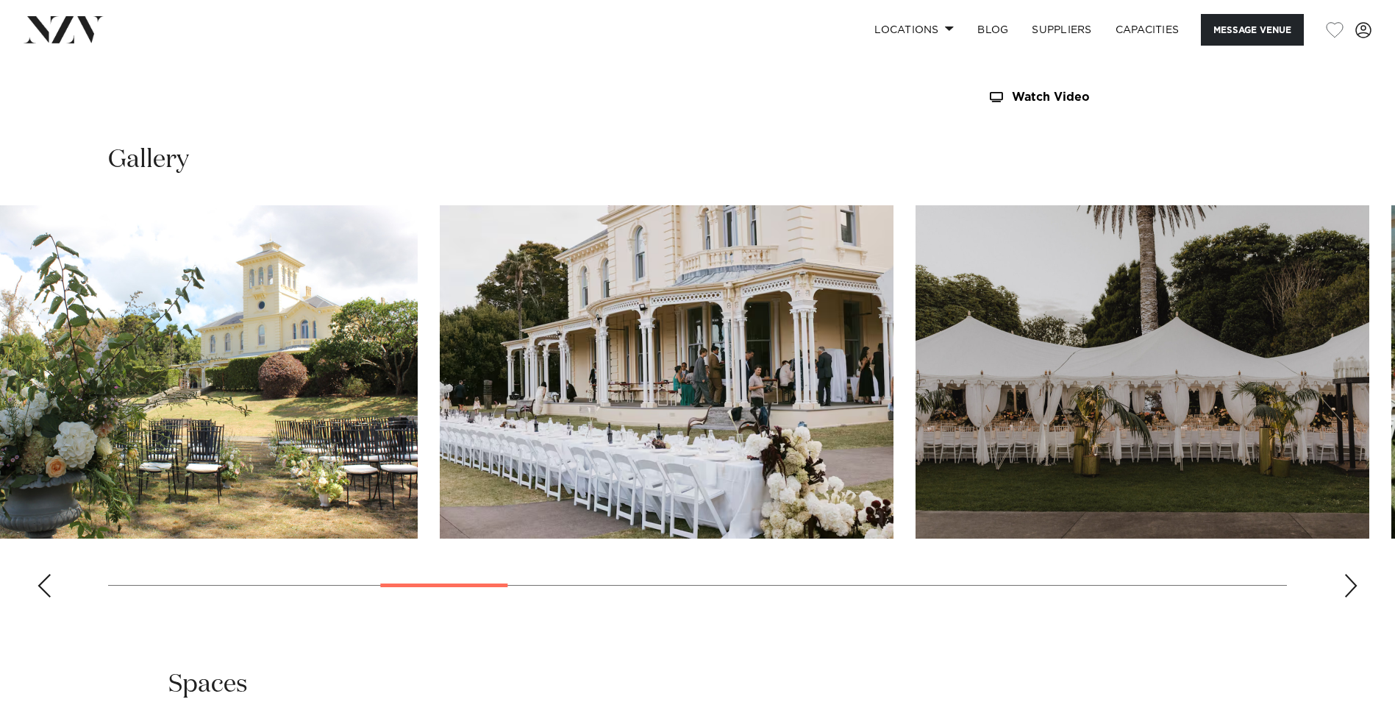
click at [440, 422] on img "7 / 23" at bounding box center [667, 371] width 454 height 333
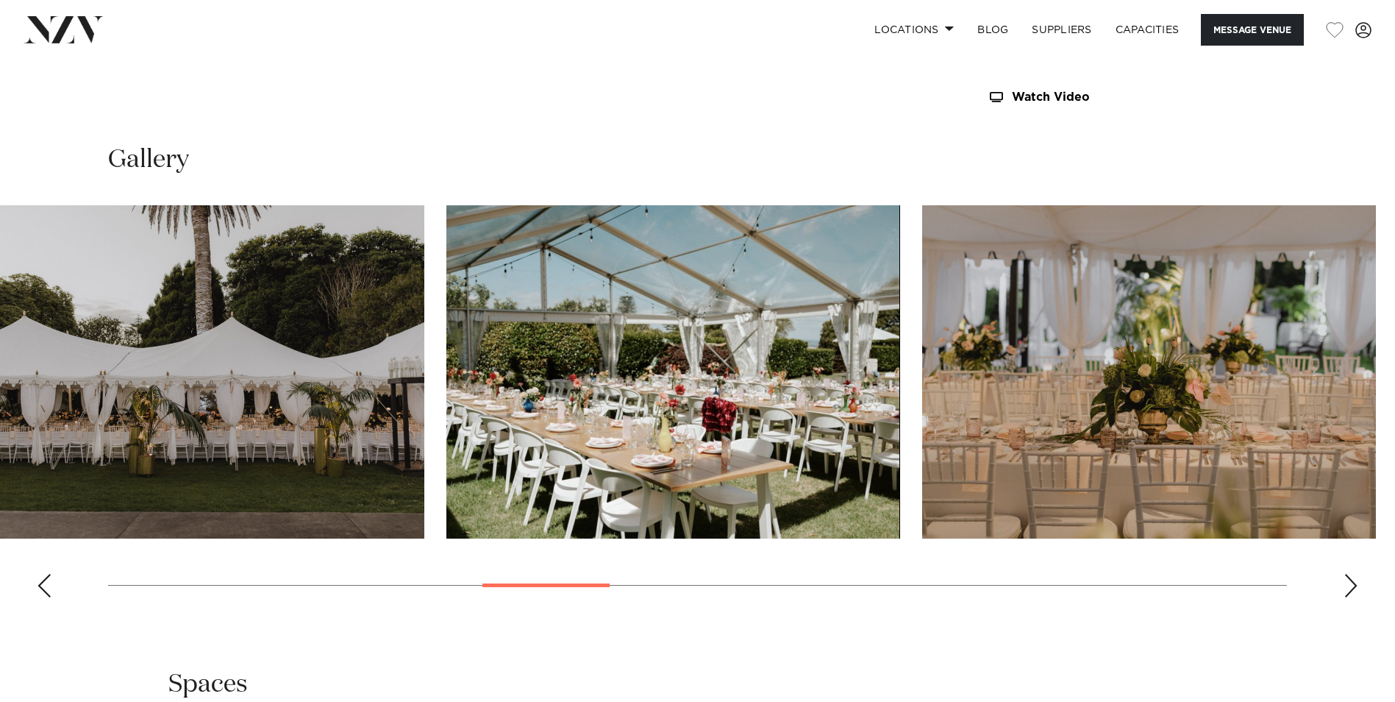
click at [0, 420] on html "Locations [GEOGRAPHIC_DATA] [GEOGRAPHIC_DATA] [GEOGRAPHIC_DATA] [GEOGRAPHIC_DAT…" at bounding box center [697, 219] width 1395 height 3232
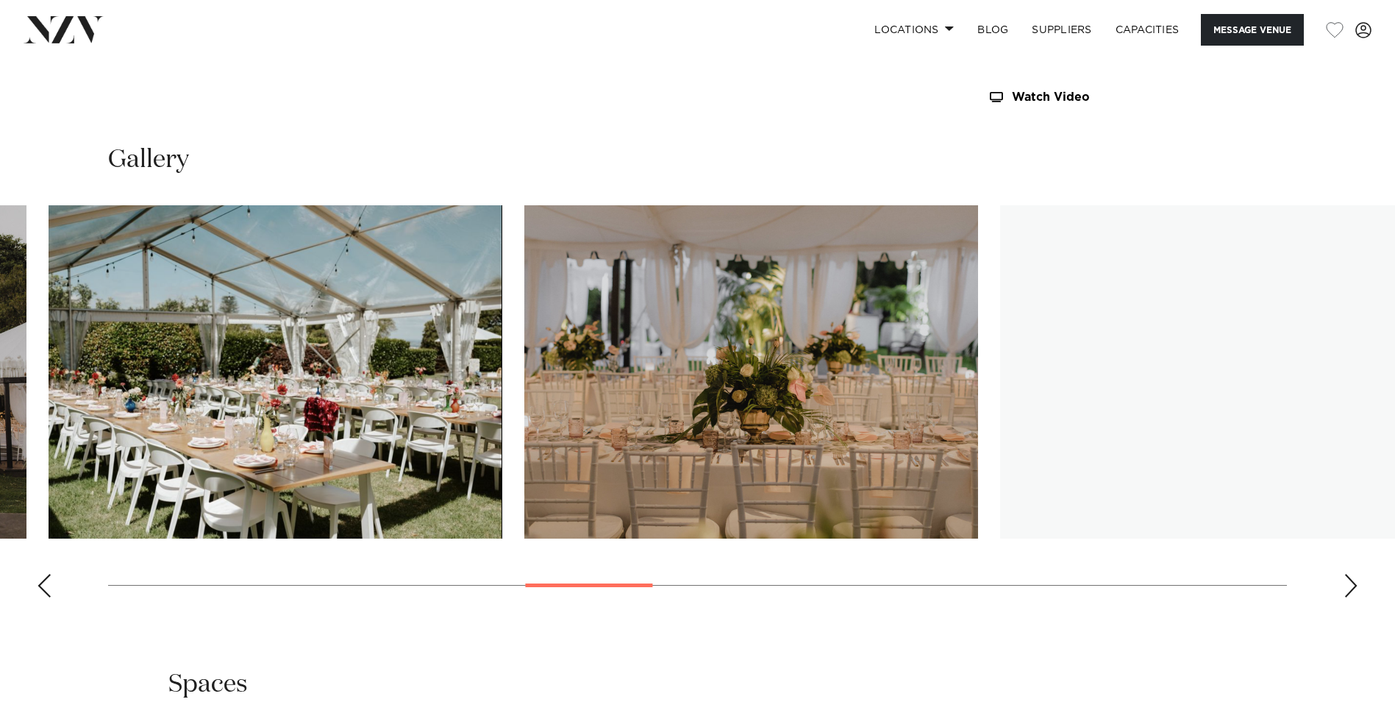
click at [0, 418] on html "Locations [GEOGRAPHIC_DATA] [GEOGRAPHIC_DATA] [GEOGRAPHIC_DATA] [GEOGRAPHIC_DAT…" at bounding box center [697, 219] width 1395 height 3232
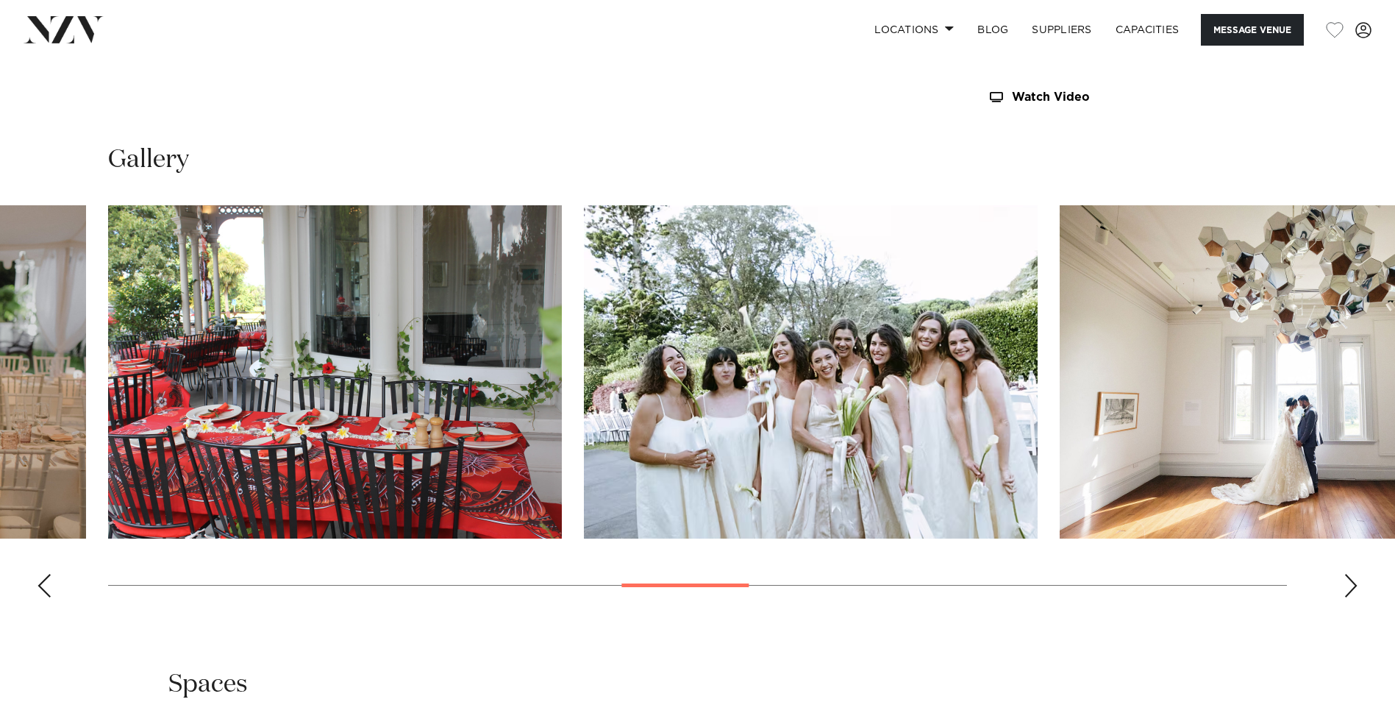
click at [584, 471] on img "12 / 23" at bounding box center [811, 371] width 454 height 333
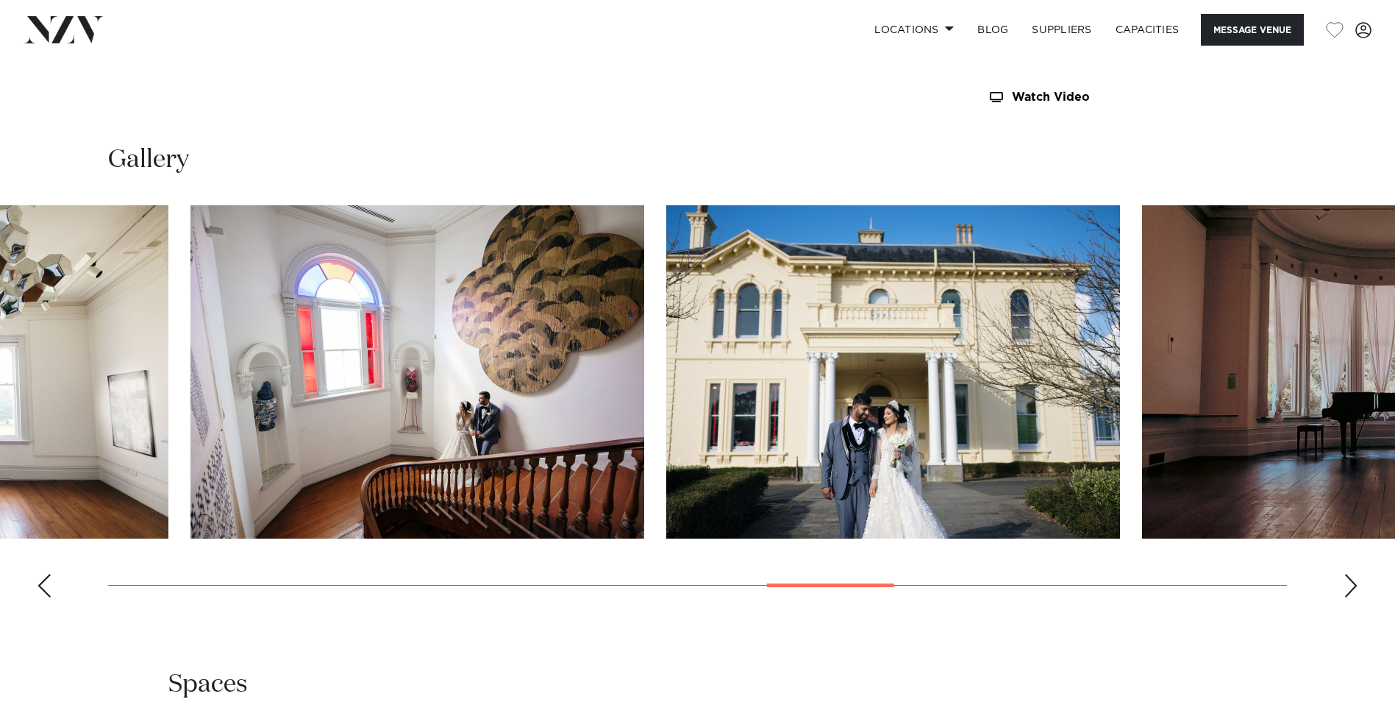
click at [311, 470] on img "14 / 23" at bounding box center [417, 371] width 454 height 333
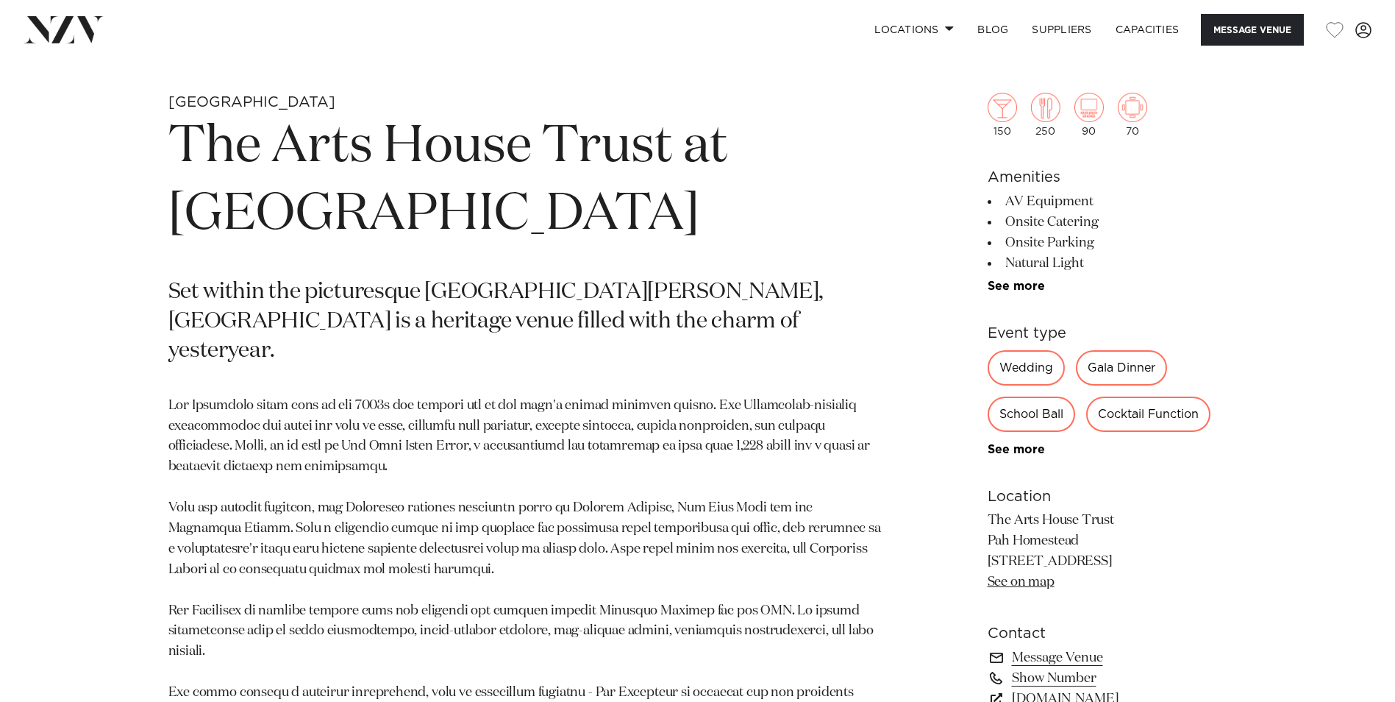
scroll to position [809, 0]
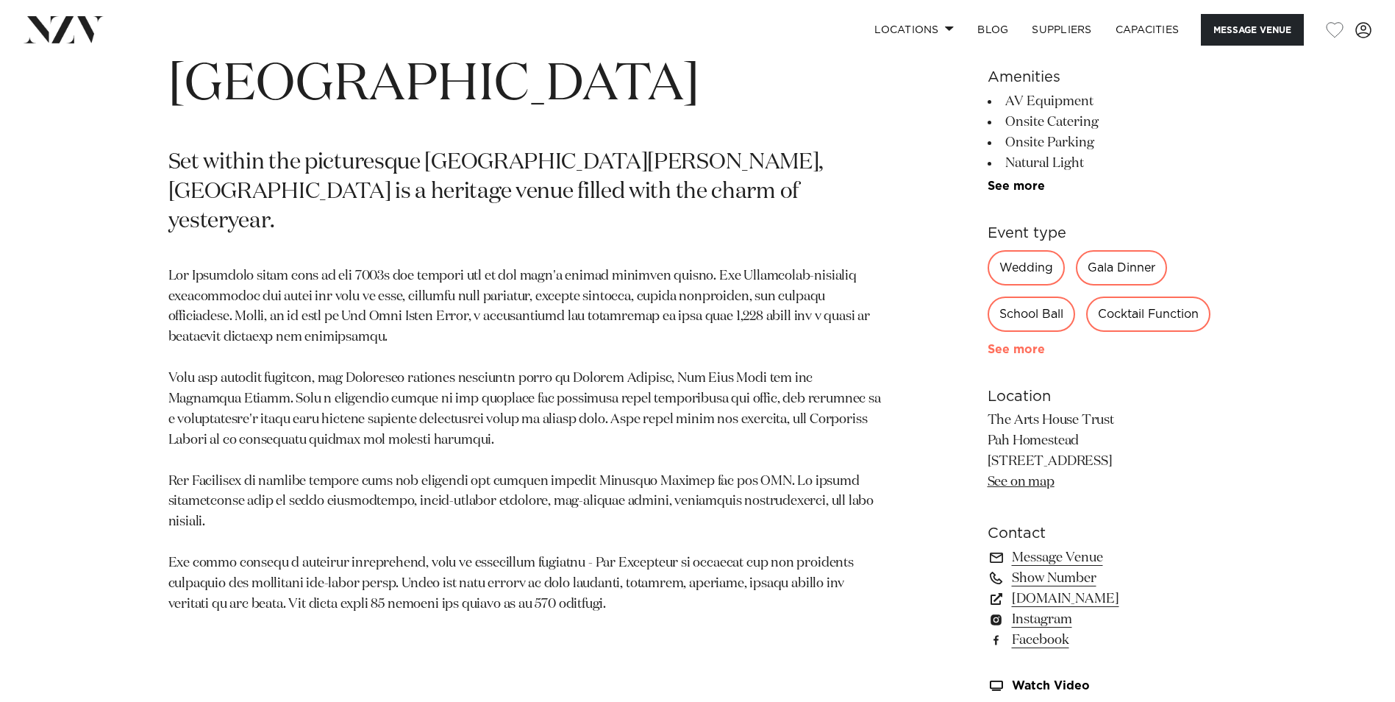
click at [1025, 346] on link "See more" at bounding box center [1045, 349] width 115 height 12
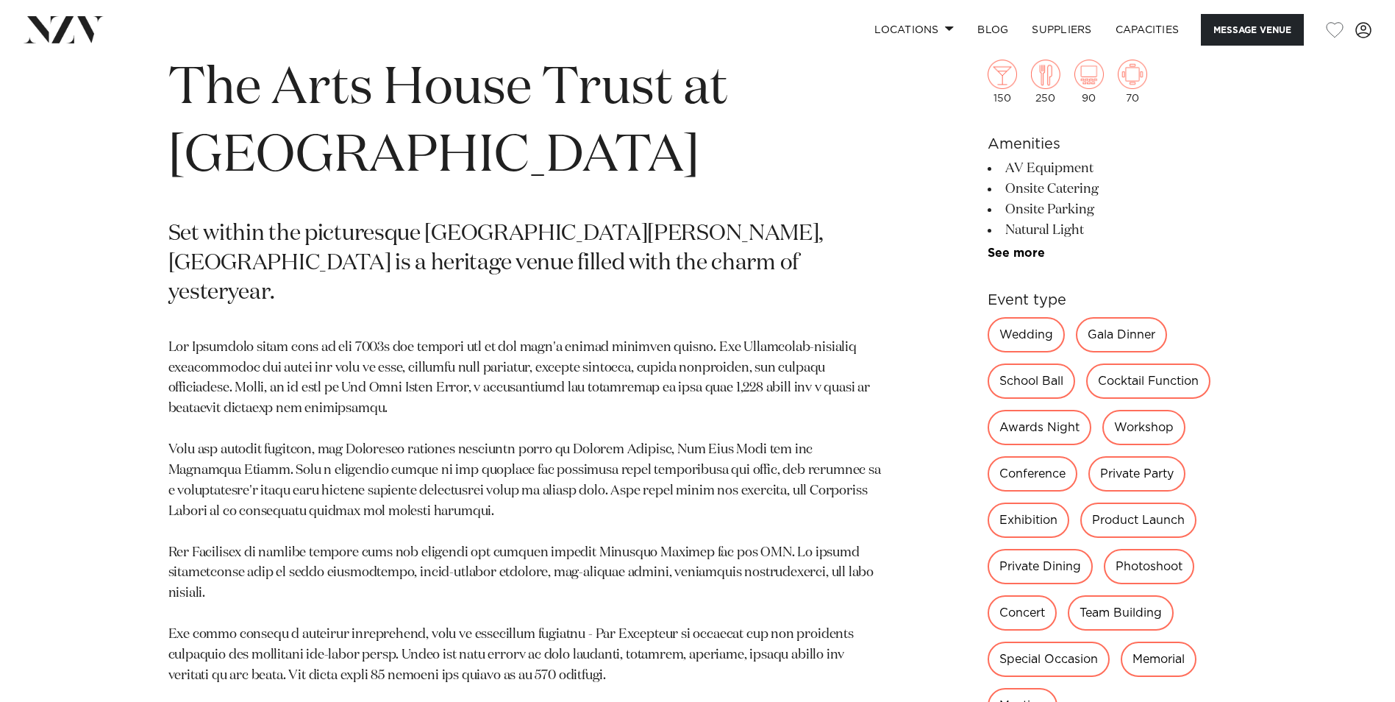
scroll to position [735, 0]
click at [1029, 243] on ul "AV Equipment Onsite Catering Onsite Parking Natural Light Event Planner Tables/…" at bounding box center [1108, 208] width 240 height 101
click at [1019, 247] on link "See more" at bounding box center [1045, 253] width 115 height 12
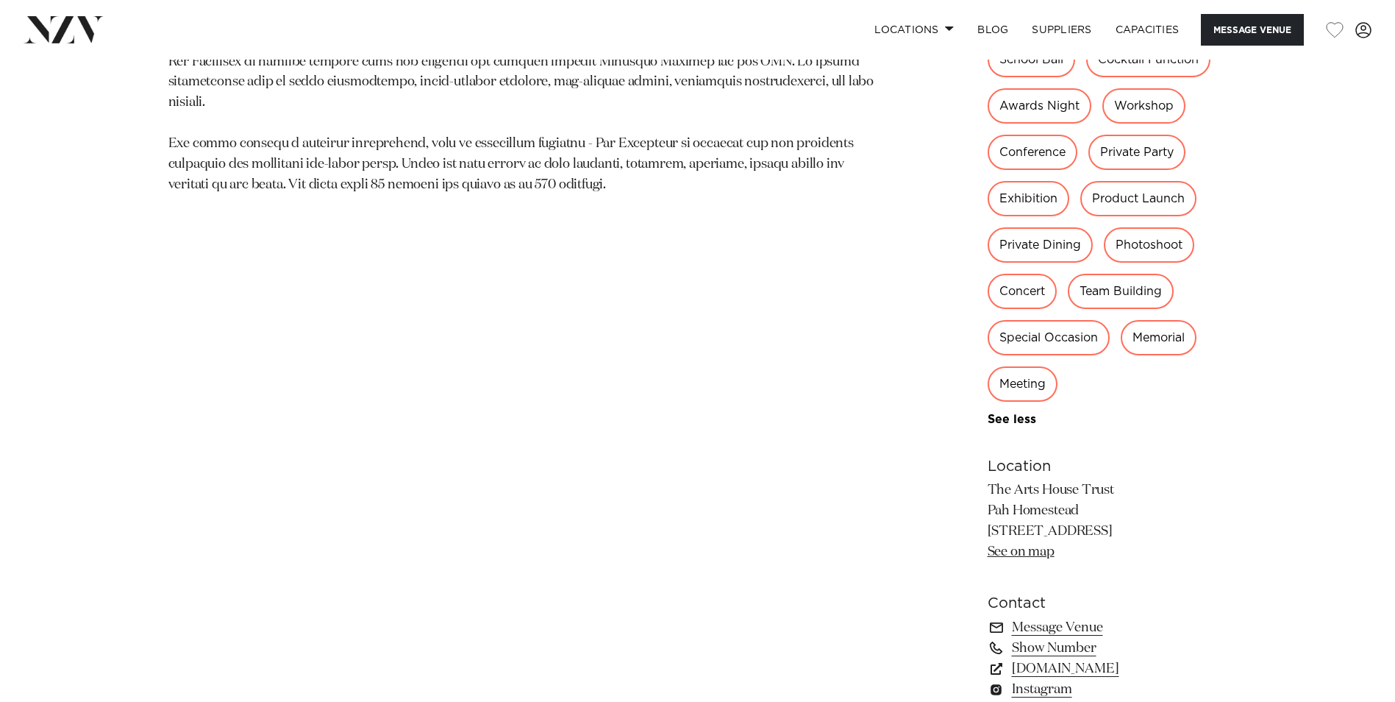
scroll to position [1030, 0]
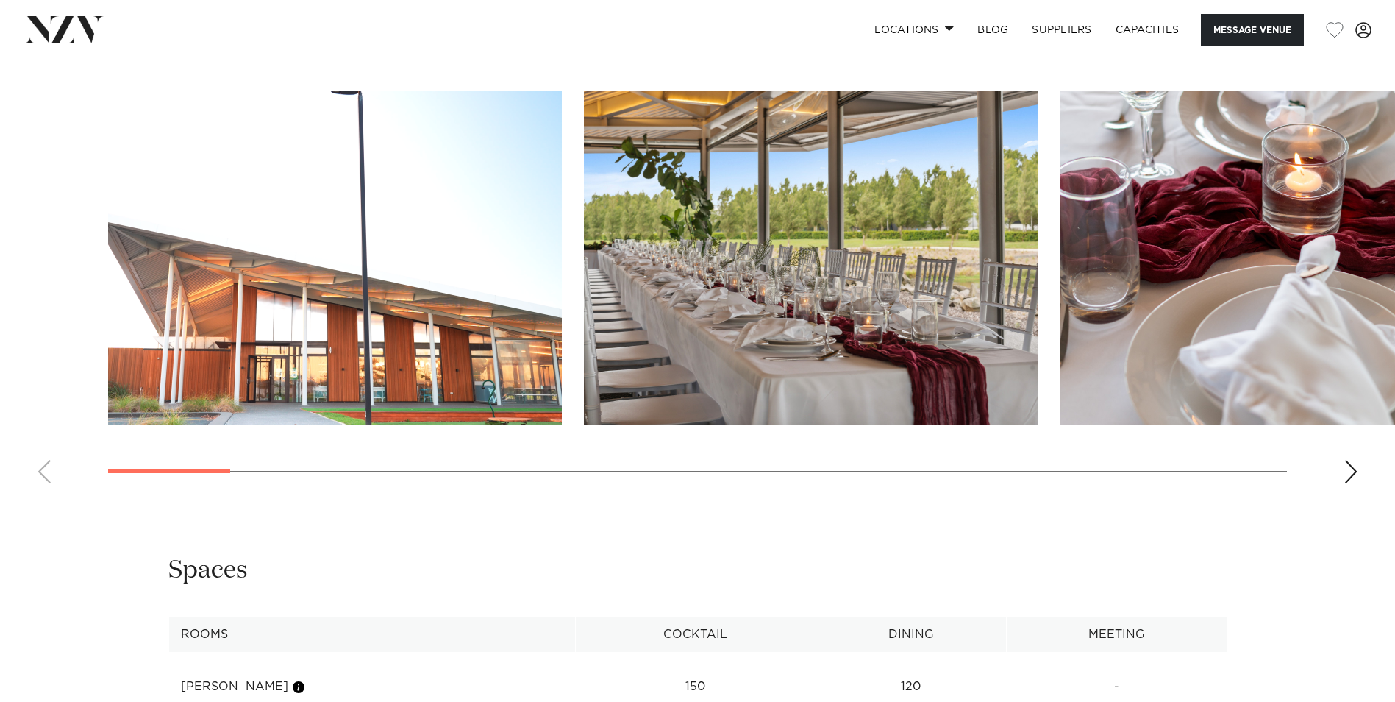
scroll to position [1471, 0]
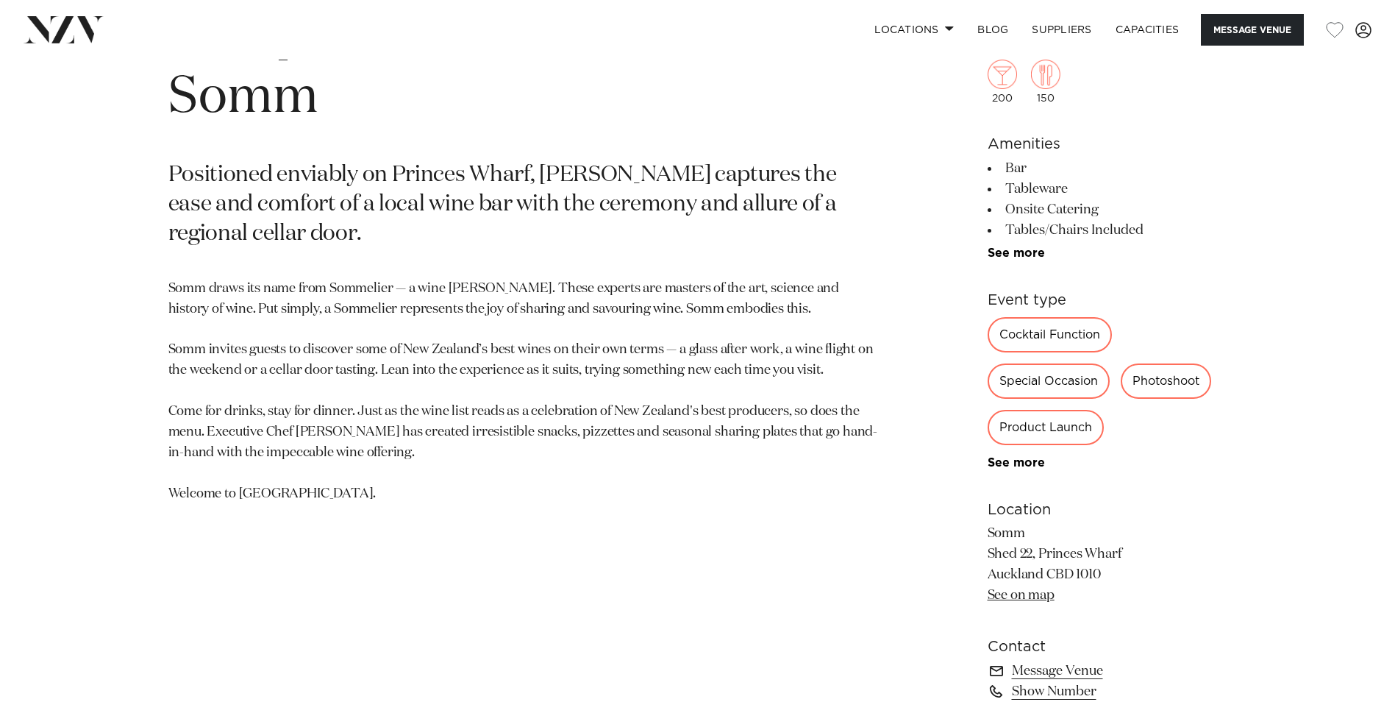
scroll to position [735, 0]
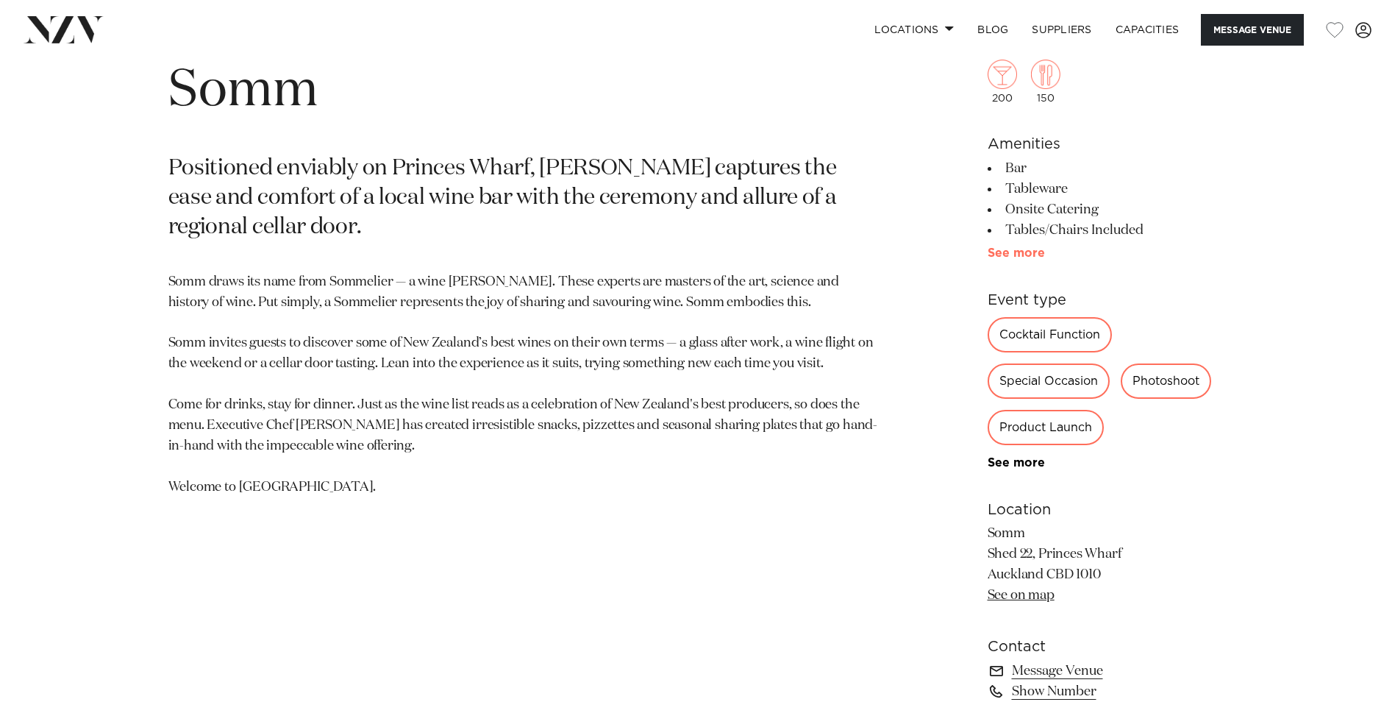
click at [1002, 248] on link "See more" at bounding box center [1045, 253] width 115 height 12
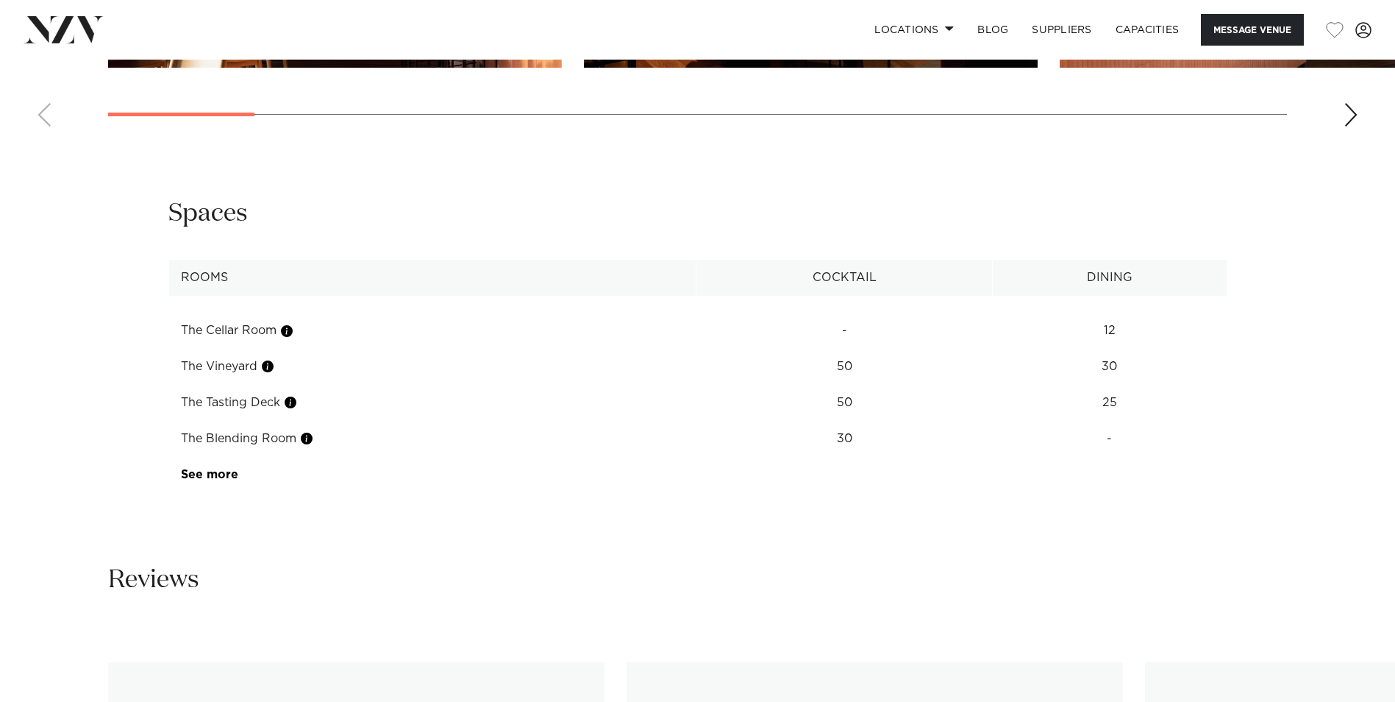
scroll to position [2059, 0]
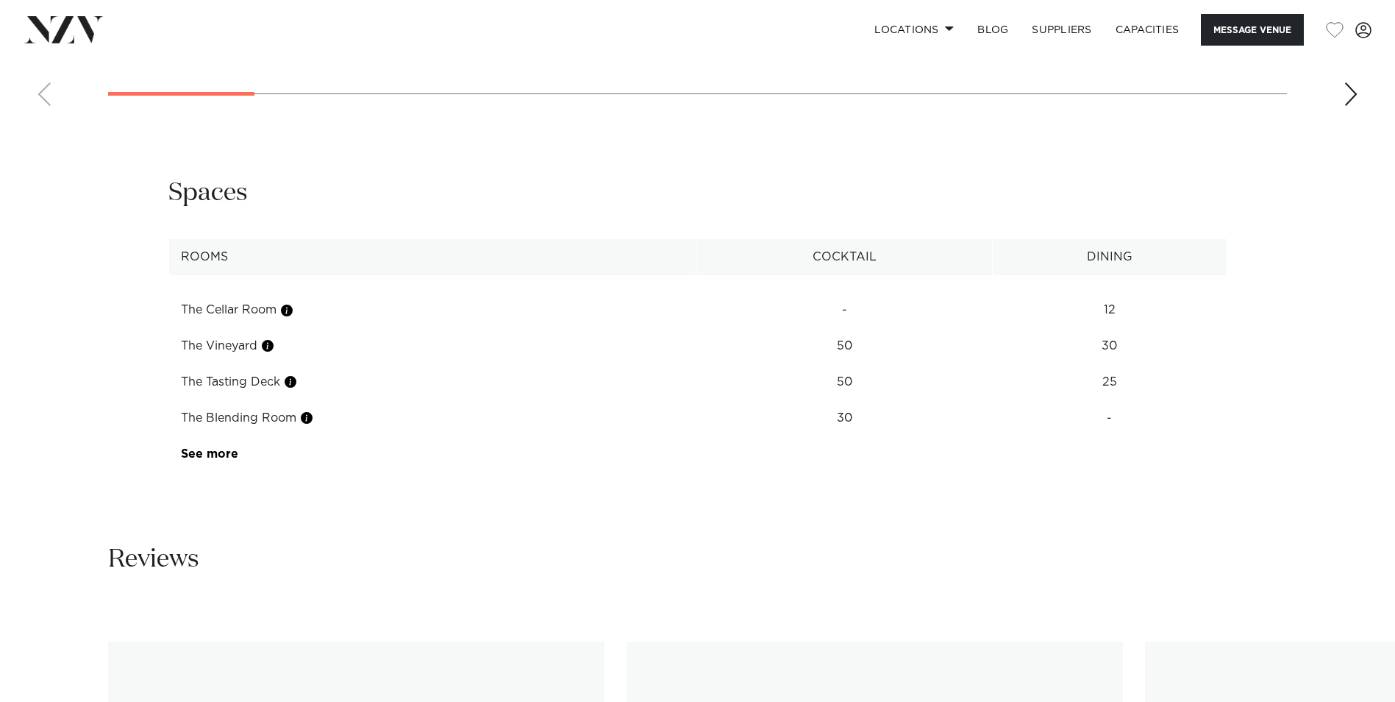
click at [200, 462] on td "See more" at bounding box center [238, 454] width 139 height 36
click at [200, 460] on link "See more" at bounding box center [238, 454] width 115 height 12
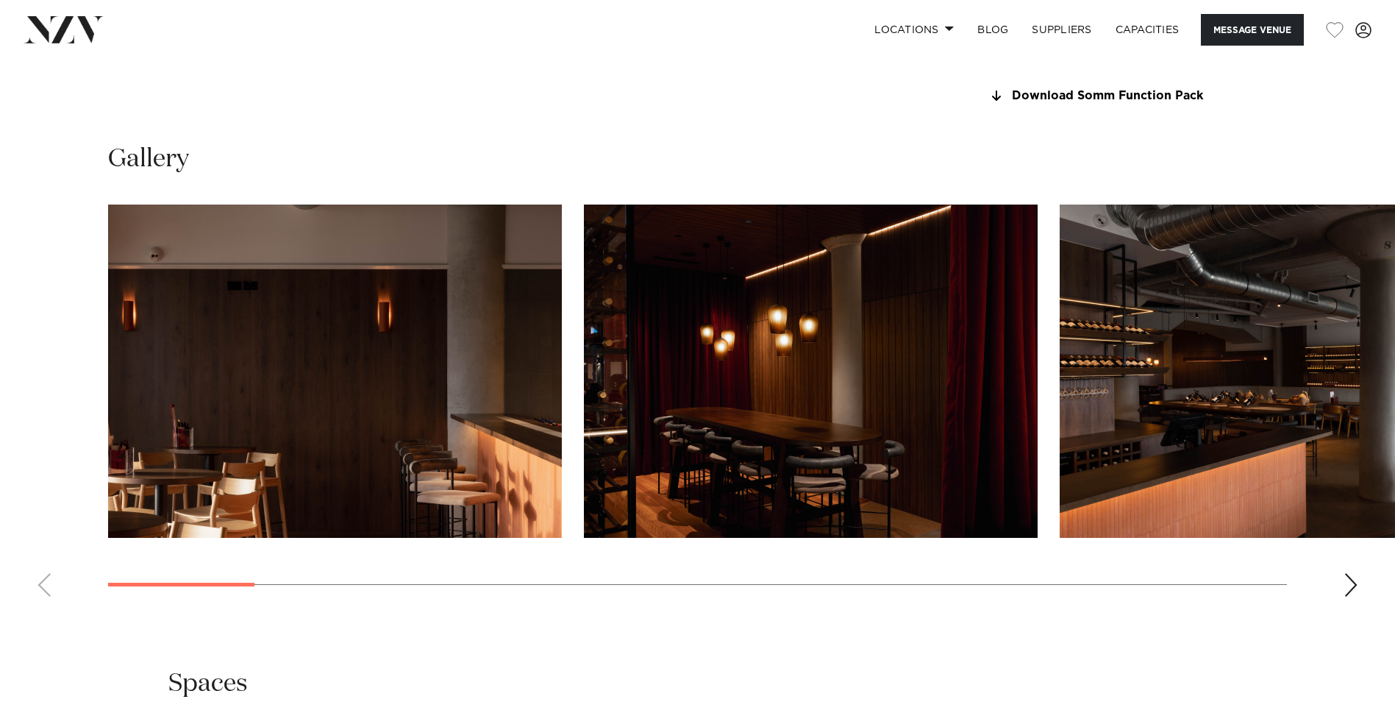
scroll to position [1544, 0]
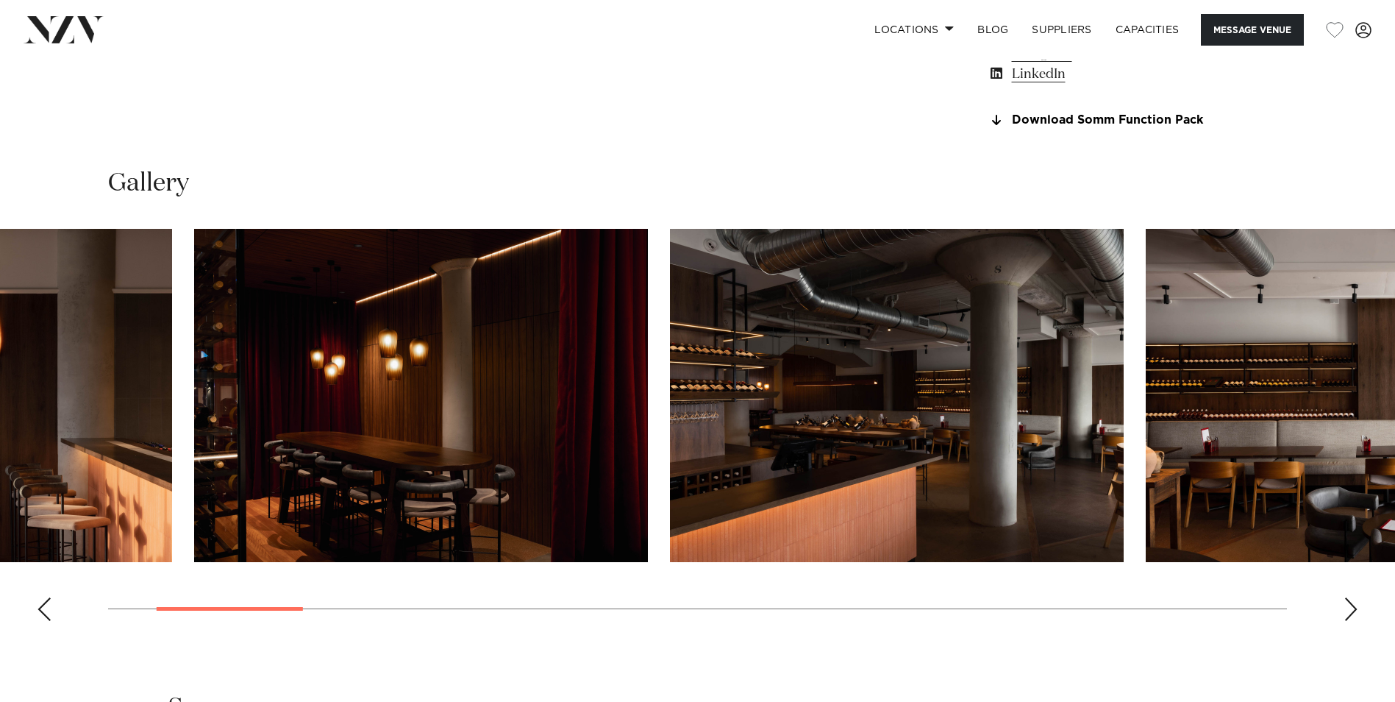
click at [214, 427] on img "2 / 20" at bounding box center [421, 395] width 454 height 333
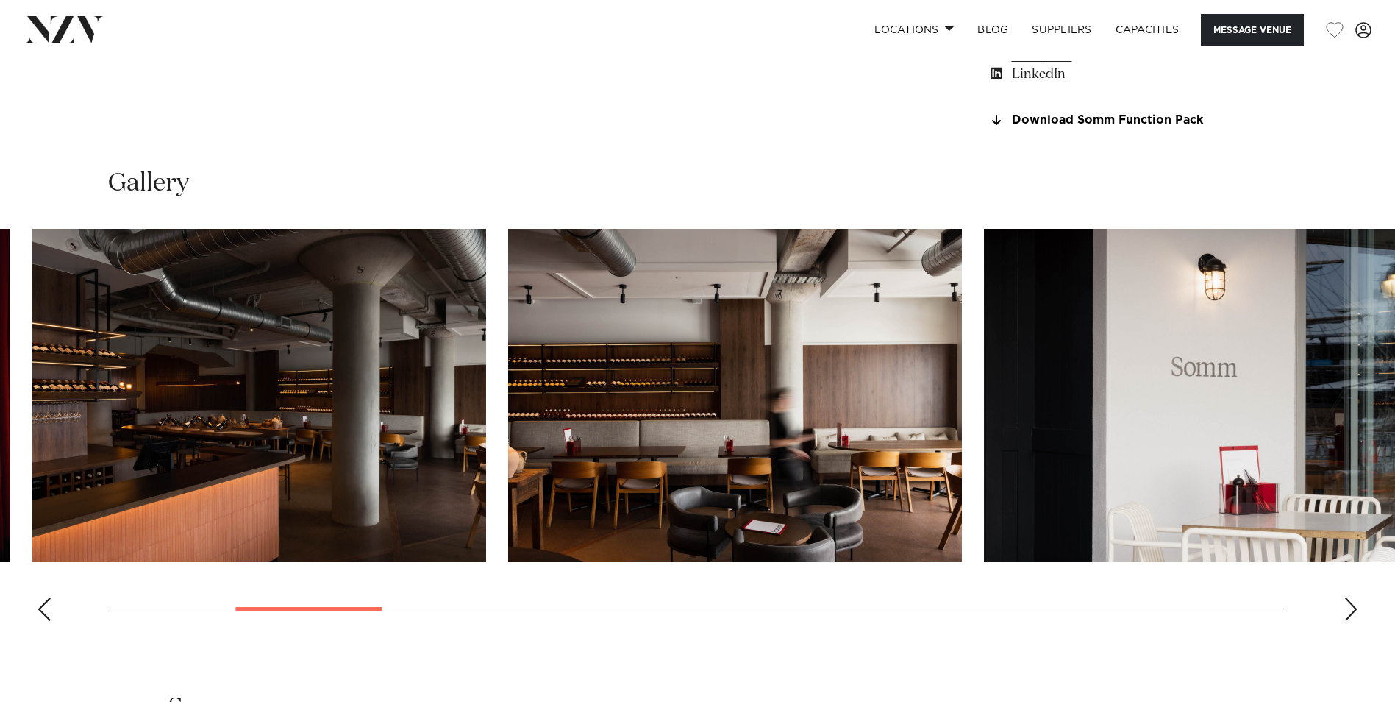
click at [527, 445] on img "4 / 20" at bounding box center [735, 395] width 454 height 333
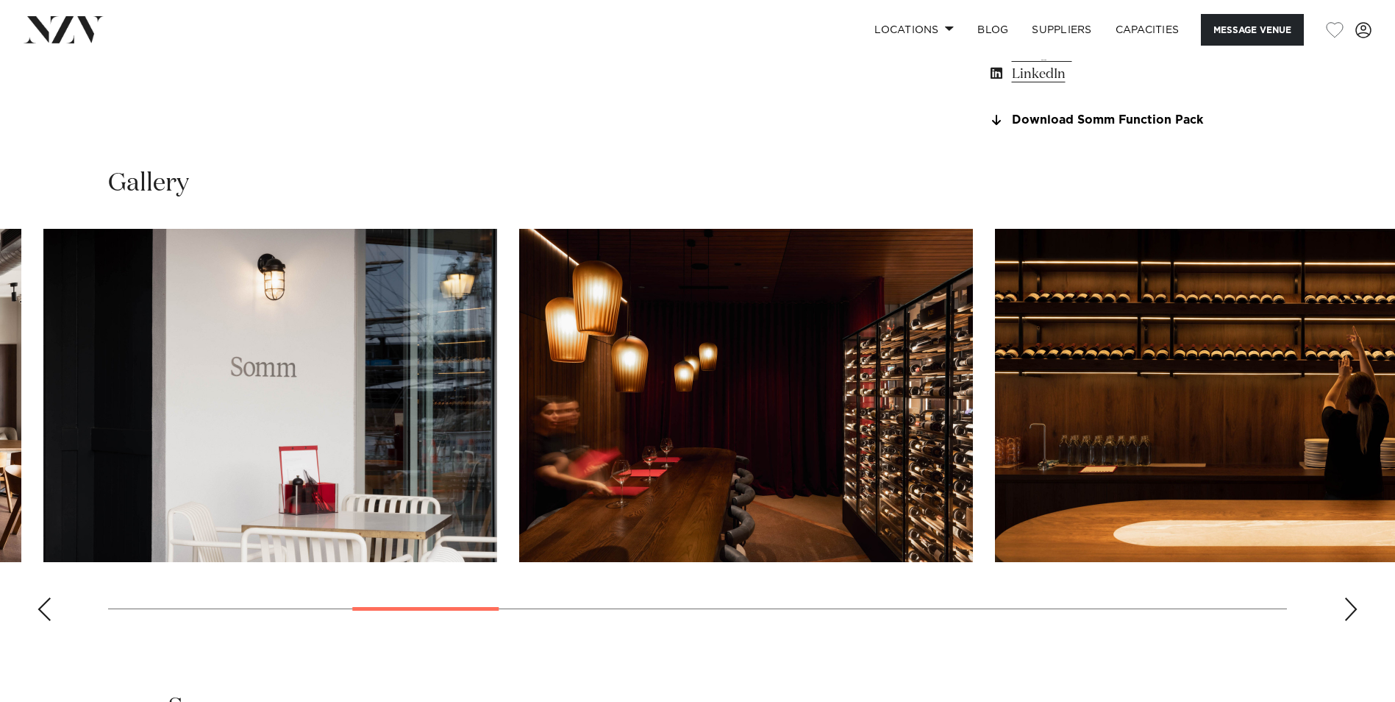
click at [539, 449] on img "6 / 20" at bounding box center [746, 395] width 454 height 333
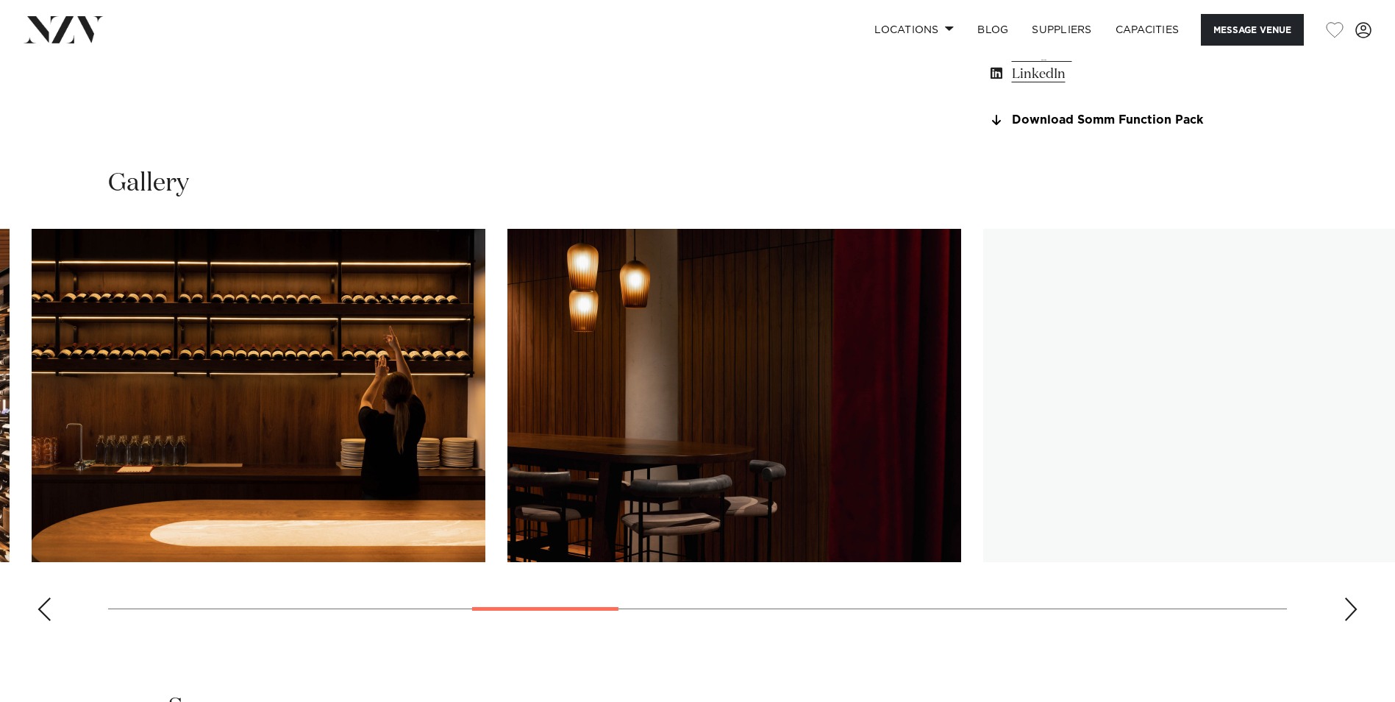
click at [484, 456] on swiper-container at bounding box center [697, 431] width 1395 height 404
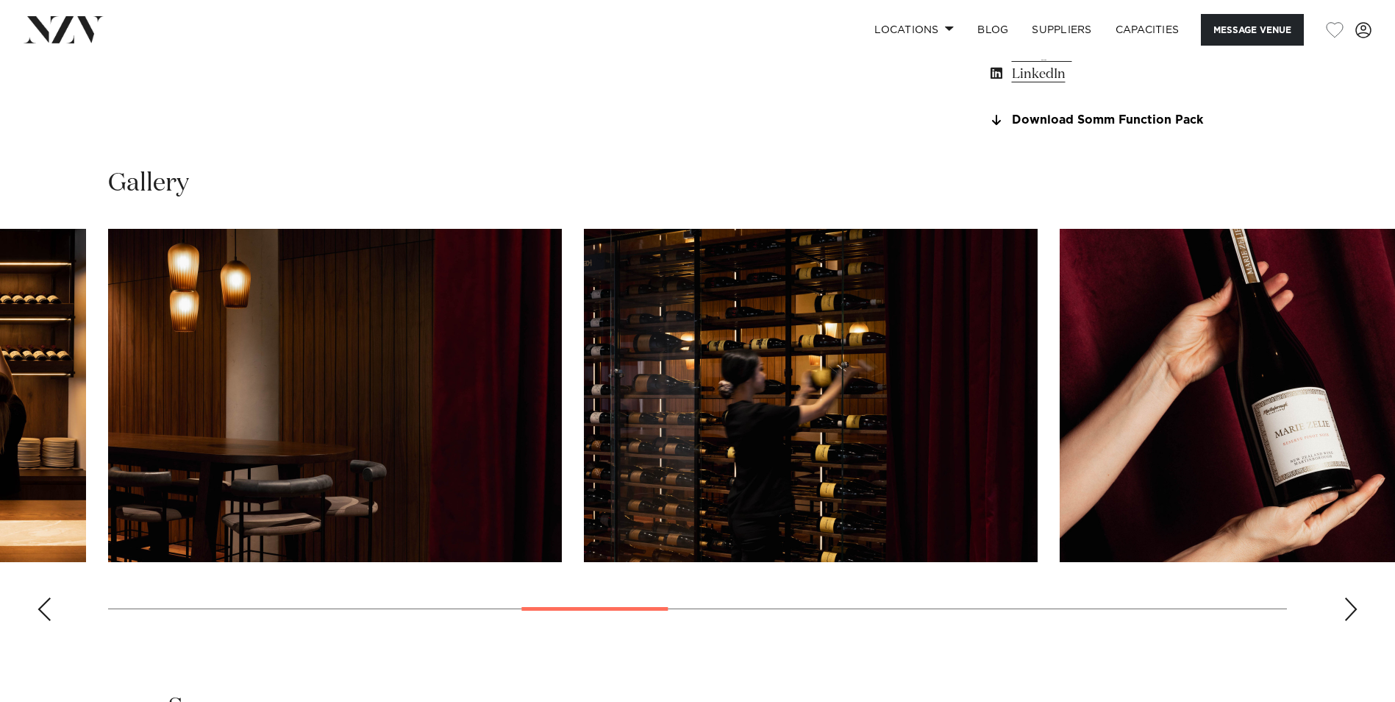
click at [584, 444] on img "9 / 20" at bounding box center [811, 395] width 454 height 333
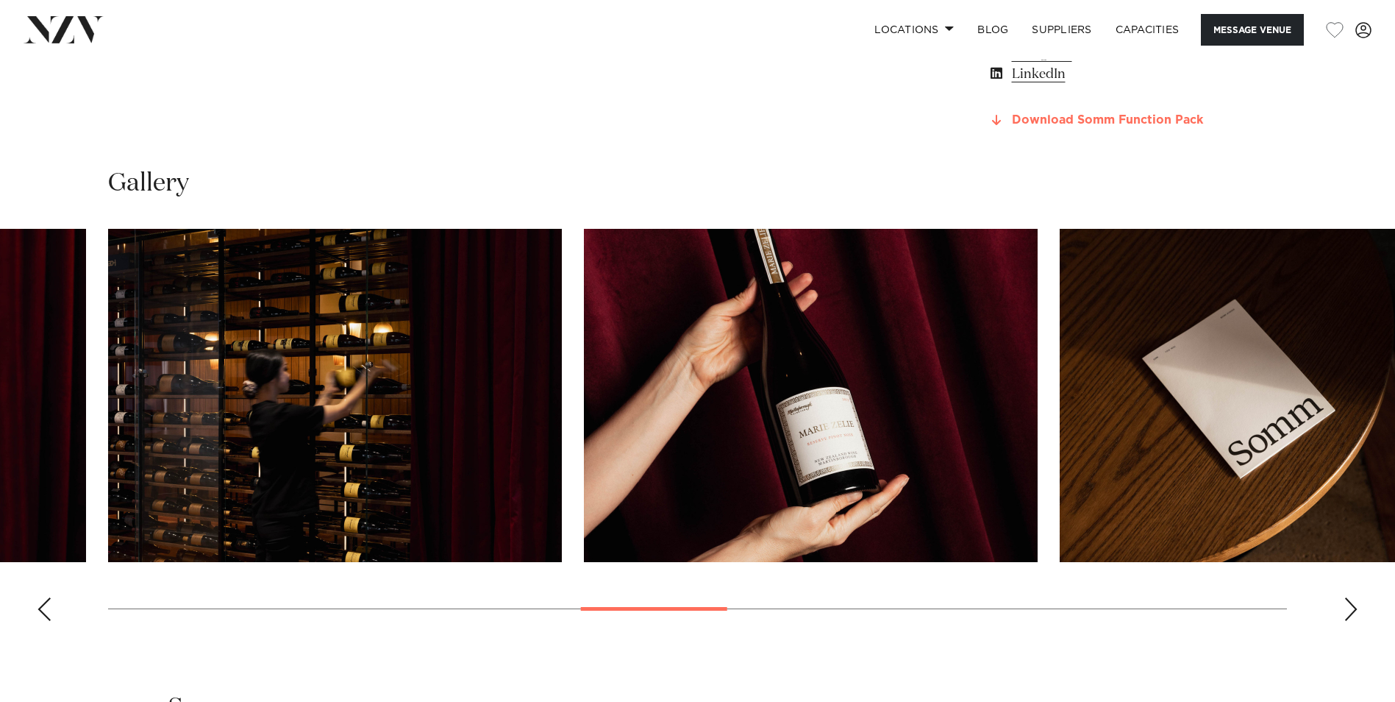
click at [1087, 119] on link "Download Somm Function Pack" at bounding box center [1108, 120] width 240 height 13
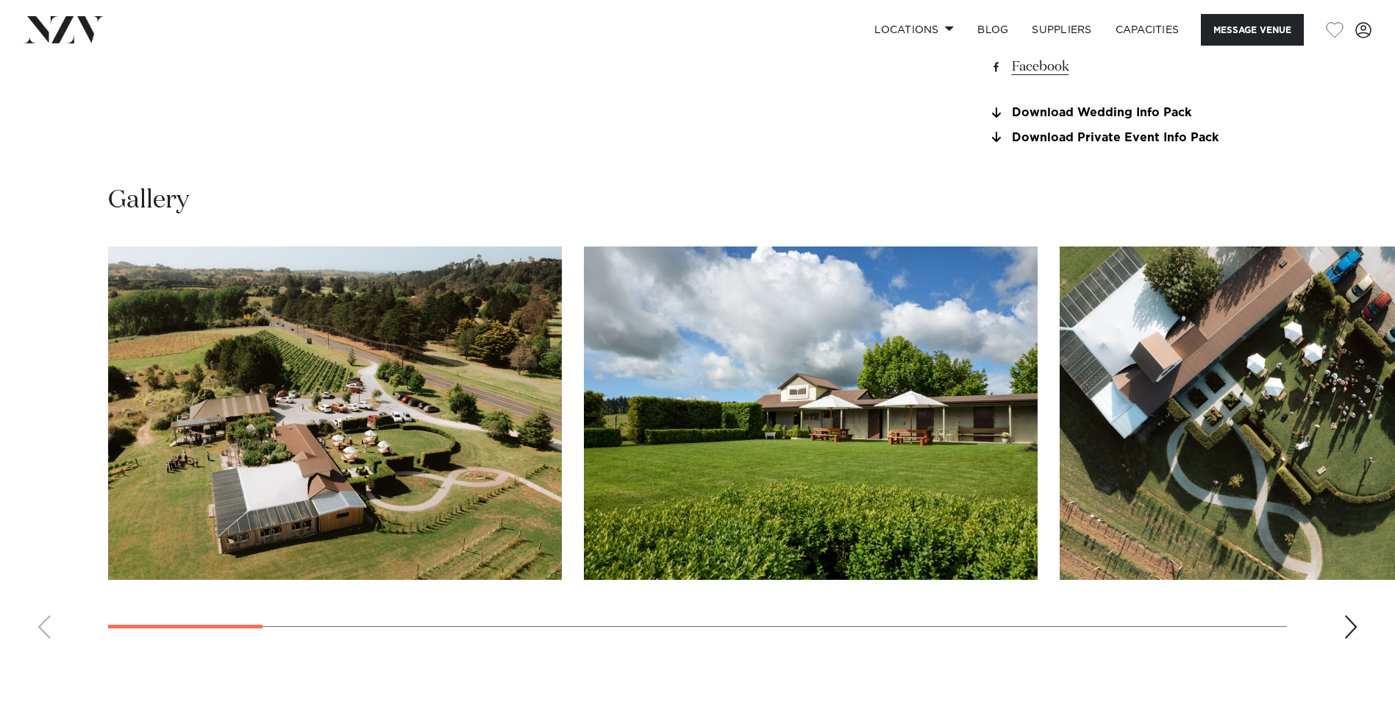
scroll to position [1397, 0]
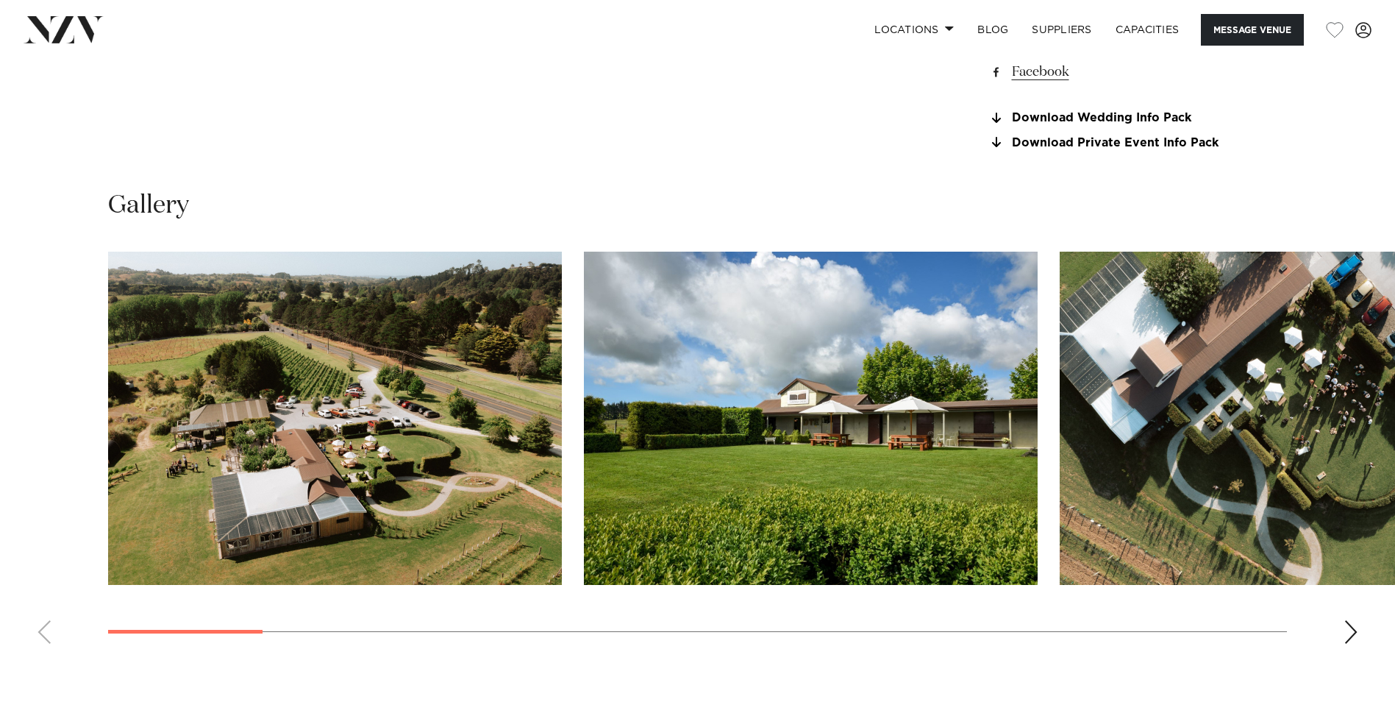
click at [1060, 525] on img "3 / 19" at bounding box center [1287, 418] width 454 height 333
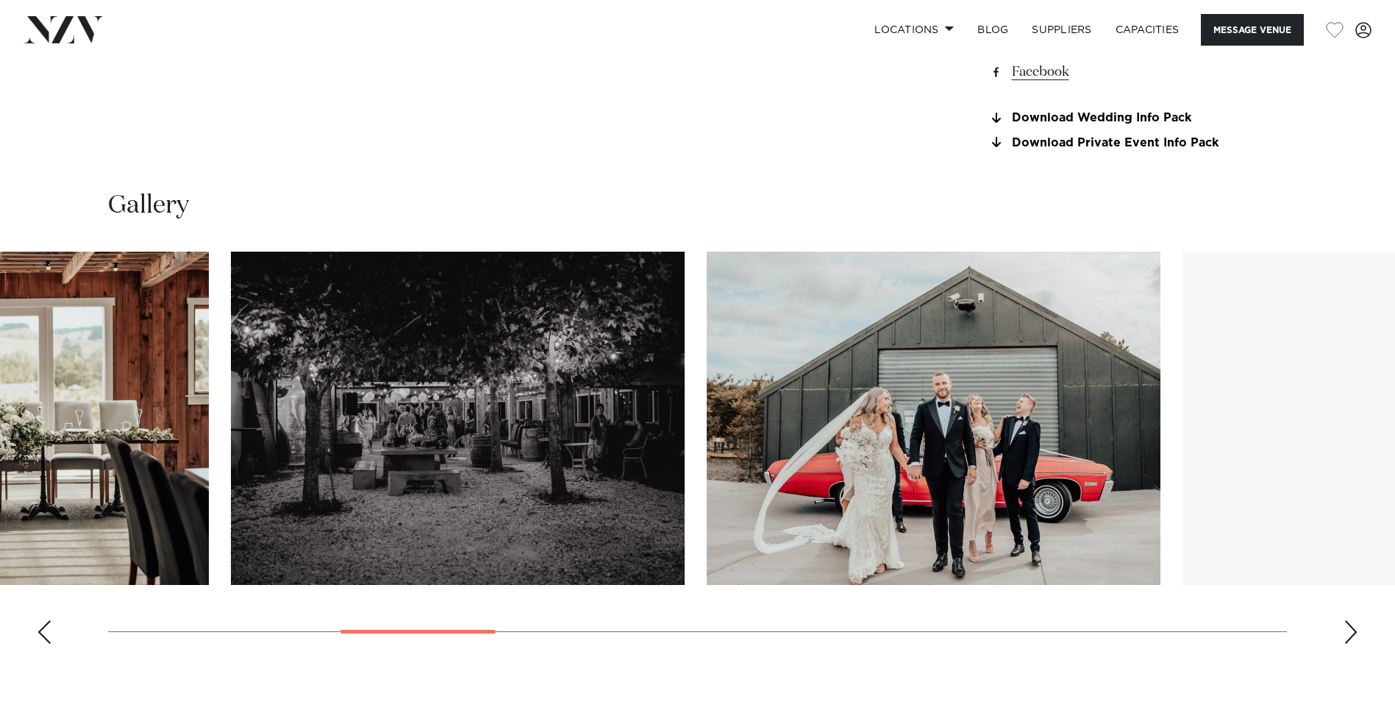
click at [409, 549] on img "5 / 19" at bounding box center [458, 418] width 454 height 333
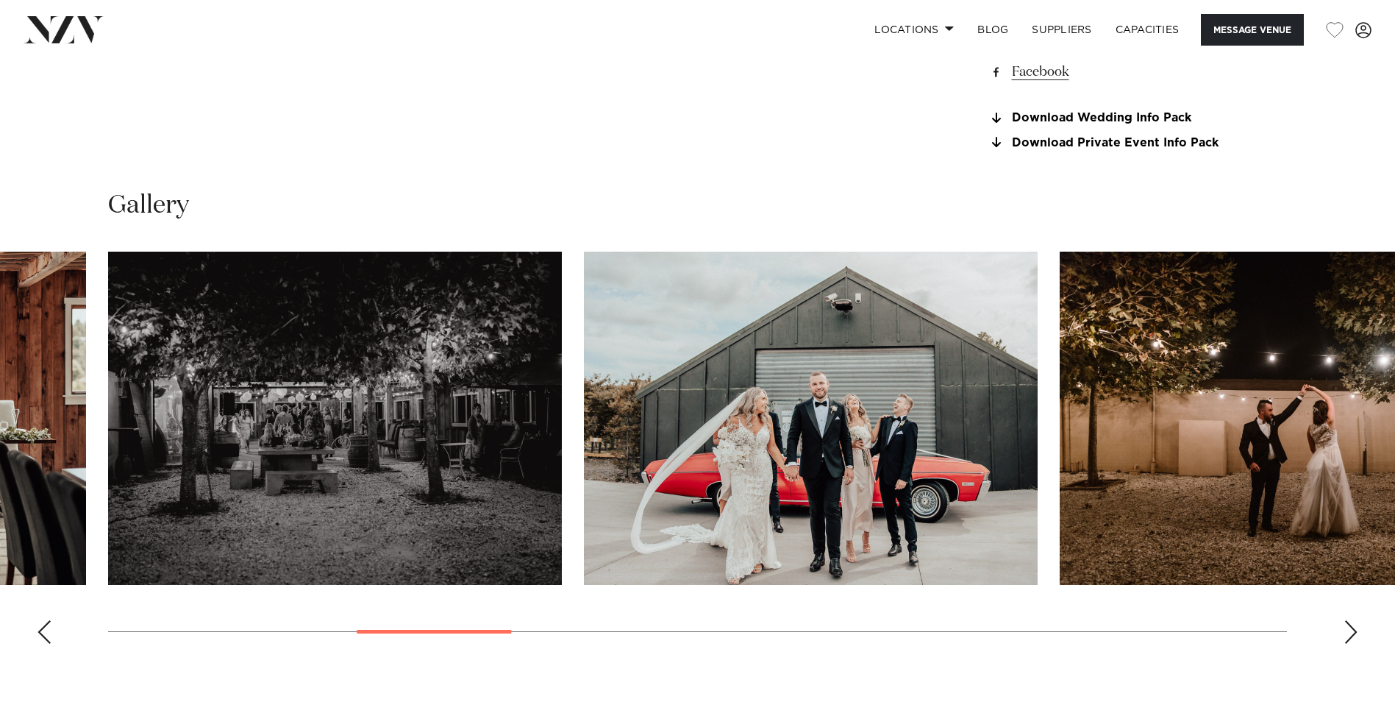
click at [1060, 538] on img "7 / 19" at bounding box center [1287, 418] width 454 height 333
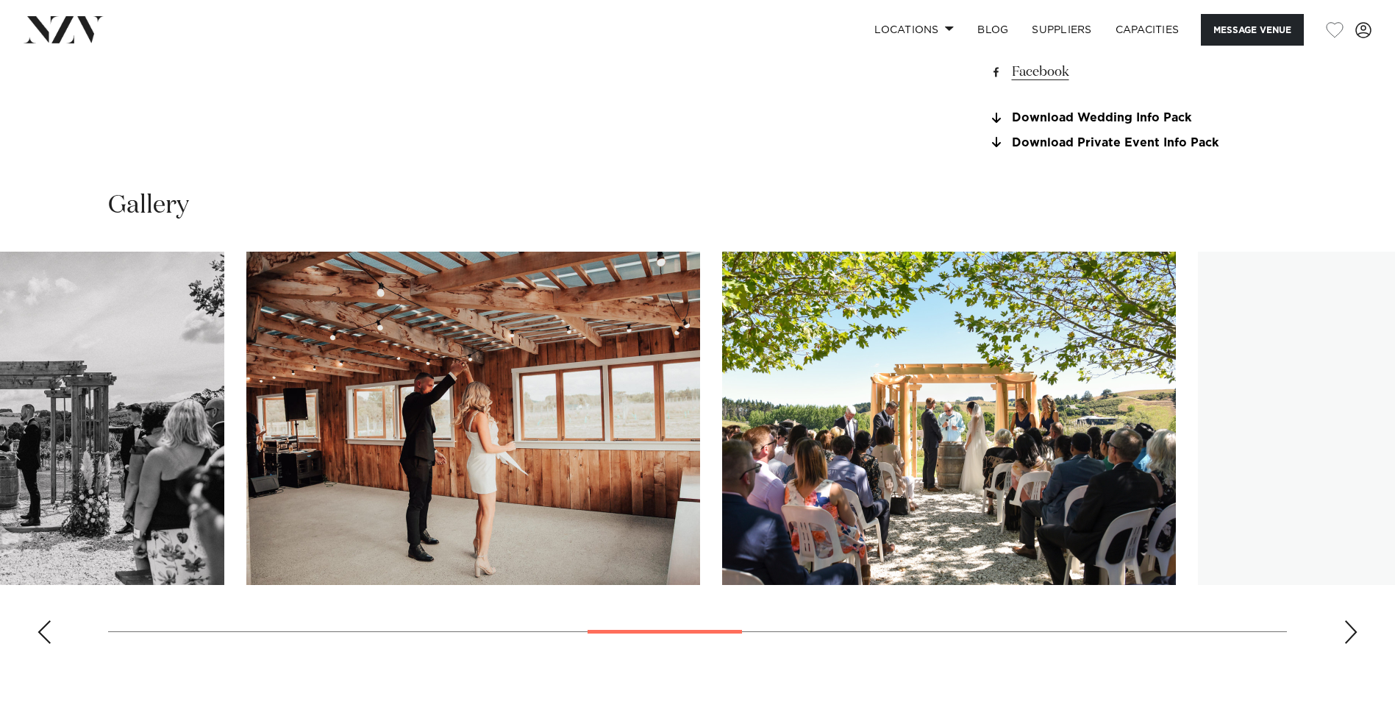
click at [426, 515] on img "9 / 19" at bounding box center [473, 418] width 454 height 333
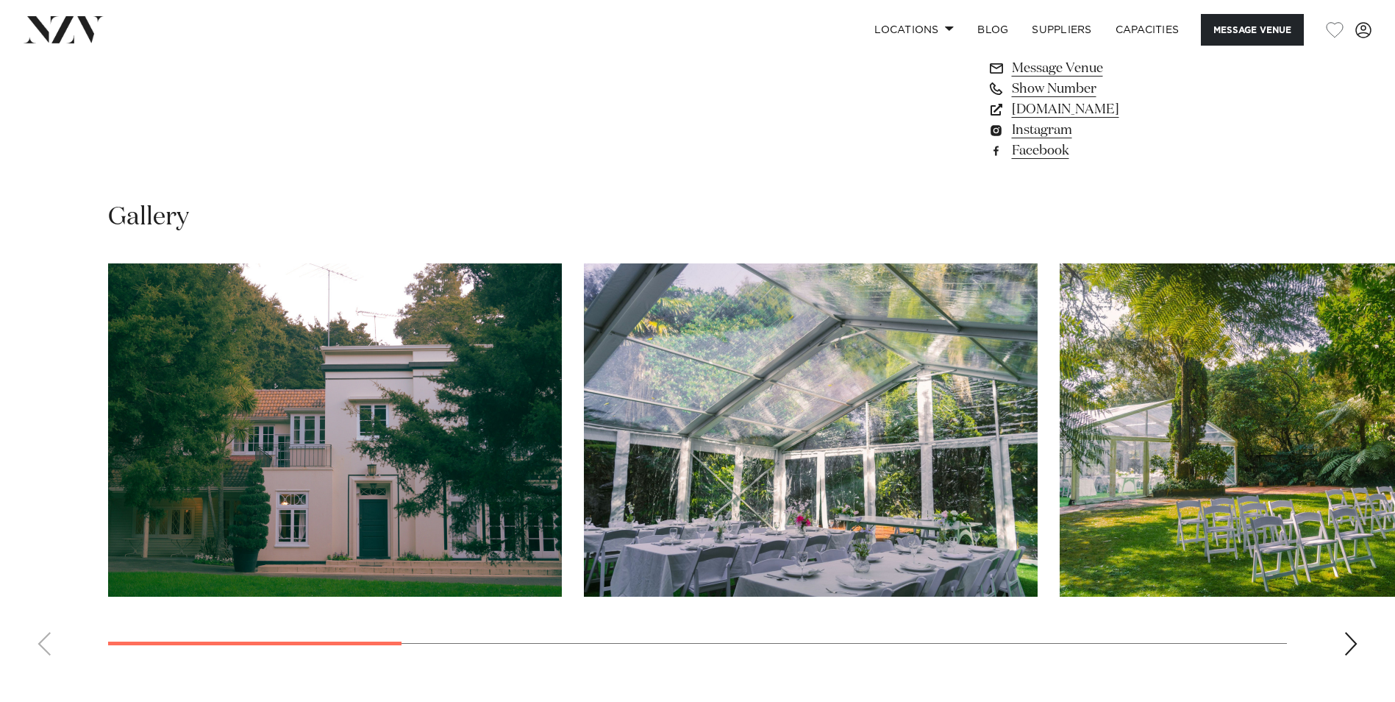
scroll to position [1324, 0]
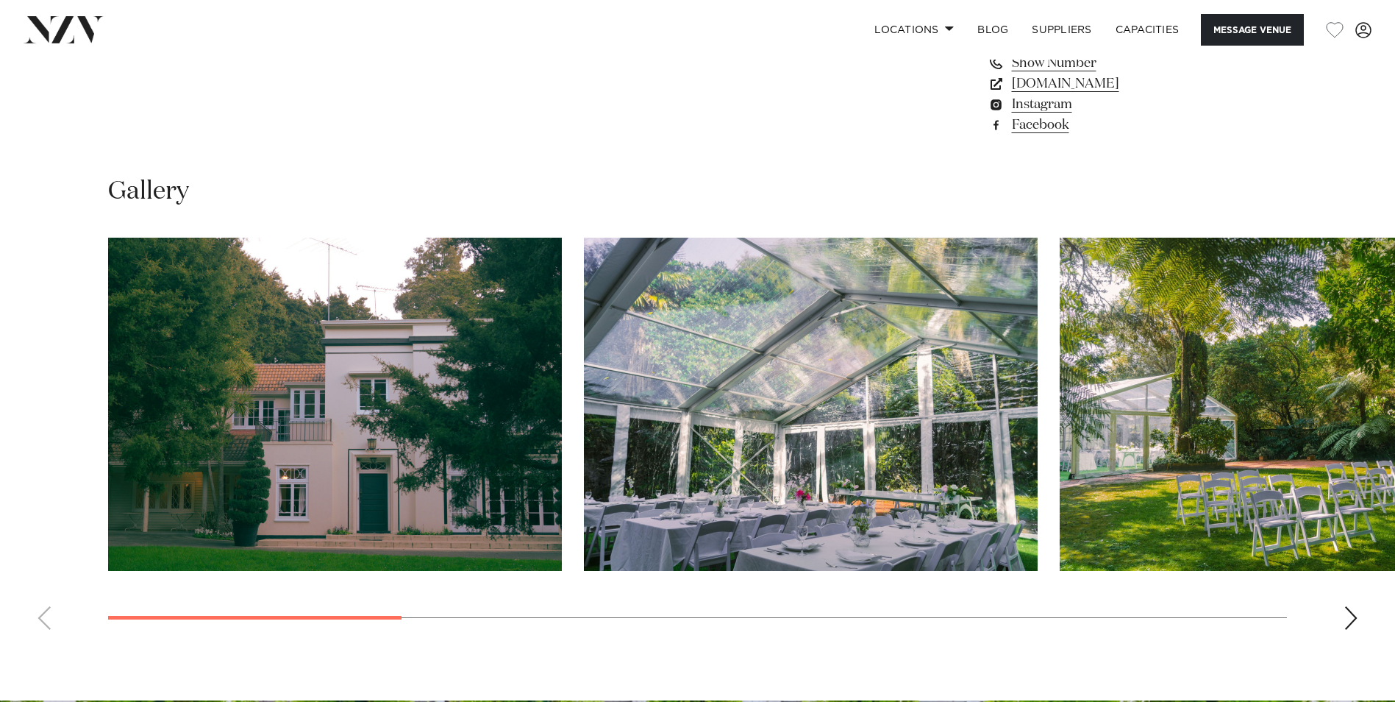
click at [584, 460] on img "2 / 10" at bounding box center [811, 404] width 454 height 333
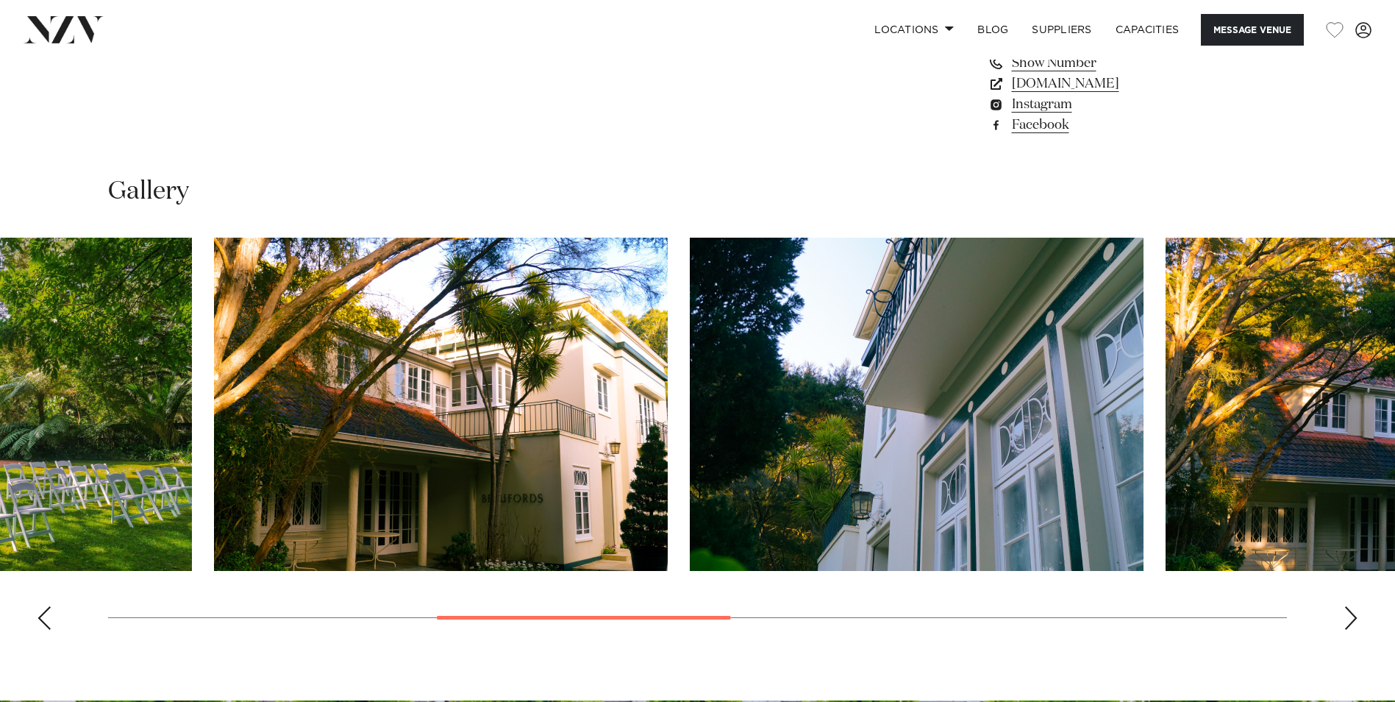
click at [590, 454] on img "4 / 10" at bounding box center [441, 404] width 454 height 333
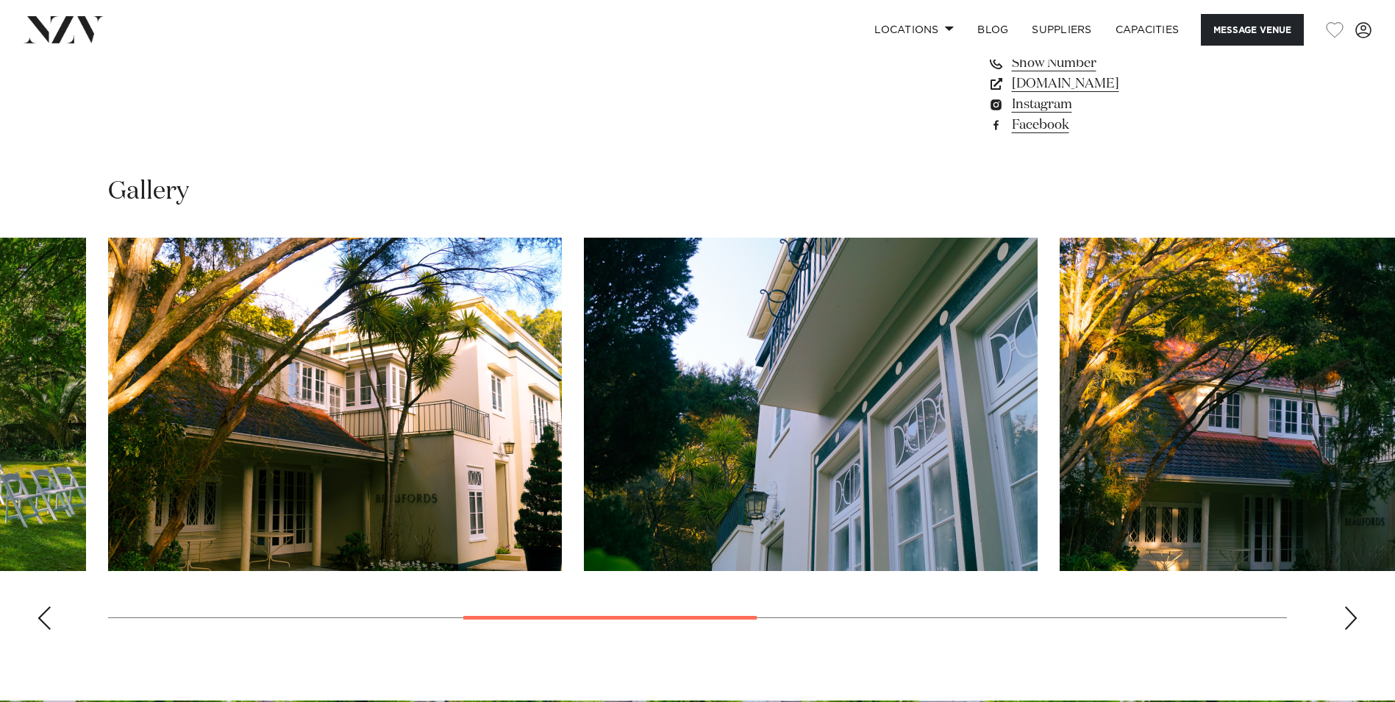
click at [624, 471] on img "5 / 10" at bounding box center [811, 404] width 454 height 333
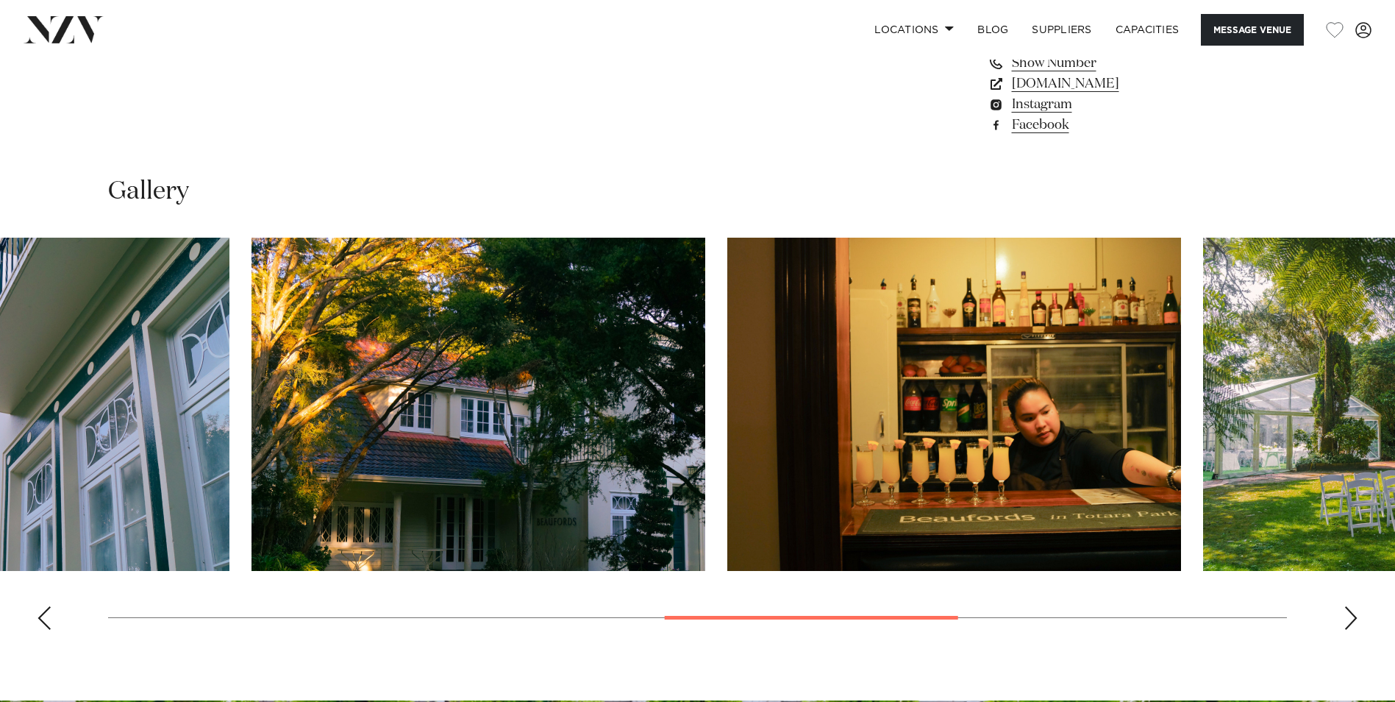
click at [438, 446] on img "6 / 10" at bounding box center [479, 404] width 454 height 333
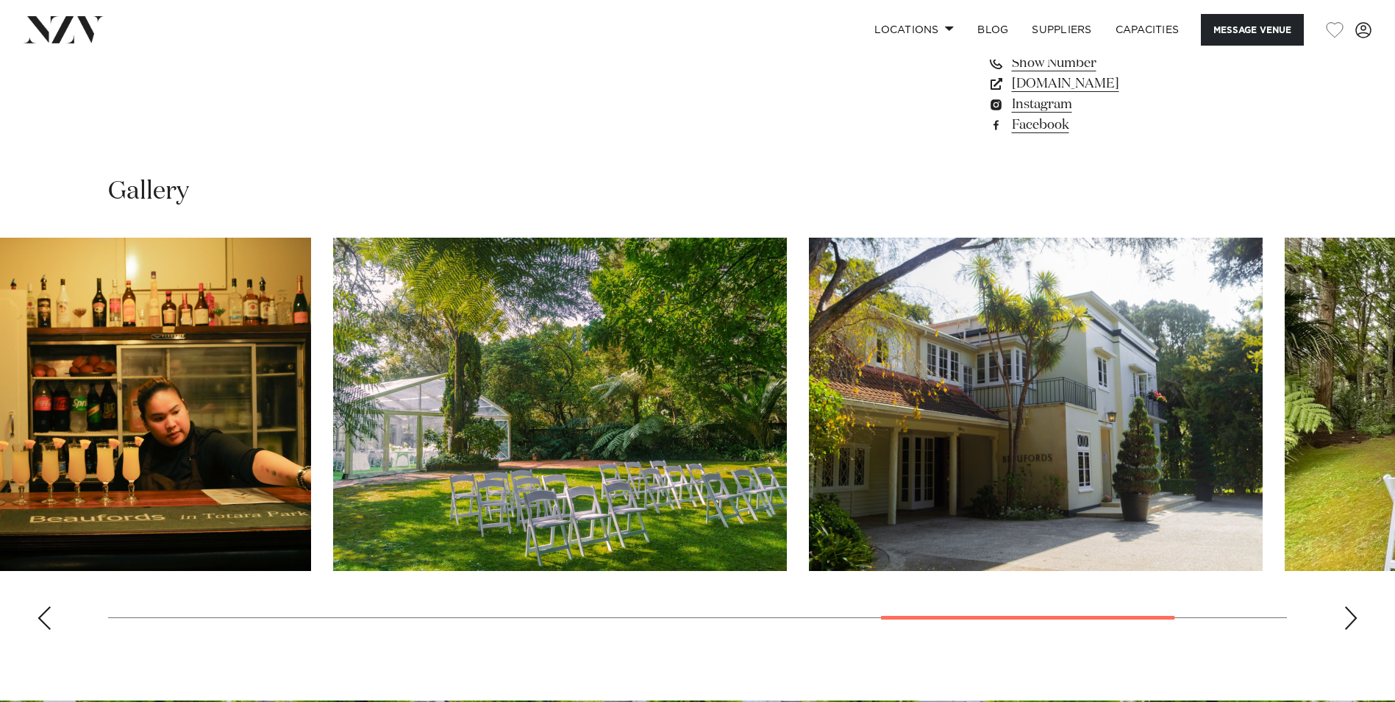
click at [417, 425] on img "8 / 10" at bounding box center [560, 404] width 454 height 333
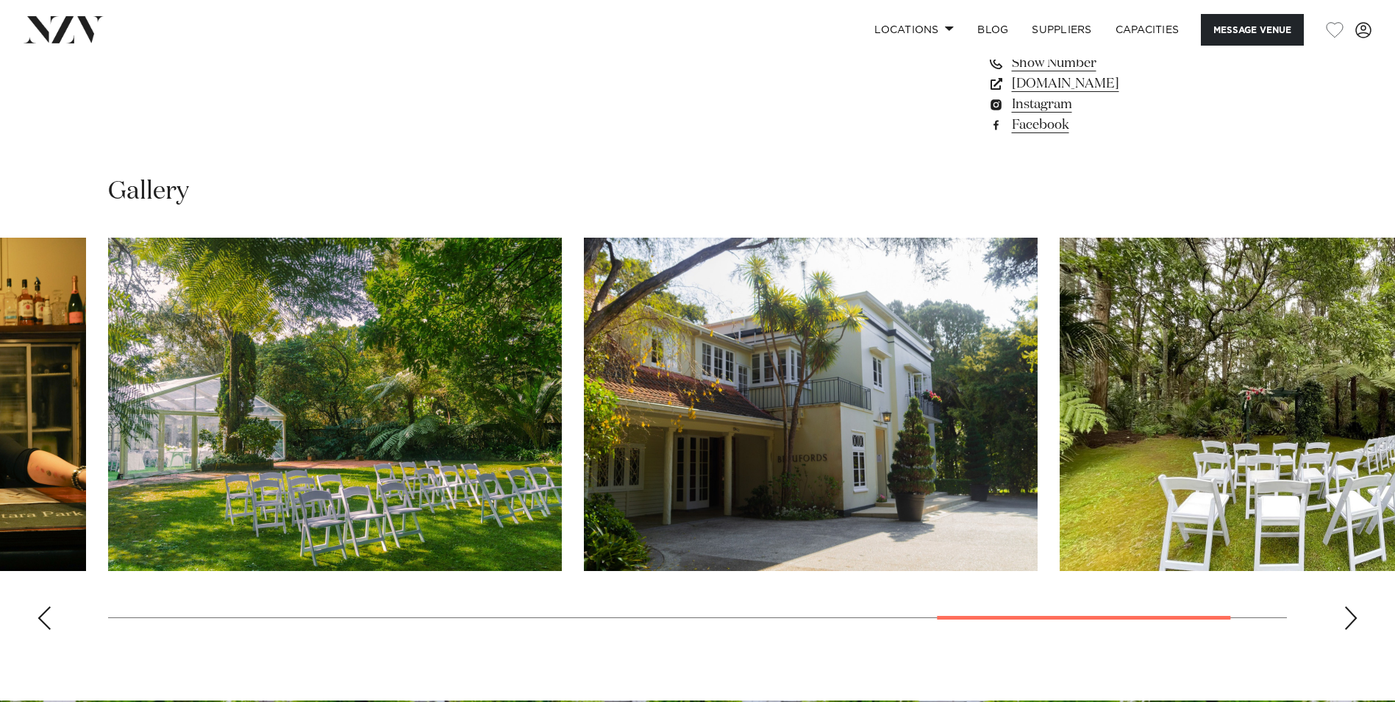
click at [312, 438] on swiper-container at bounding box center [697, 440] width 1395 height 404
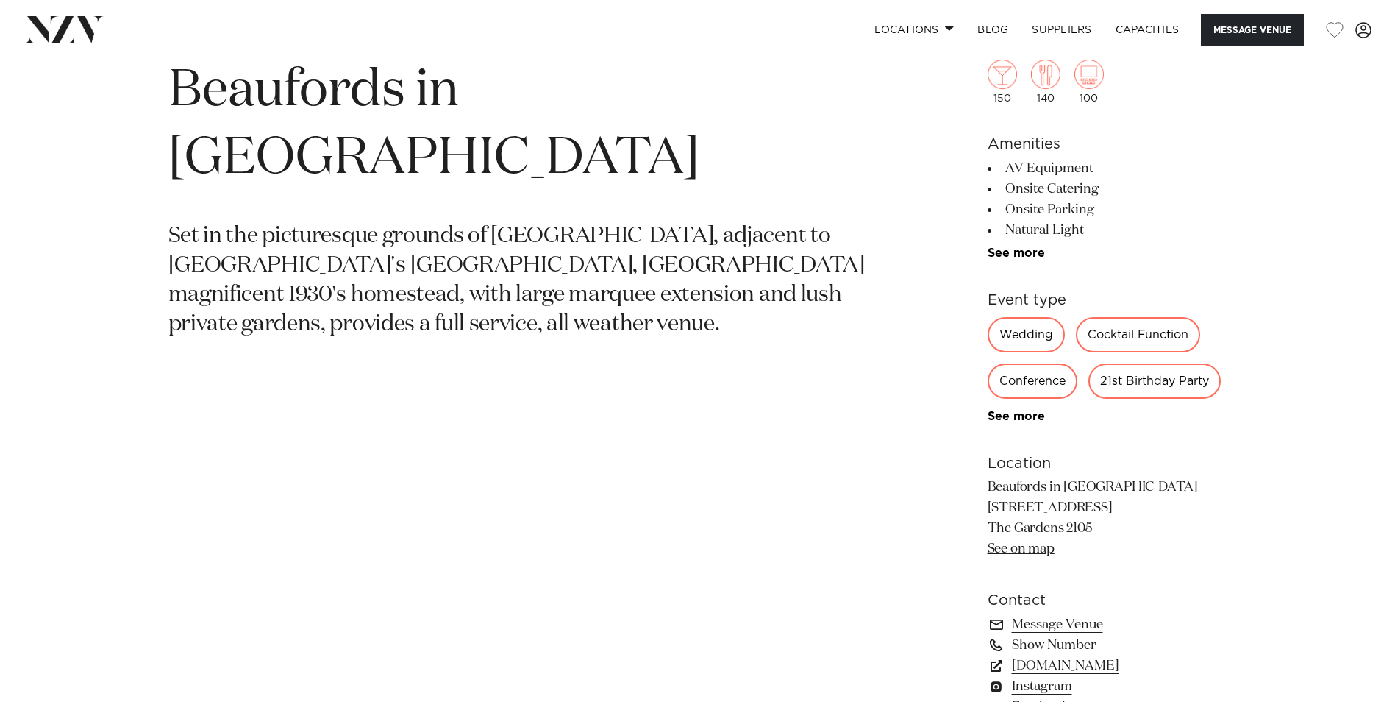
scroll to position [368, 0]
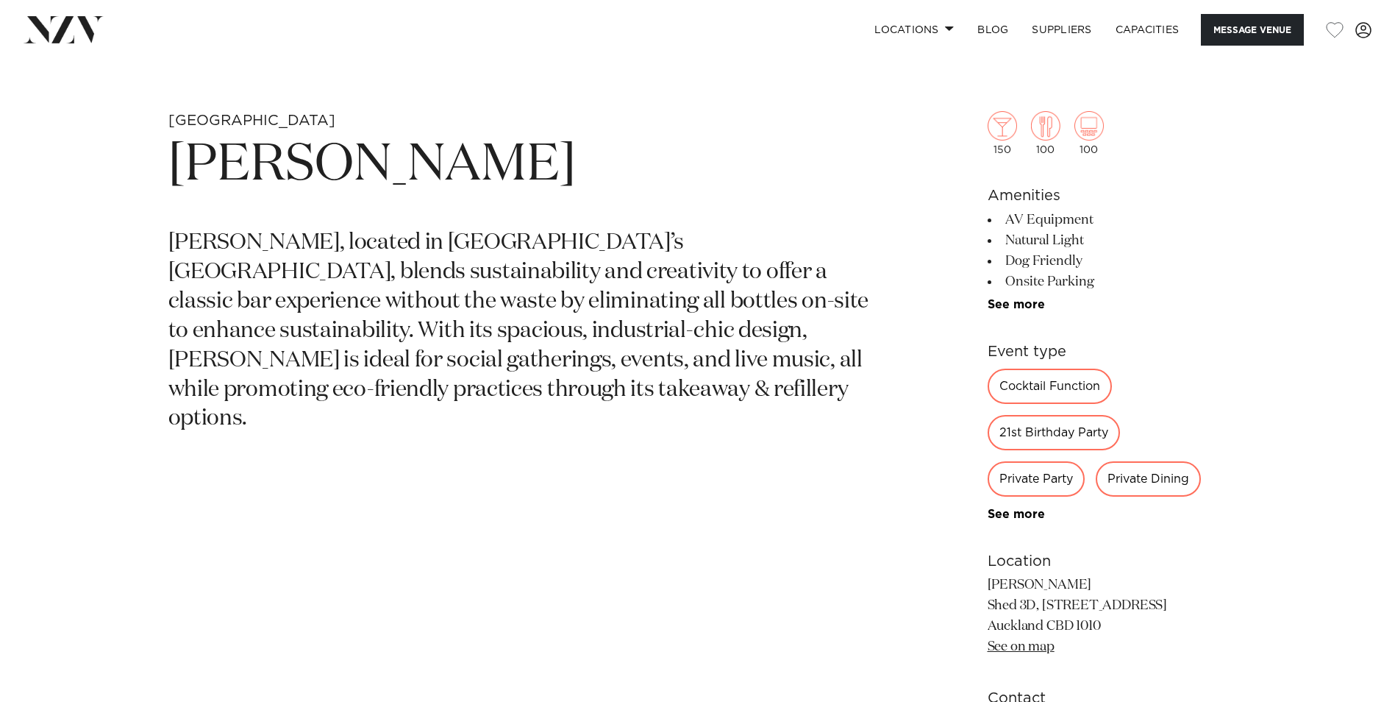
scroll to position [662, 0]
click at [1037, 298] on link "See more" at bounding box center [1045, 304] width 115 height 12
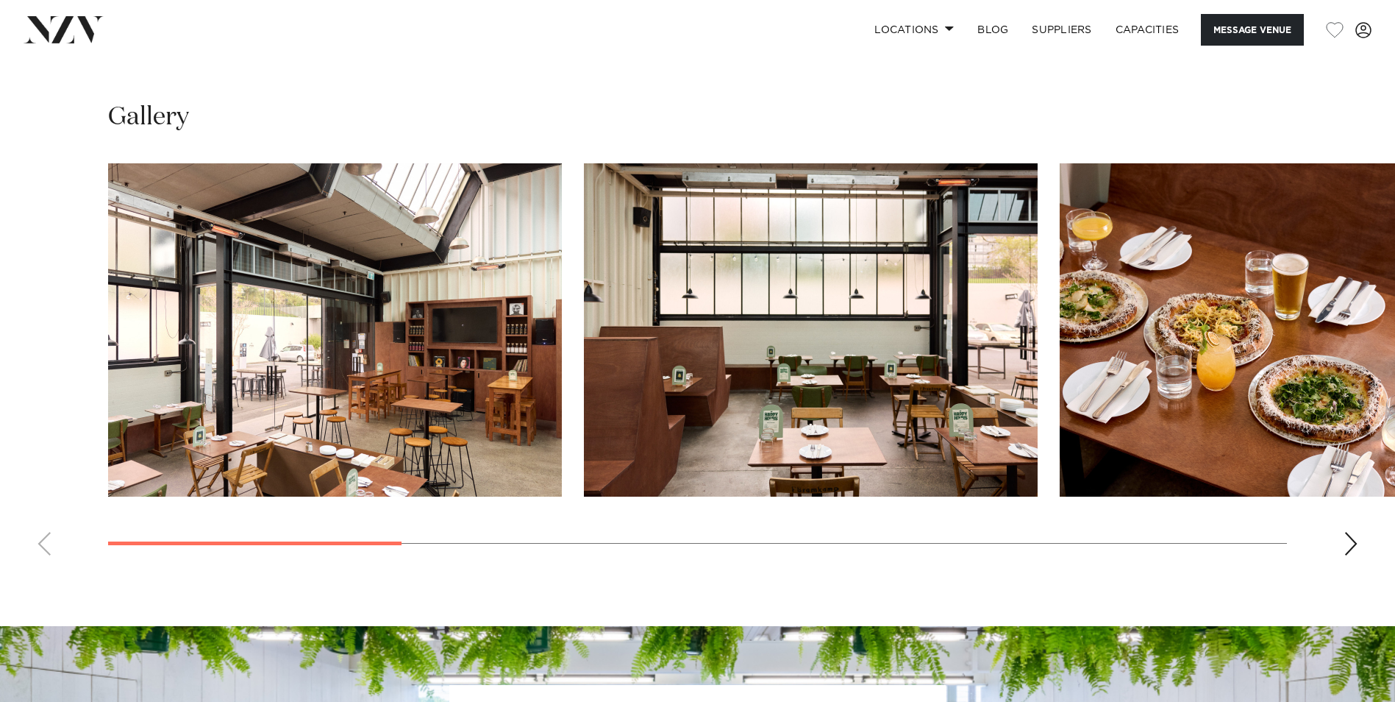
scroll to position [1765, 0]
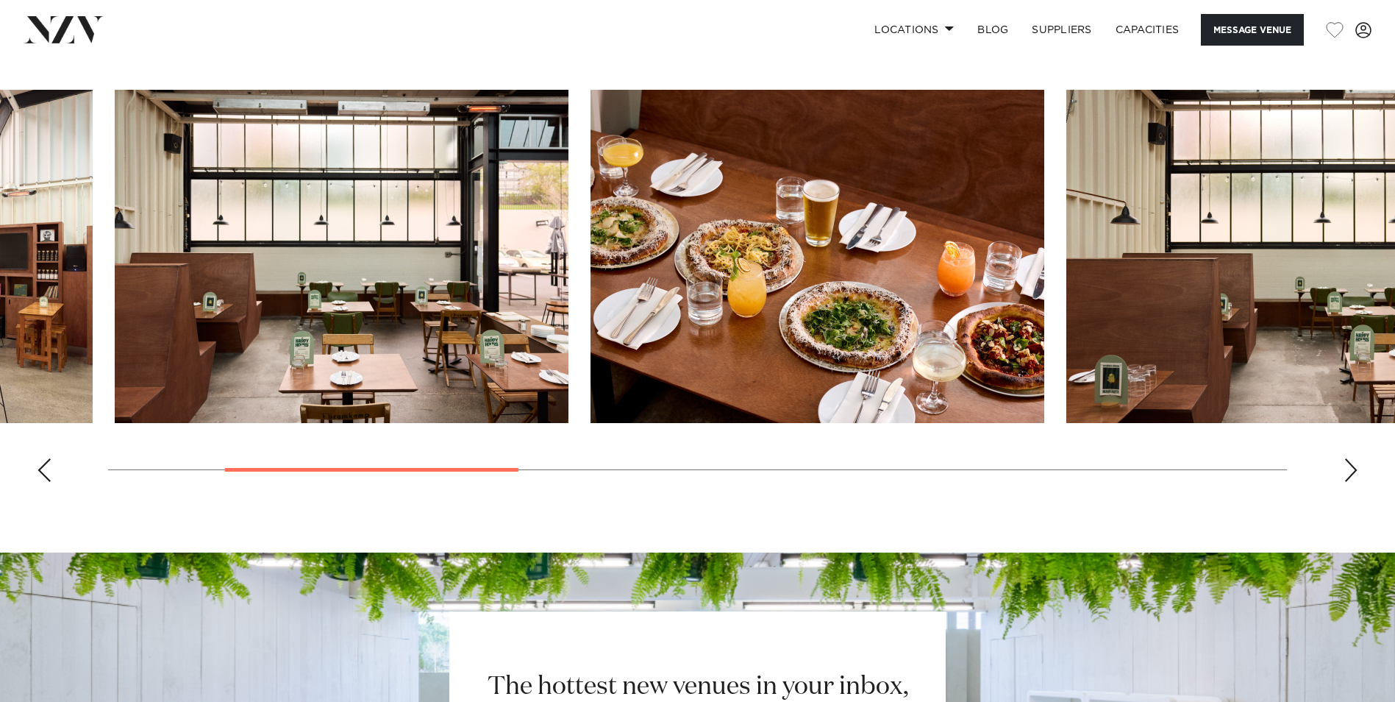
click at [275, 318] on img "2 / 10" at bounding box center [342, 256] width 454 height 333
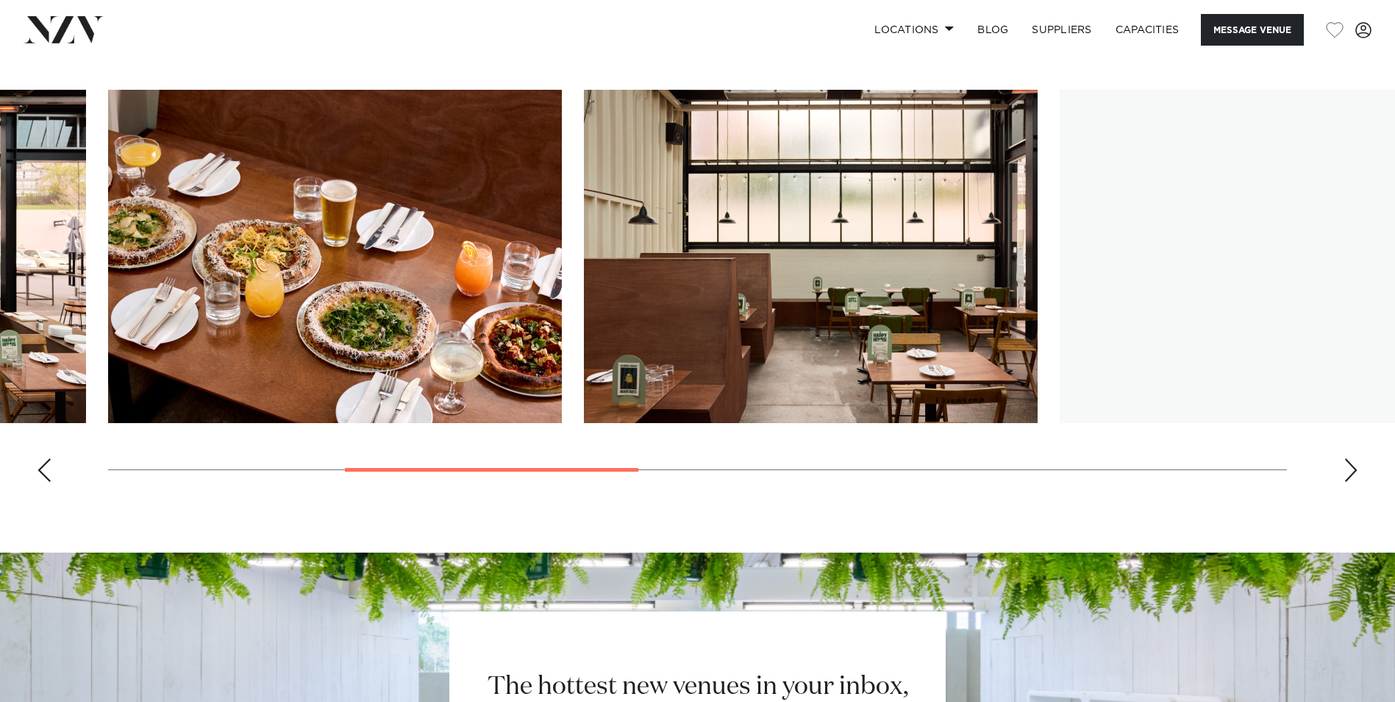
click at [604, 340] on img "4 / 10" at bounding box center [811, 256] width 454 height 333
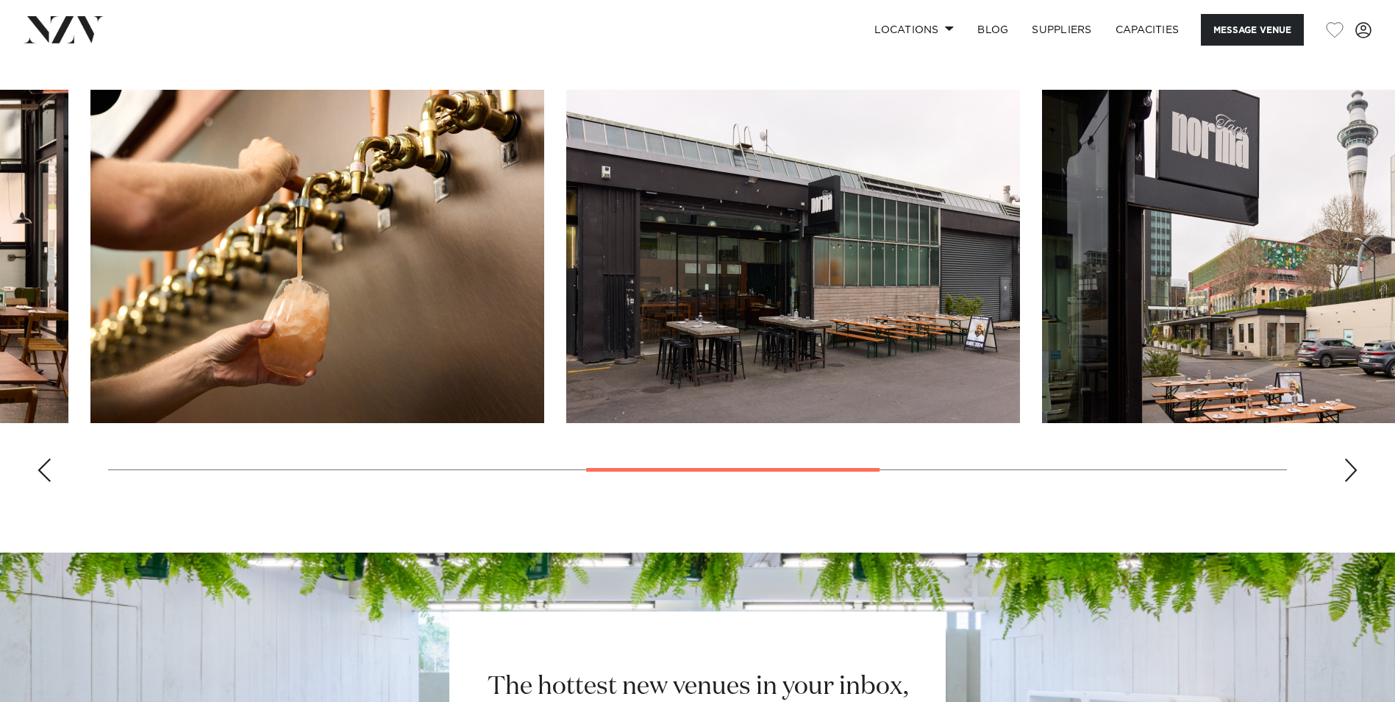
click at [513, 335] on img "5 / 10" at bounding box center [317, 256] width 454 height 333
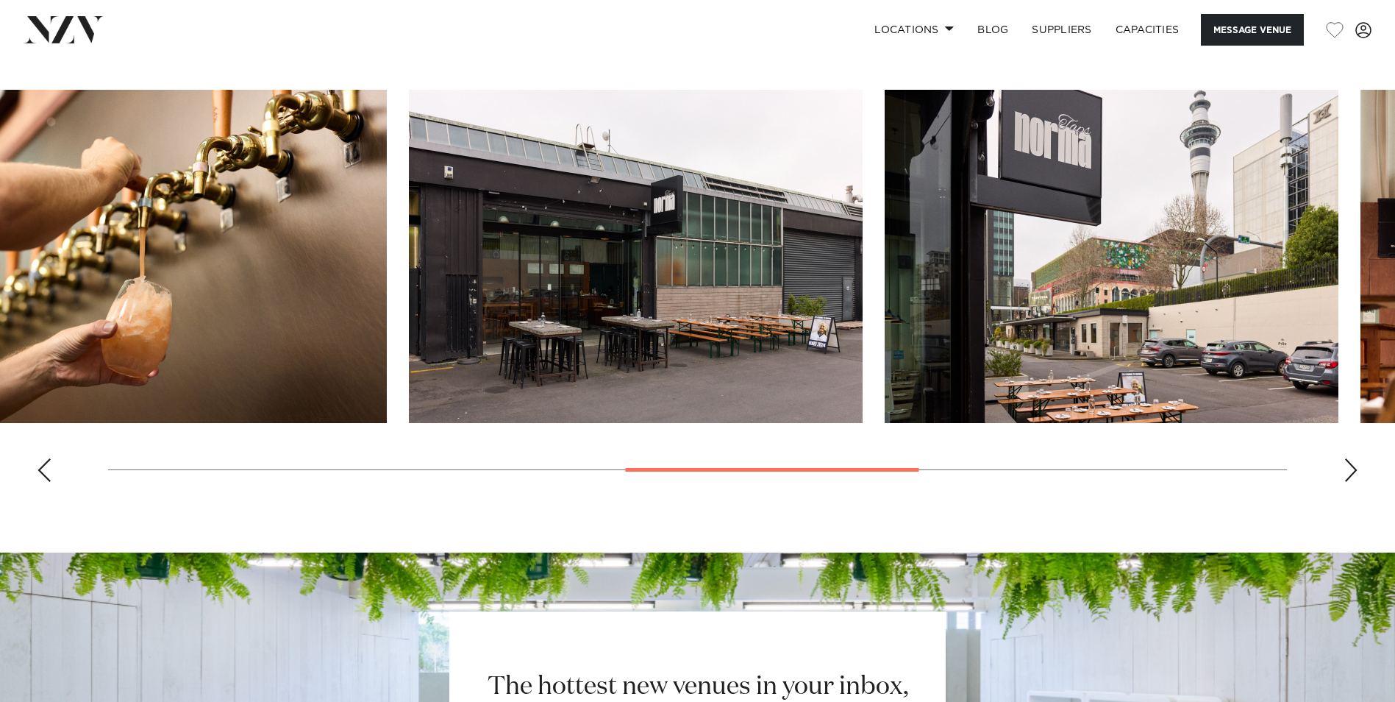
click at [885, 337] on img "7 / 10" at bounding box center [1112, 256] width 454 height 333
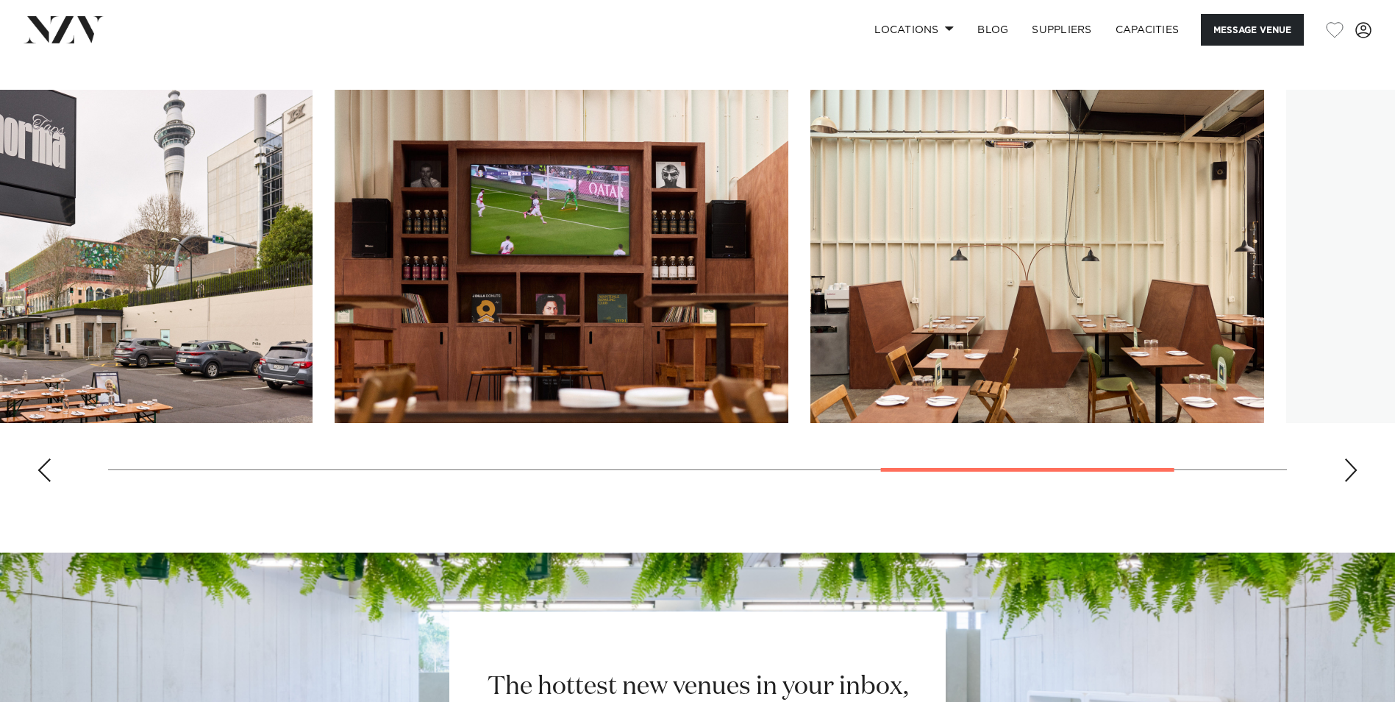
click at [579, 318] on img "8 / 10" at bounding box center [562, 256] width 454 height 333
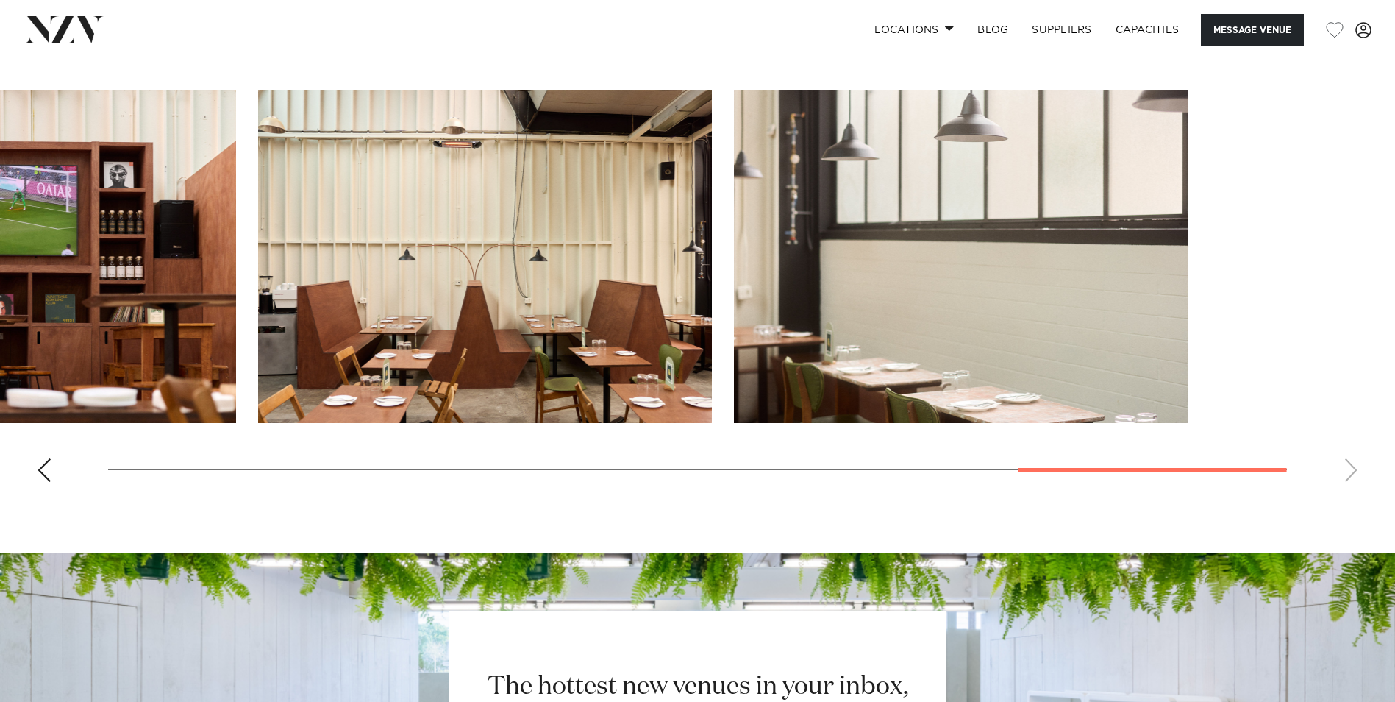
click at [0, 0] on slot at bounding box center [0, 0] width 0 height 0
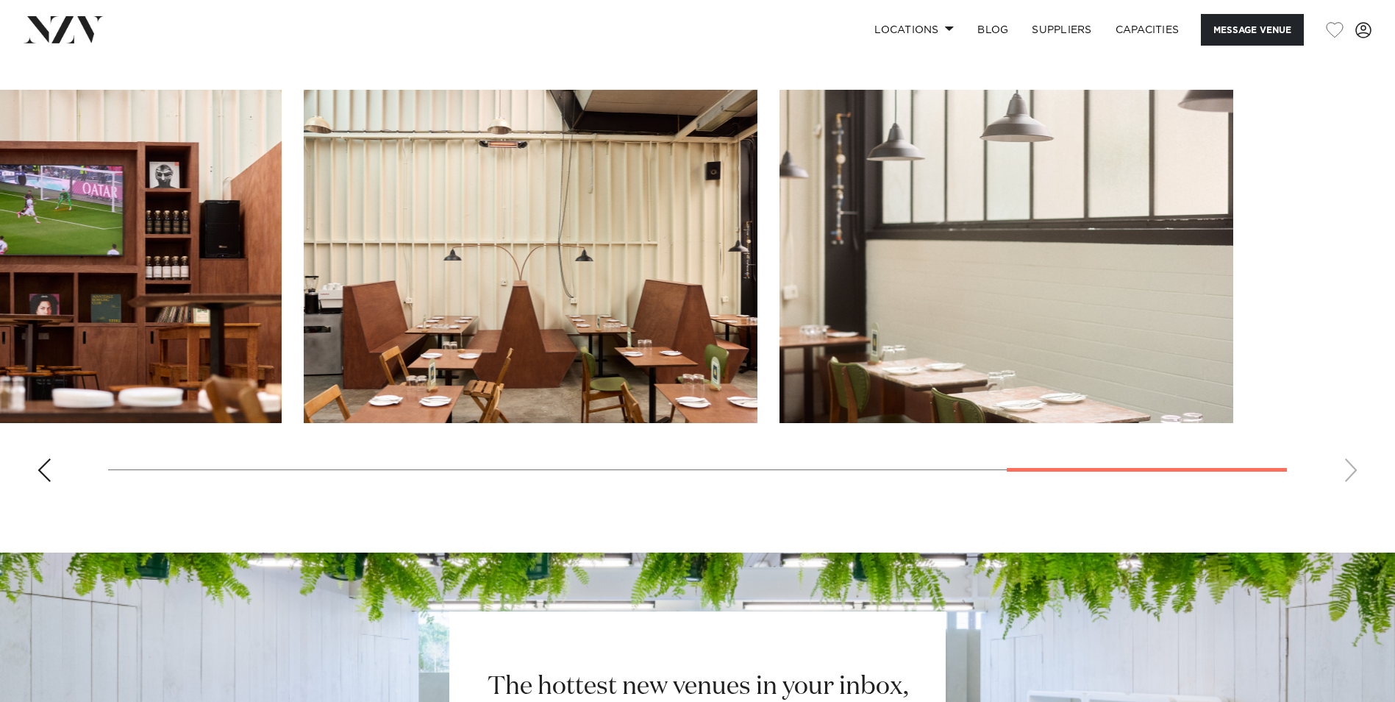
click at [0, 0] on slot at bounding box center [0, 0] width 0 height 0
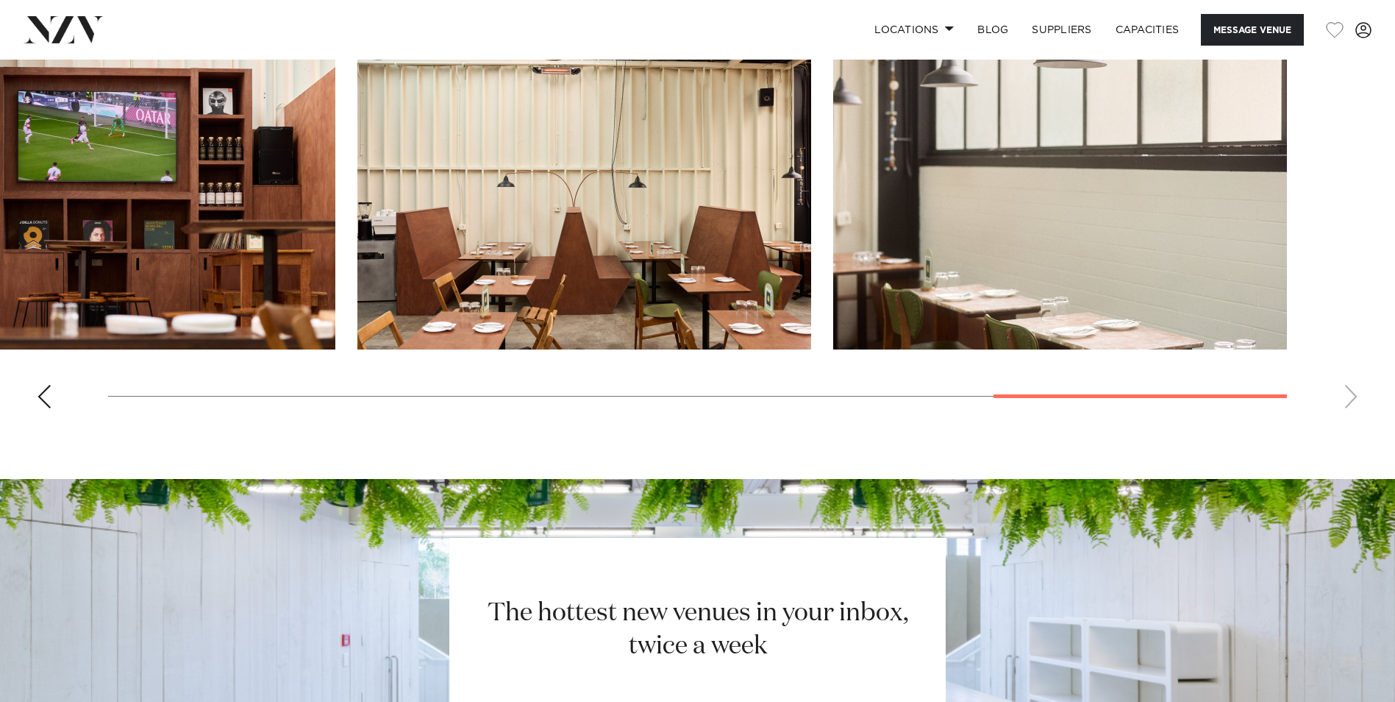
scroll to position [1471, 0]
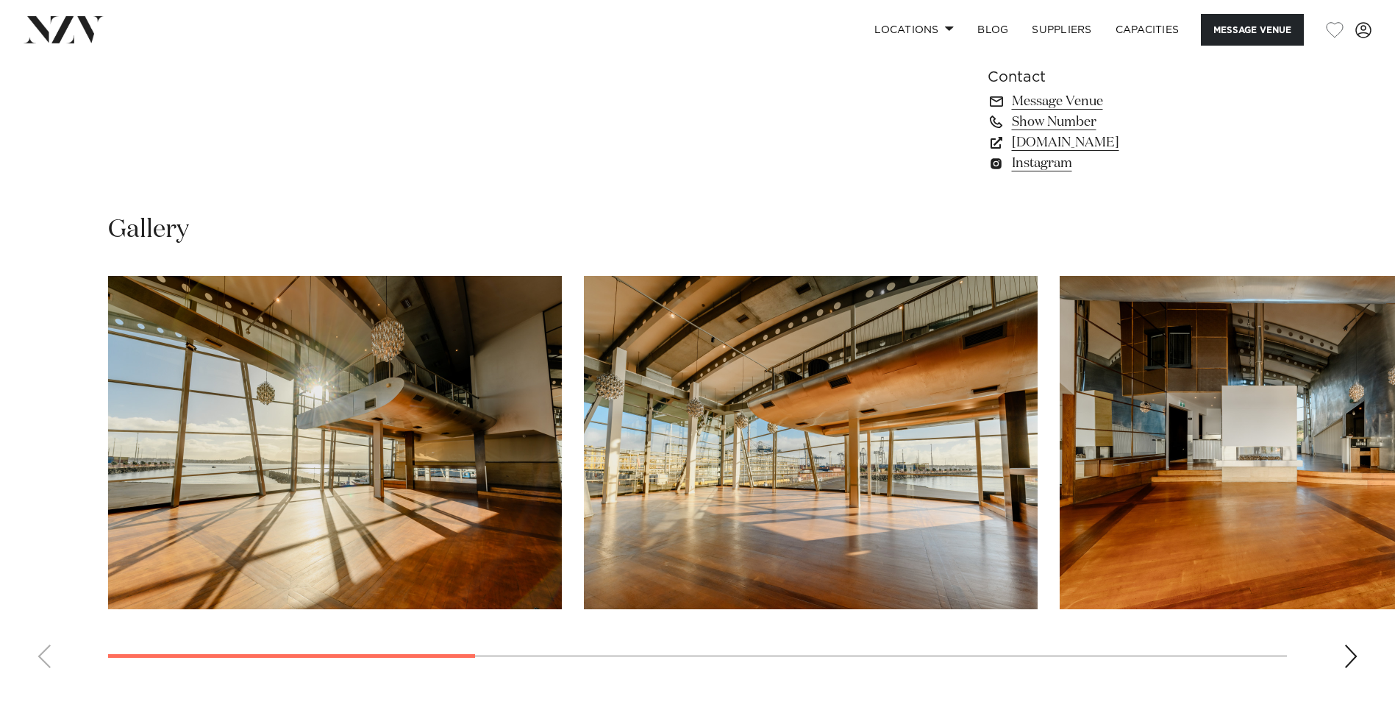
scroll to position [1397, 0]
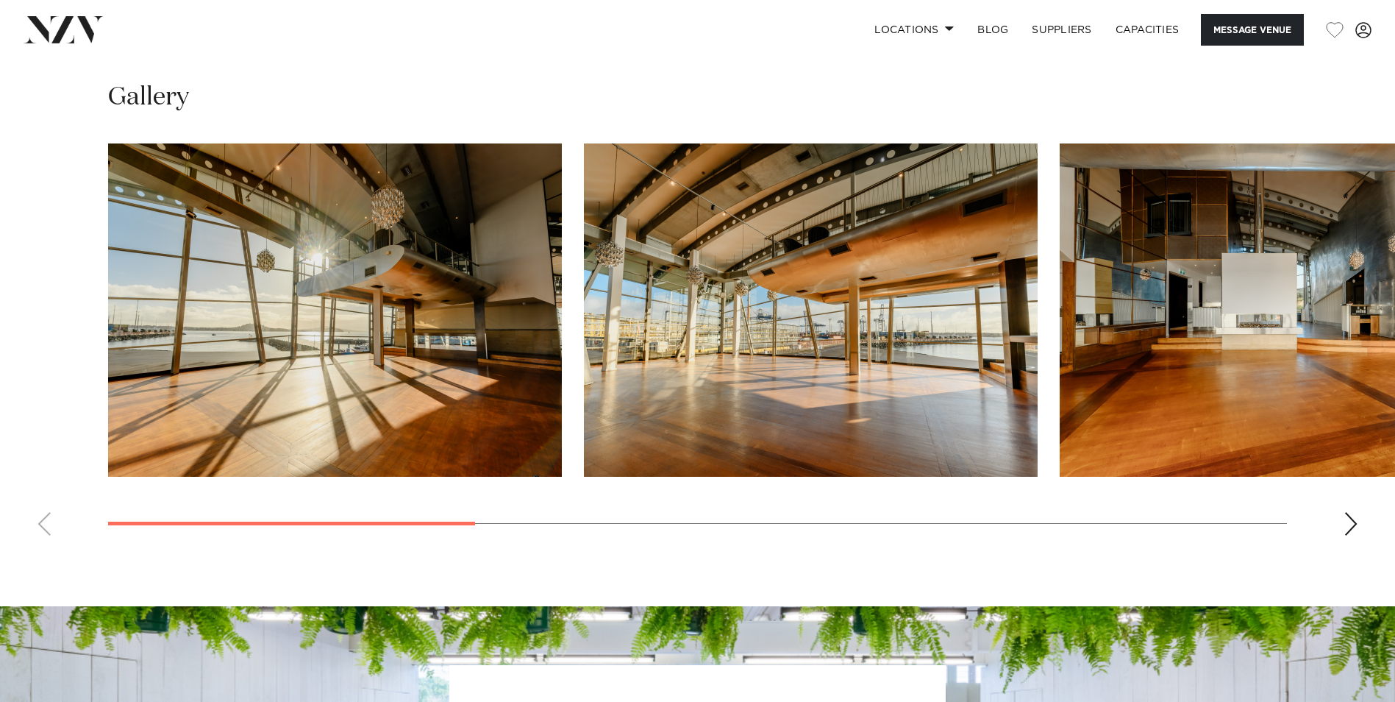
click at [584, 334] on img "2 / 8" at bounding box center [811, 309] width 454 height 333
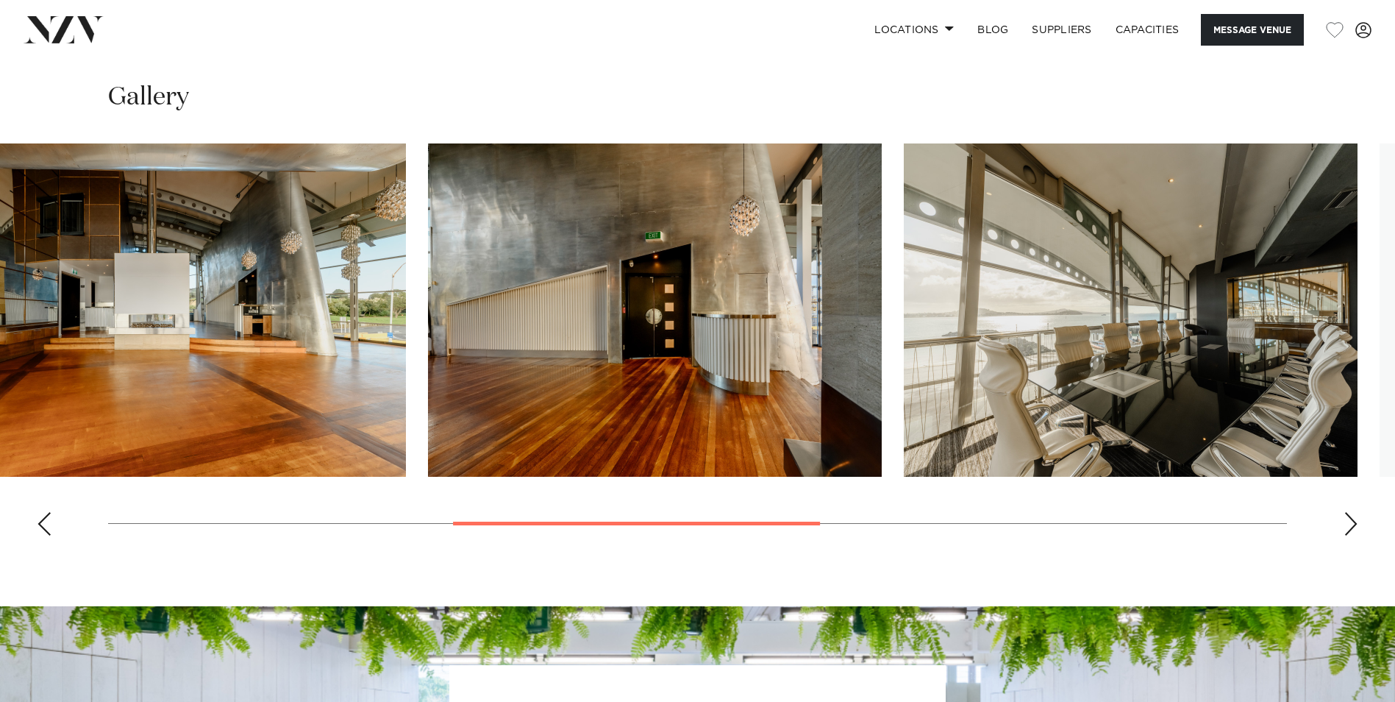
click at [245, 352] on img "3 / 8" at bounding box center [179, 309] width 454 height 333
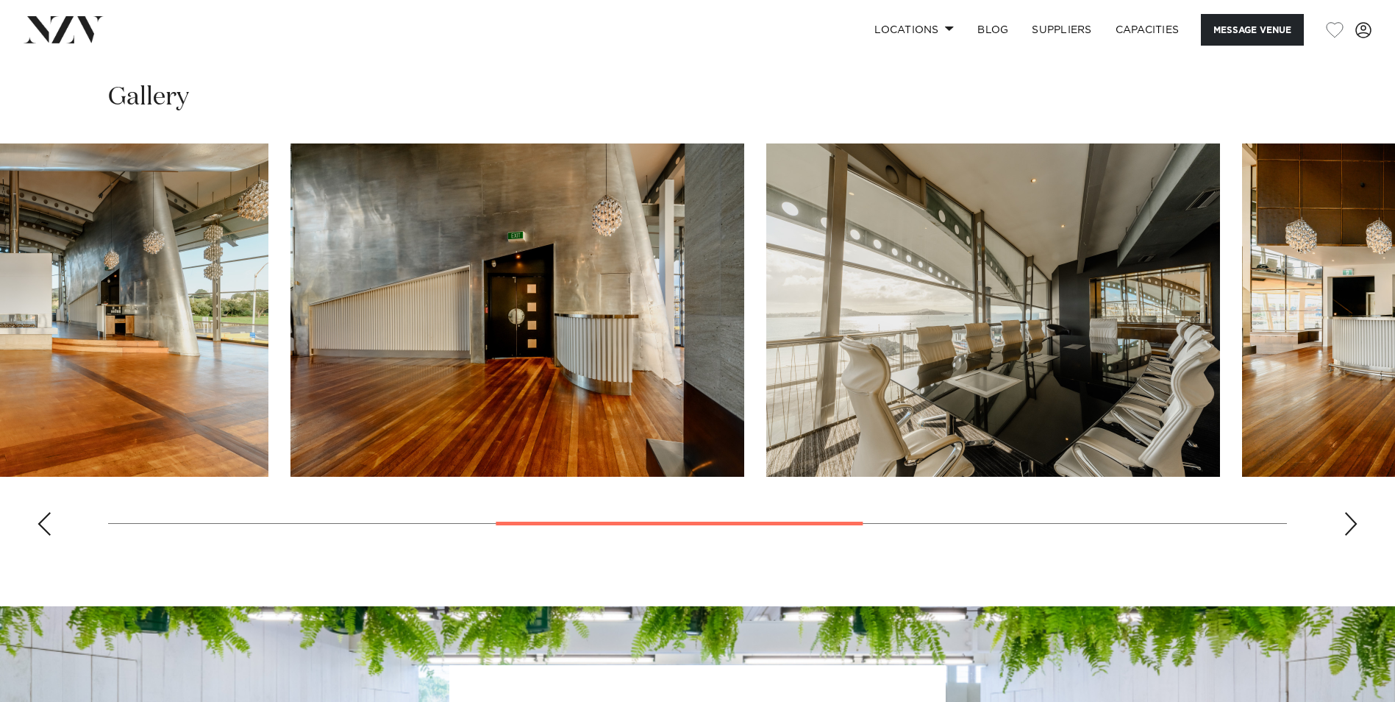
click at [290, 341] on img "4 / 8" at bounding box center [517, 309] width 454 height 333
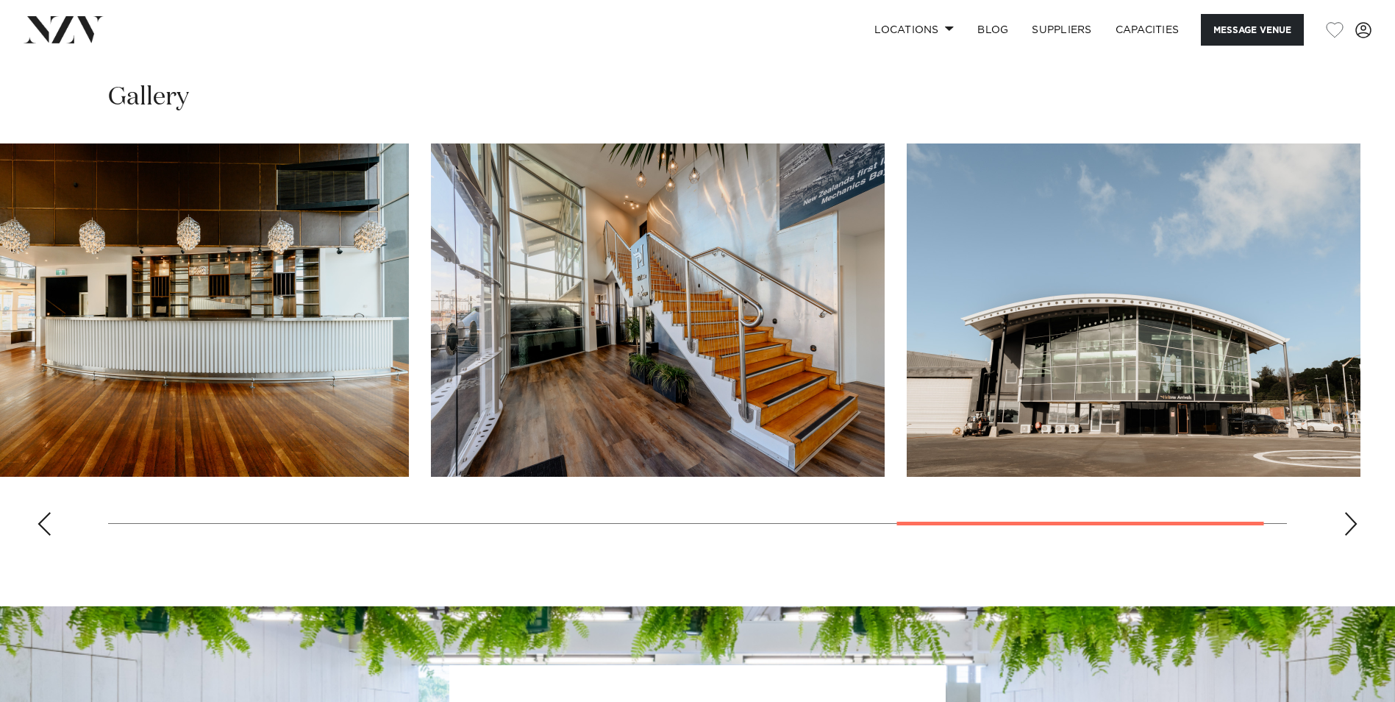
click at [457, 360] on img "7 / 8" at bounding box center [658, 309] width 454 height 333
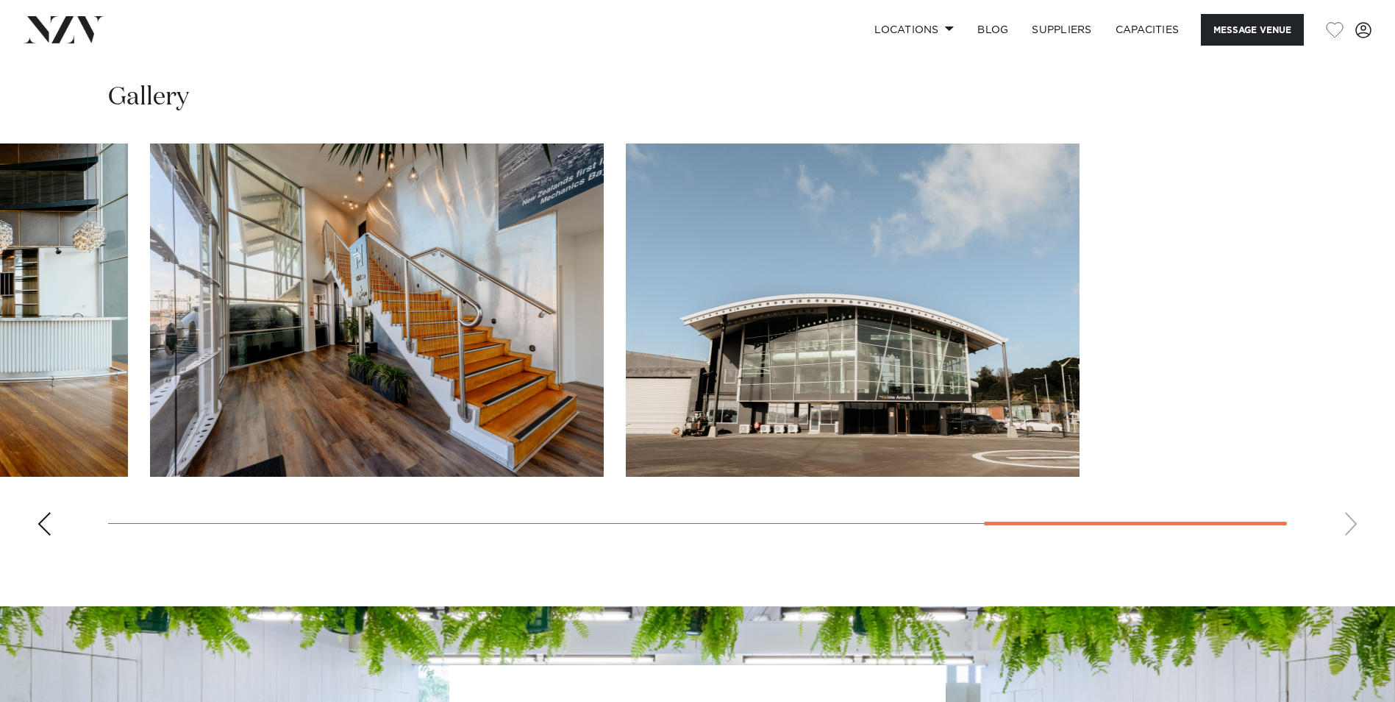
click at [0, 0] on slot at bounding box center [0, 0] width 0 height 0
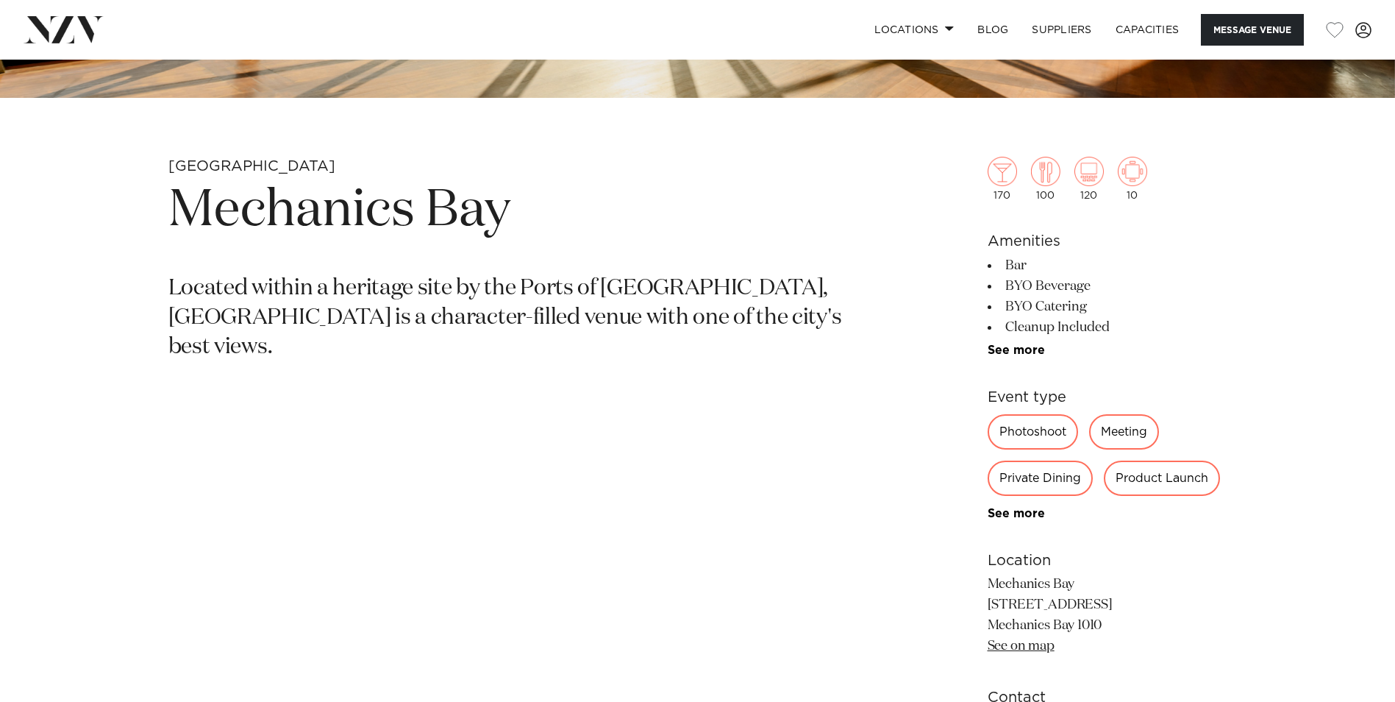
scroll to position [588, 0]
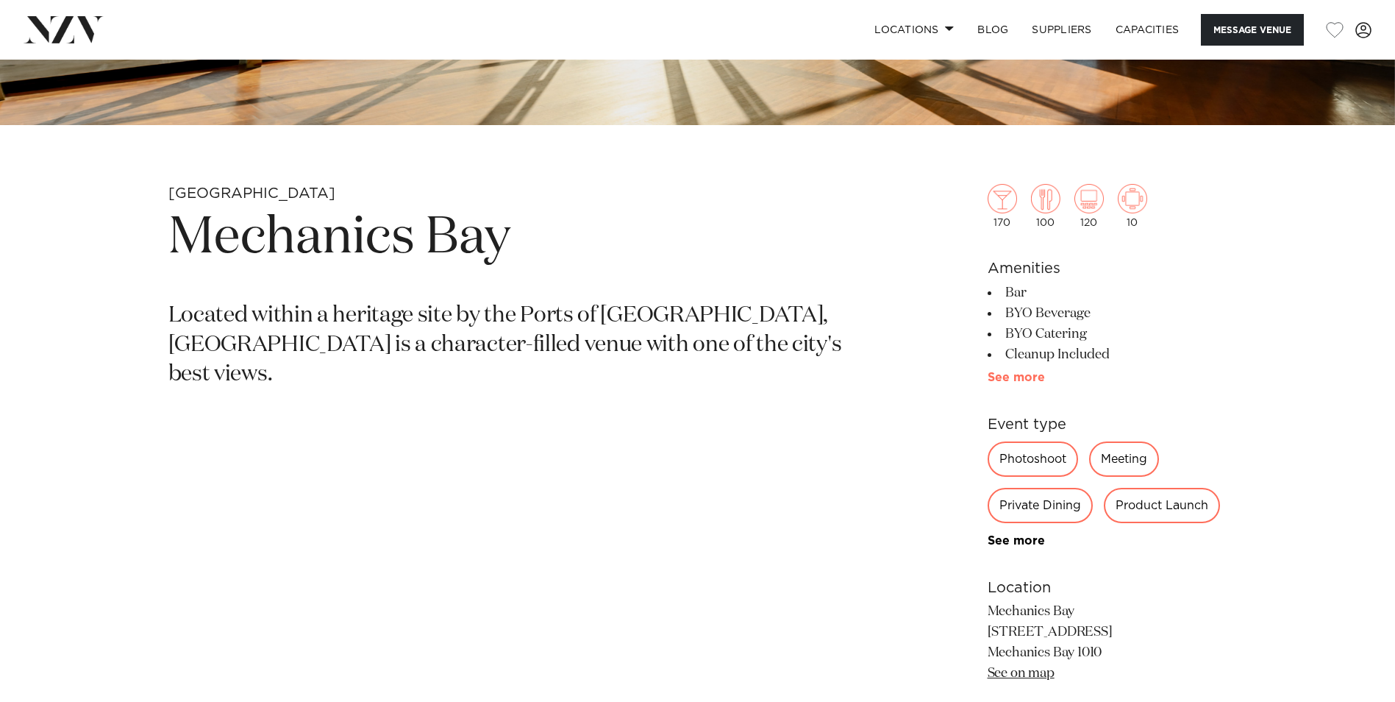
click at [1019, 375] on link "See more" at bounding box center [1045, 377] width 115 height 12
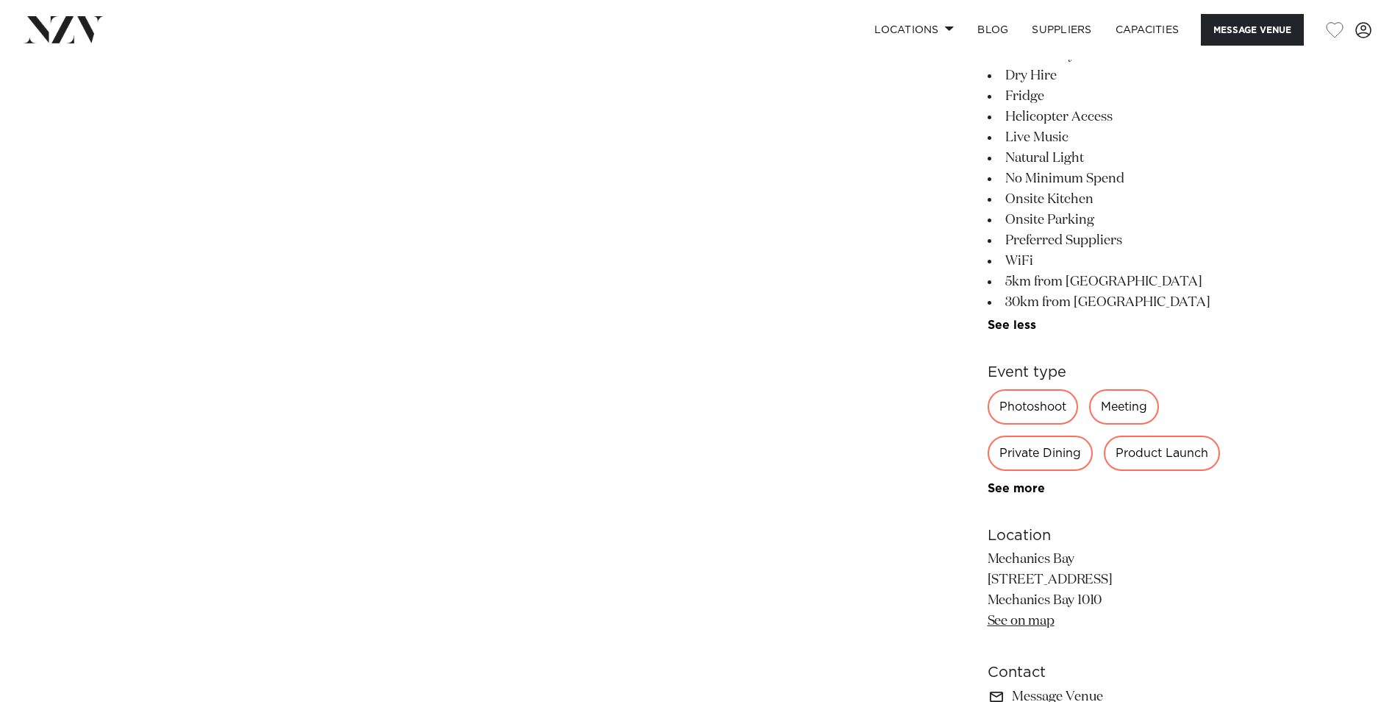
scroll to position [1103, 0]
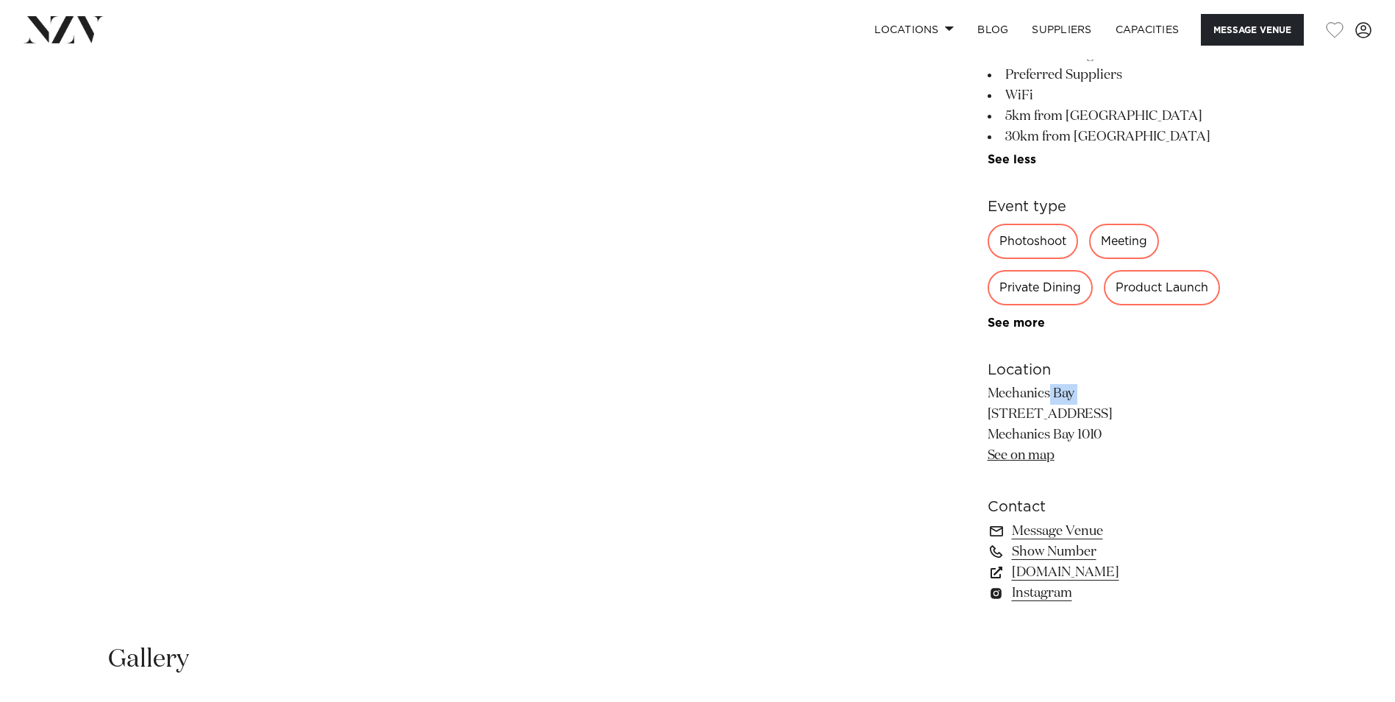
click at [988, 388] on div "Auckland Mechanics Bay Located within a heritage site by the Ports of Auckland,…" at bounding box center [698, 145] width 1252 height 952
drag, startPoint x: 988, startPoint y: 388, endPoint x: 1007, endPoint y: 389, distance: 18.4
copy p "Mechanics Bay"
